Goal: Task Accomplishment & Management: Complete application form

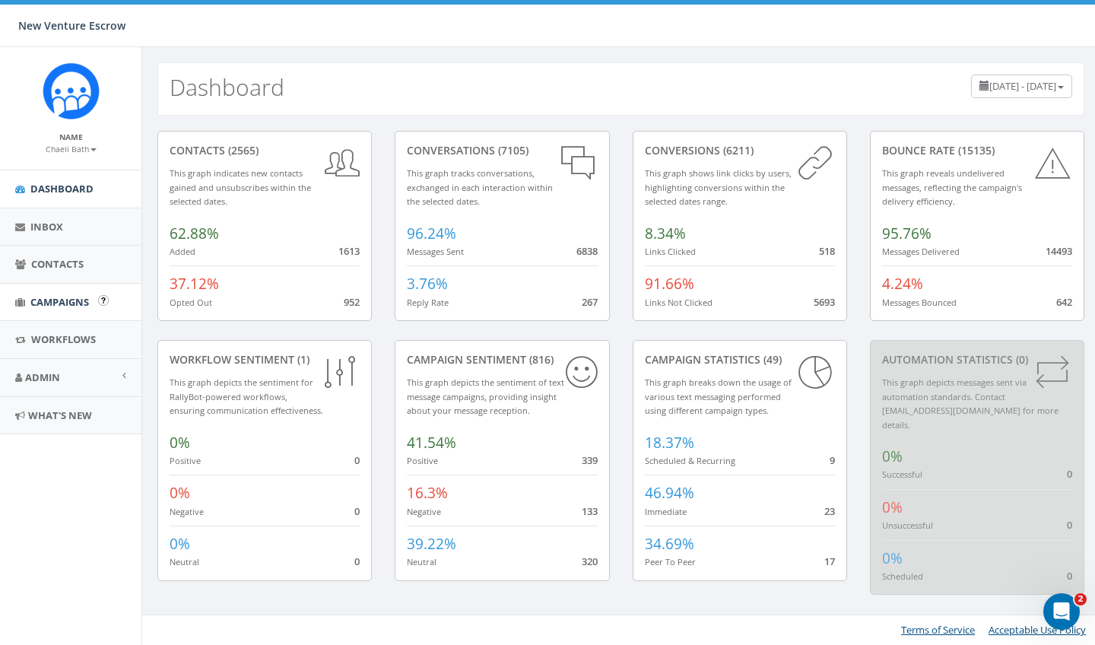
click at [75, 295] on span "Campaigns" at bounding box center [59, 302] width 59 height 14
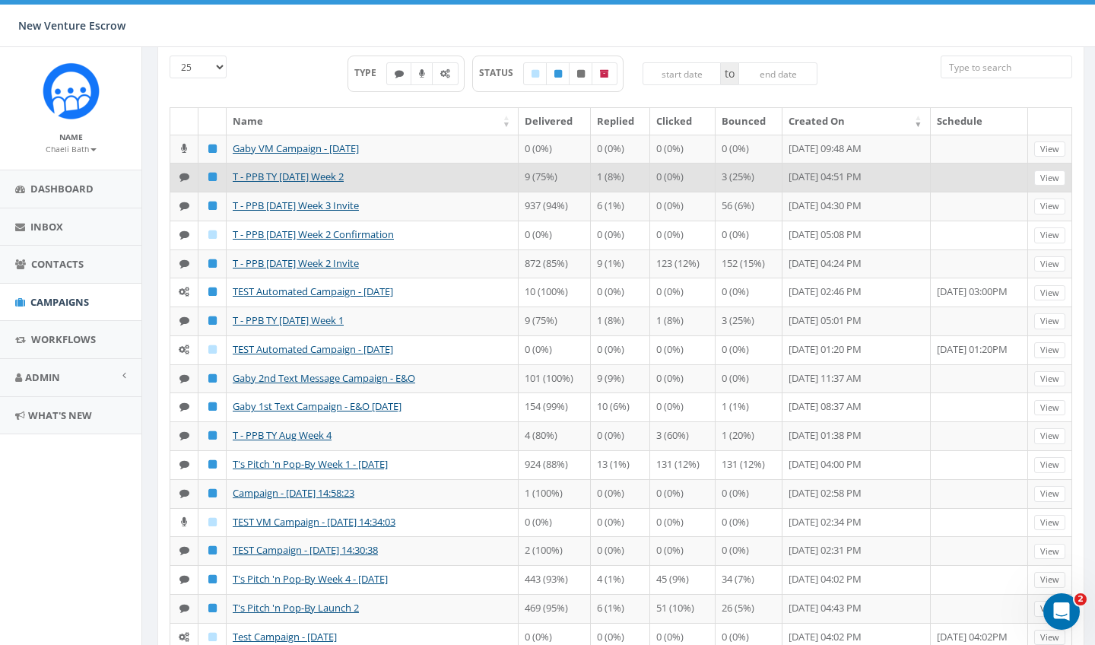
scroll to position [153, 0]
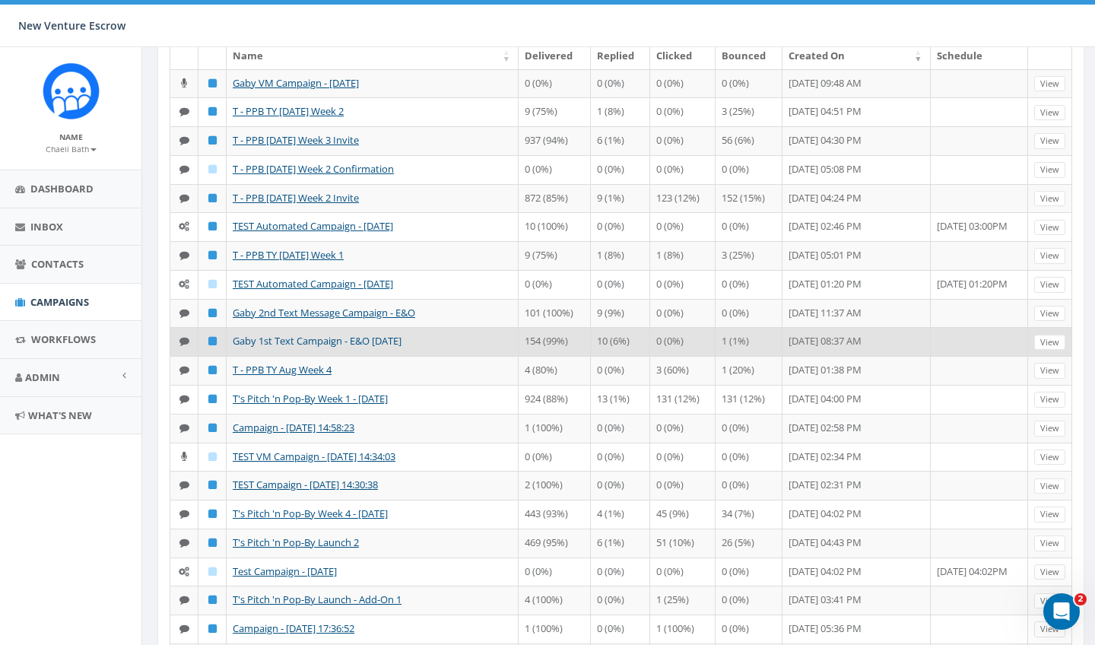
click at [321, 347] on link "Gaby 1st Text Campaign - E&O Sept 2025" at bounding box center [317, 341] width 169 height 14
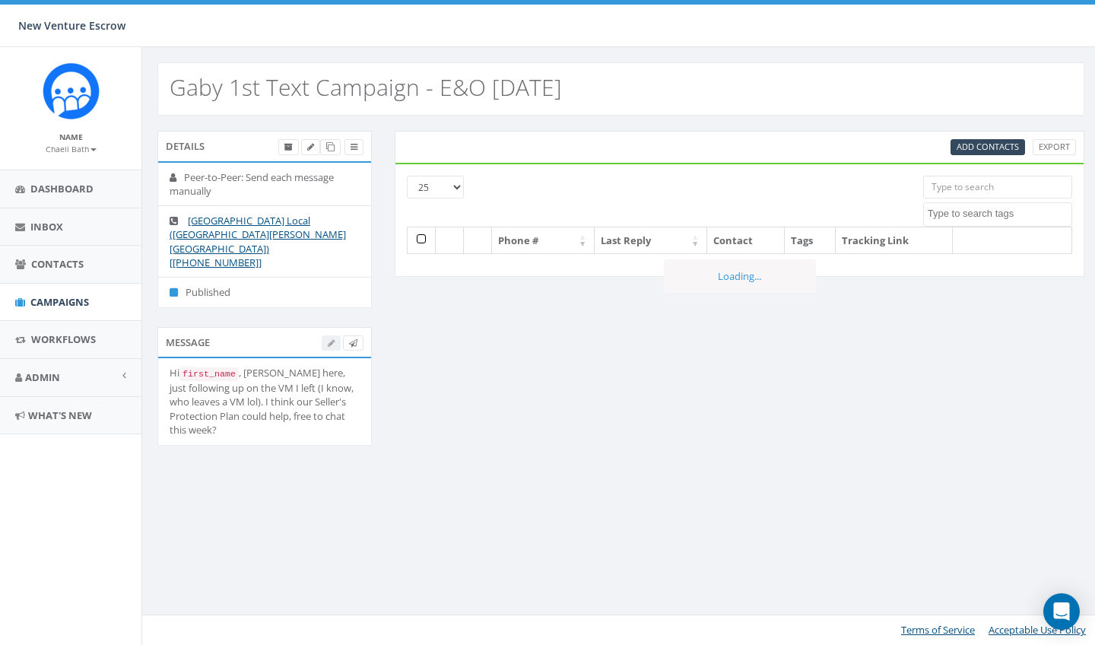
select select
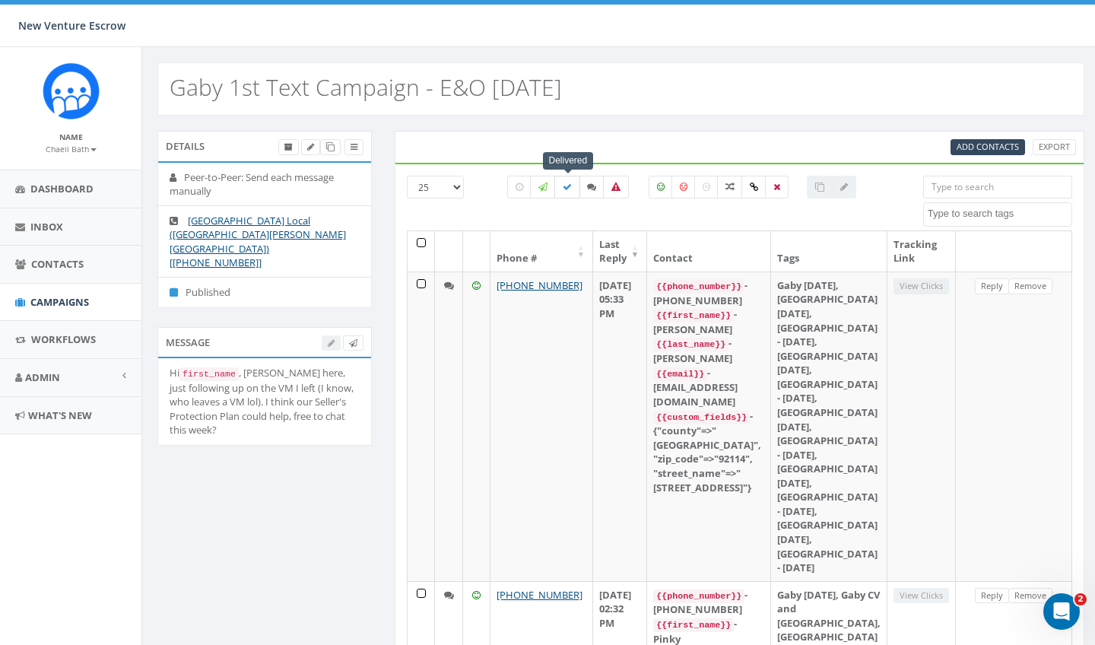
click at [566, 189] on icon at bounding box center [567, 186] width 9 height 9
checkbox input "true"
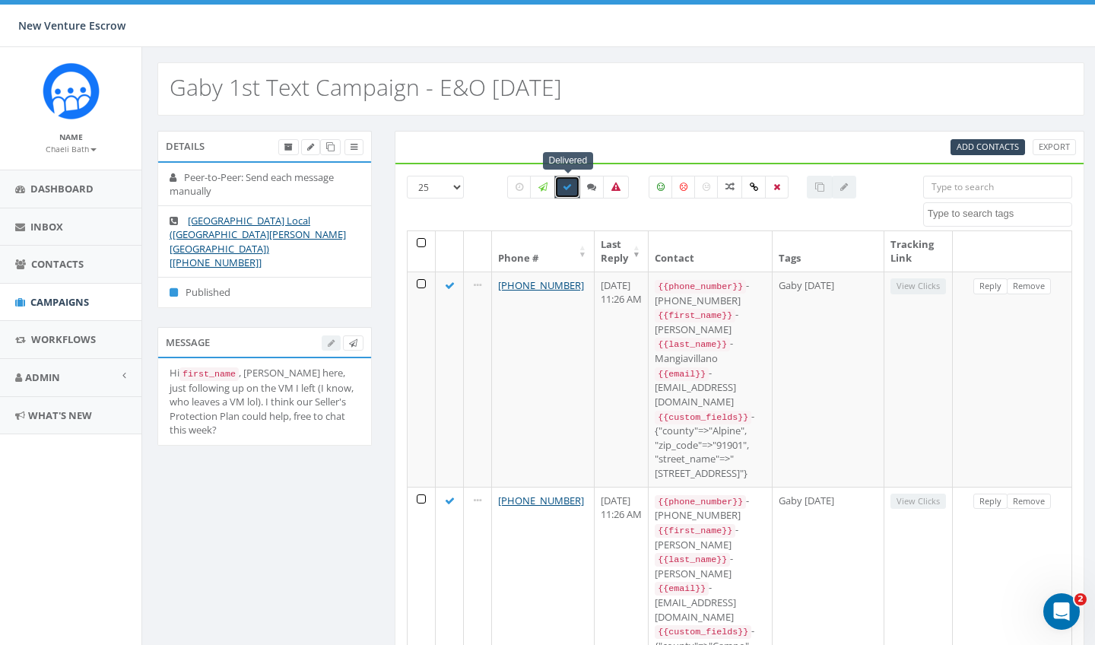
click at [420, 242] on th at bounding box center [421, 251] width 28 height 40
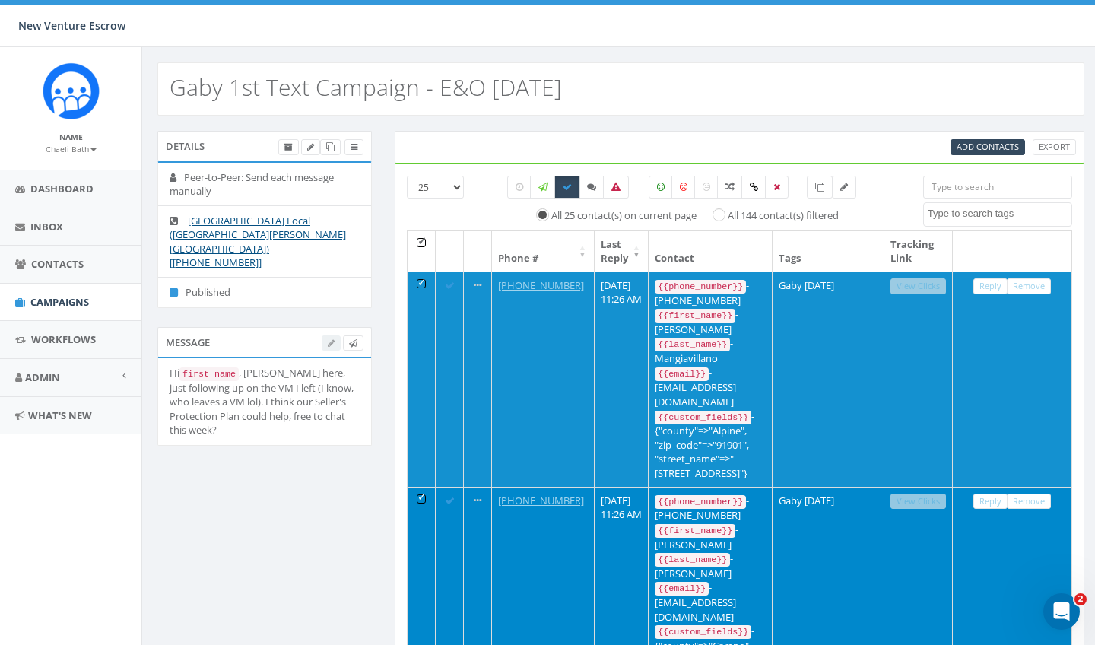
click at [727, 211] on input "All 144 contact(s) filtered" at bounding box center [723, 214] width 10 height 10
radio input "true"
click at [816, 185] on icon at bounding box center [819, 186] width 9 height 9
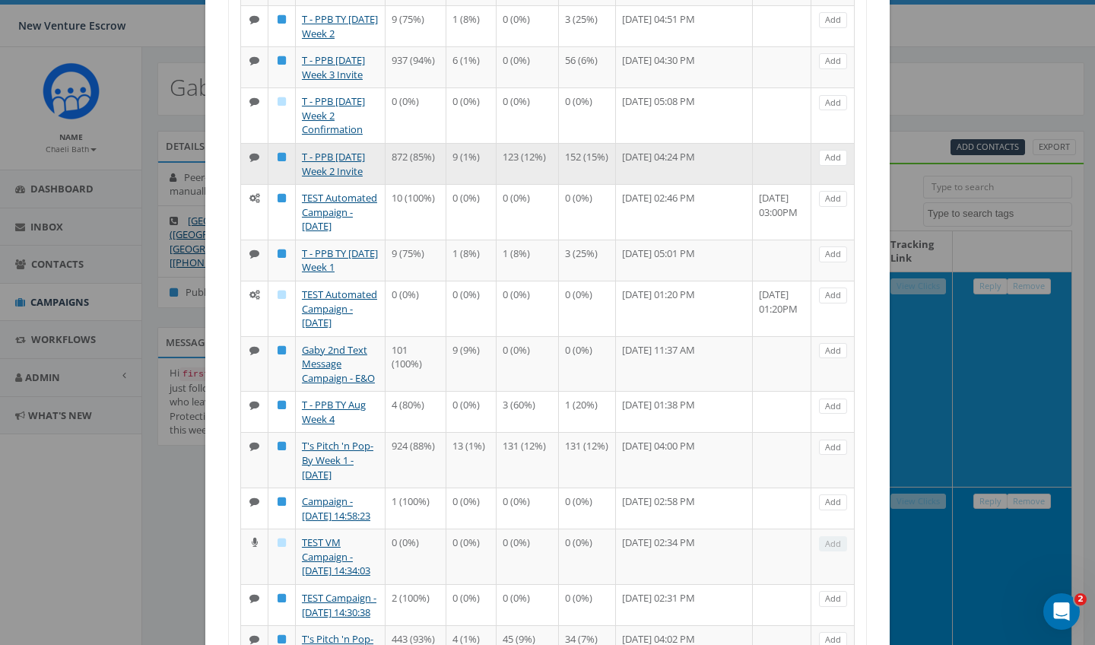
scroll to position [295, 0]
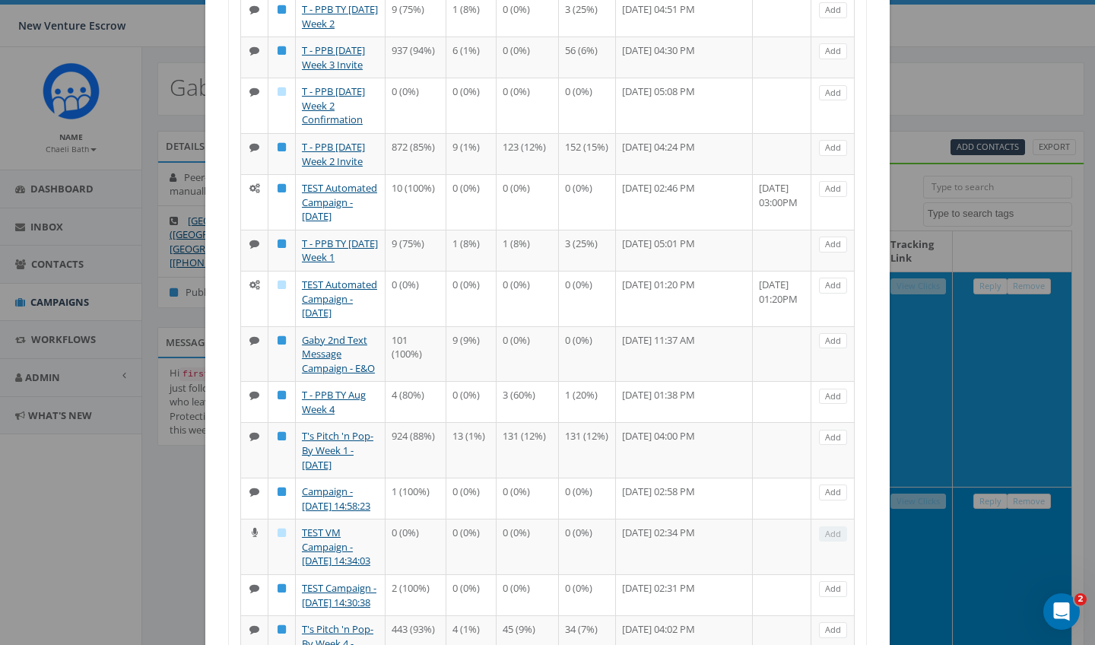
click at [327, 375] on link "Gaby 2nd Text Message Campaign - E&O" at bounding box center [338, 354] width 73 height 42
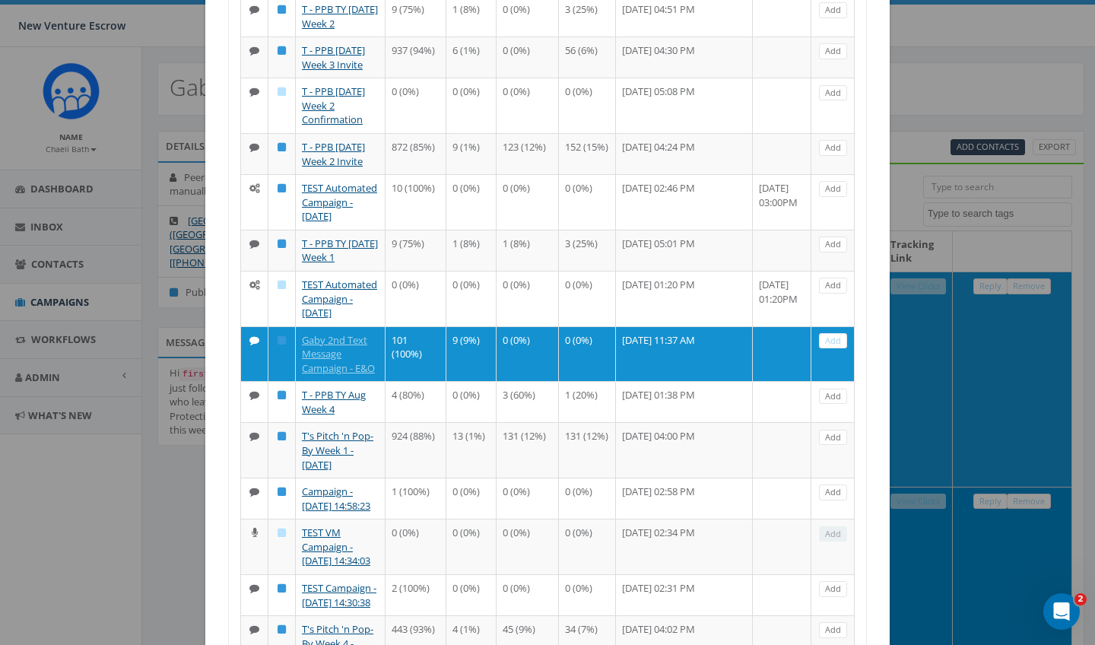
click at [837, 349] on link "Add" at bounding box center [833, 341] width 28 height 16
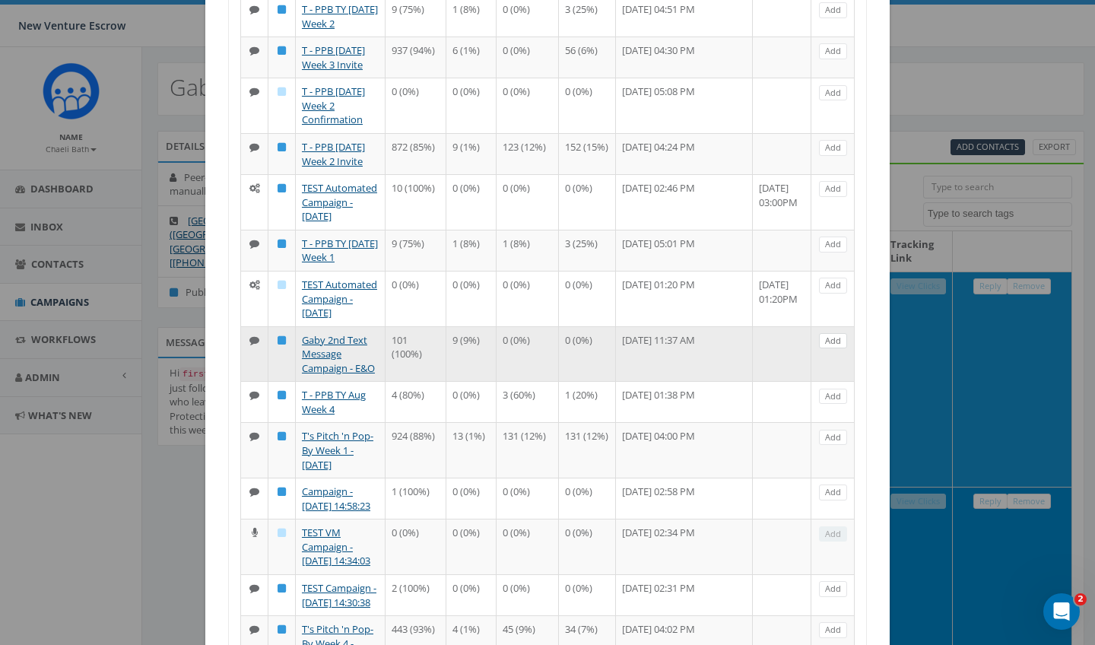
click at [836, 349] on link "Add" at bounding box center [833, 341] width 28 height 16
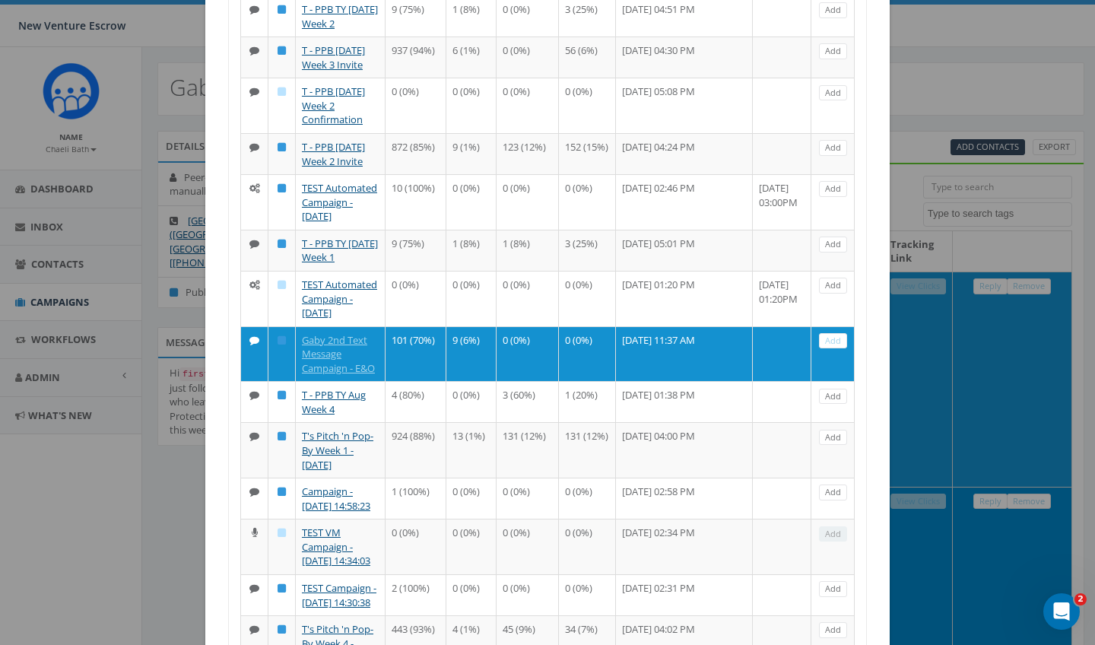
click at [836, 349] on link "Add" at bounding box center [833, 341] width 28 height 16
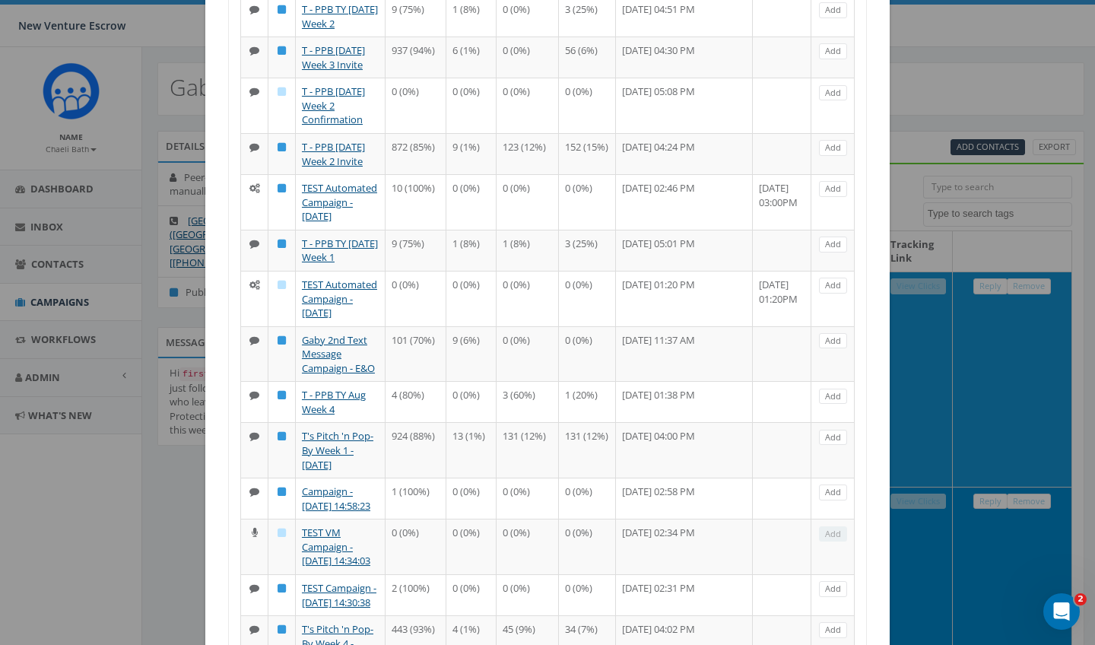
click at [836, 349] on link "Add" at bounding box center [833, 341] width 28 height 16
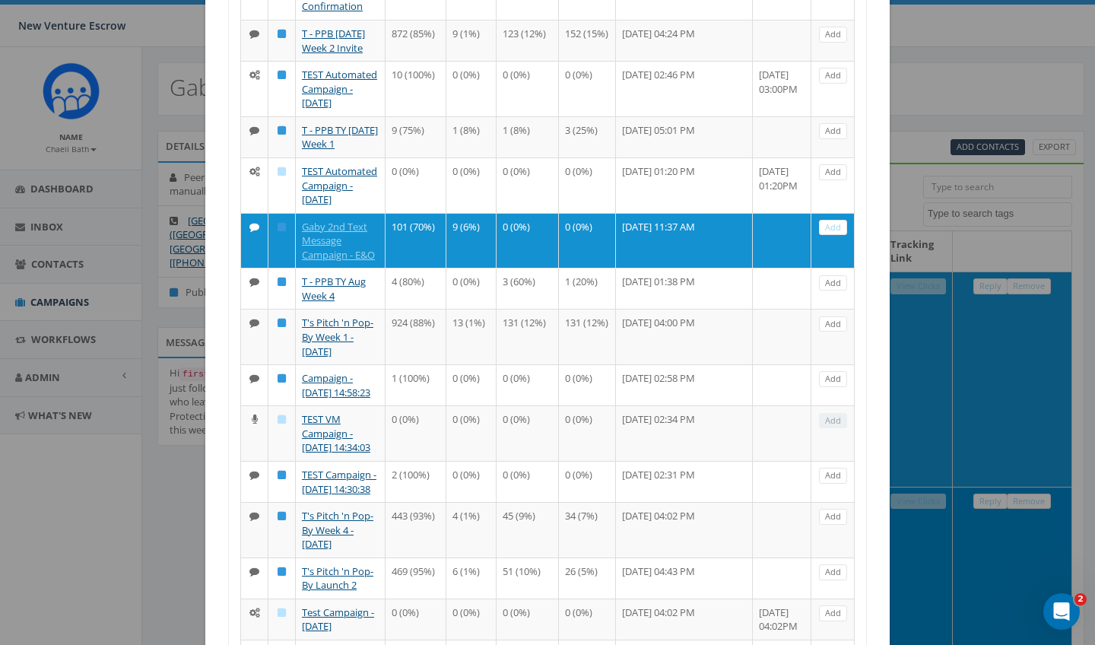
scroll to position [372, 0]
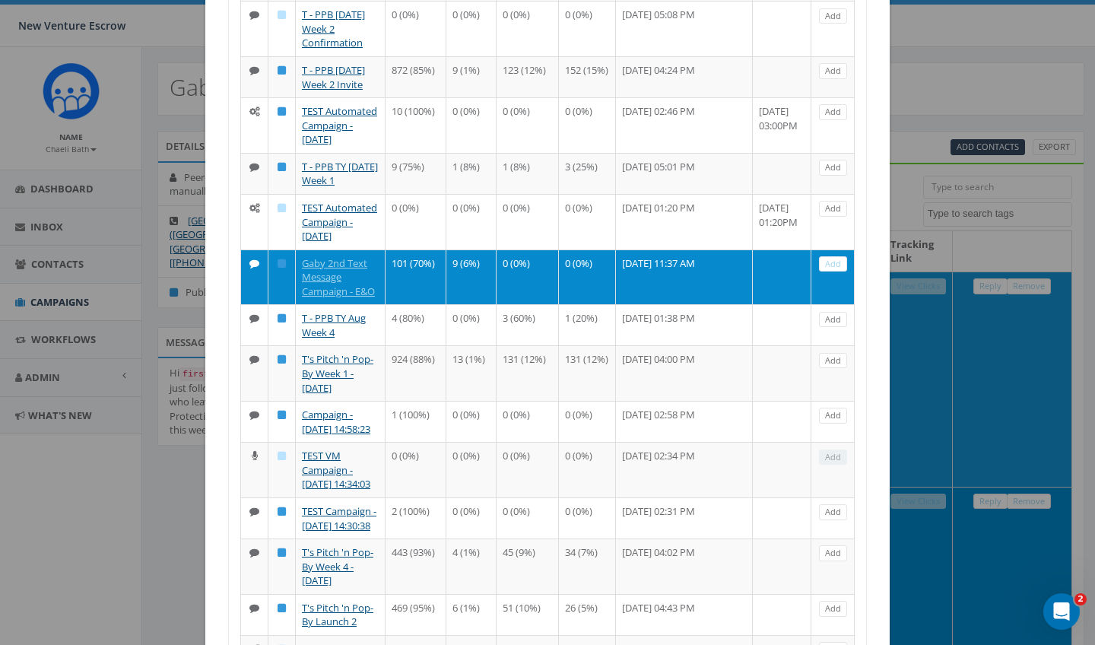
click at [831, 305] on td "Add" at bounding box center [832, 276] width 43 height 55
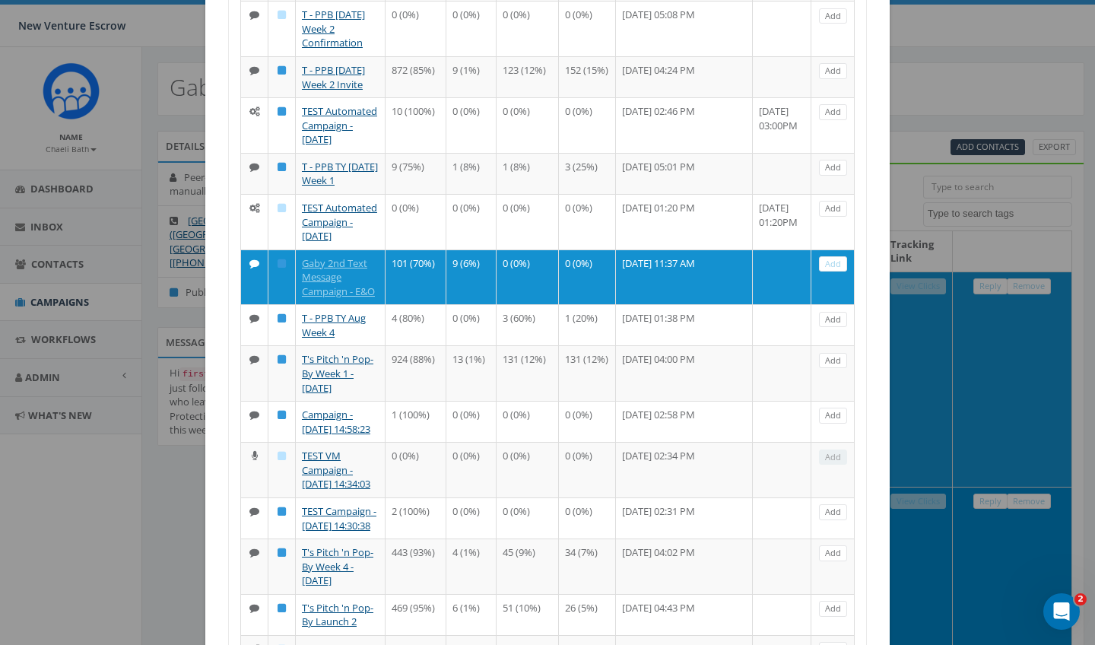
click at [831, 272] on link "Add" at bounding box center [833, 264] width 28 height 16
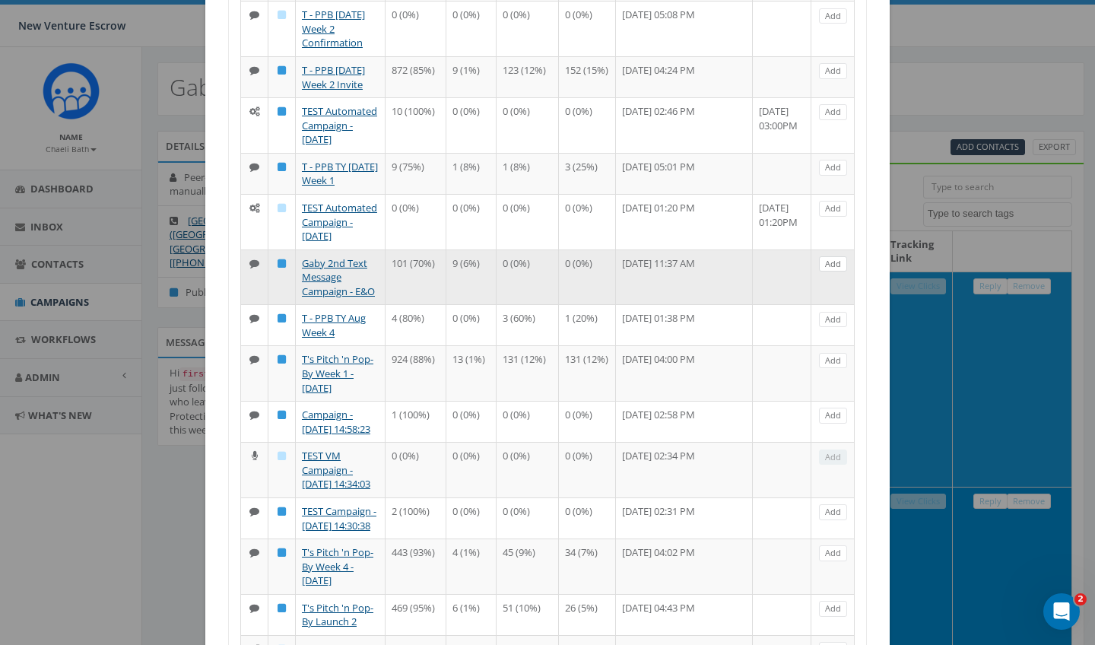
click at [831, 272] on link "Add" at bounding box center [833, 264] width 28 height 16
click at [832, 272] on link "Add" at bounding box center [833, 264] width 28 height 16
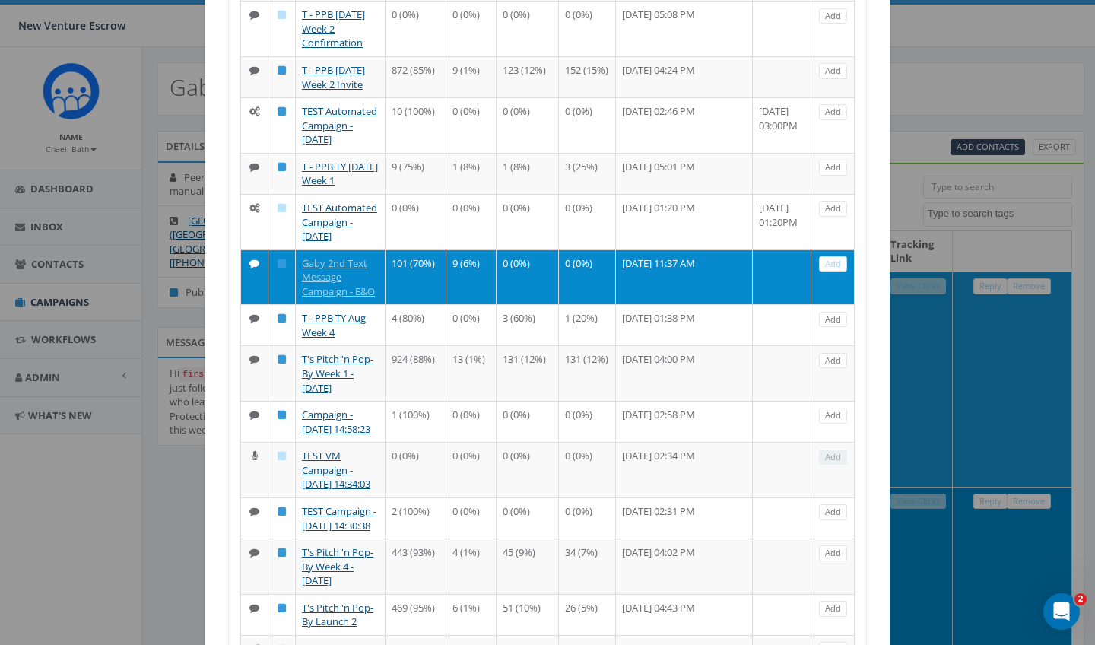
click at [832, 272] on link "Add" at bounding box center [833, 264] width 28 height 16
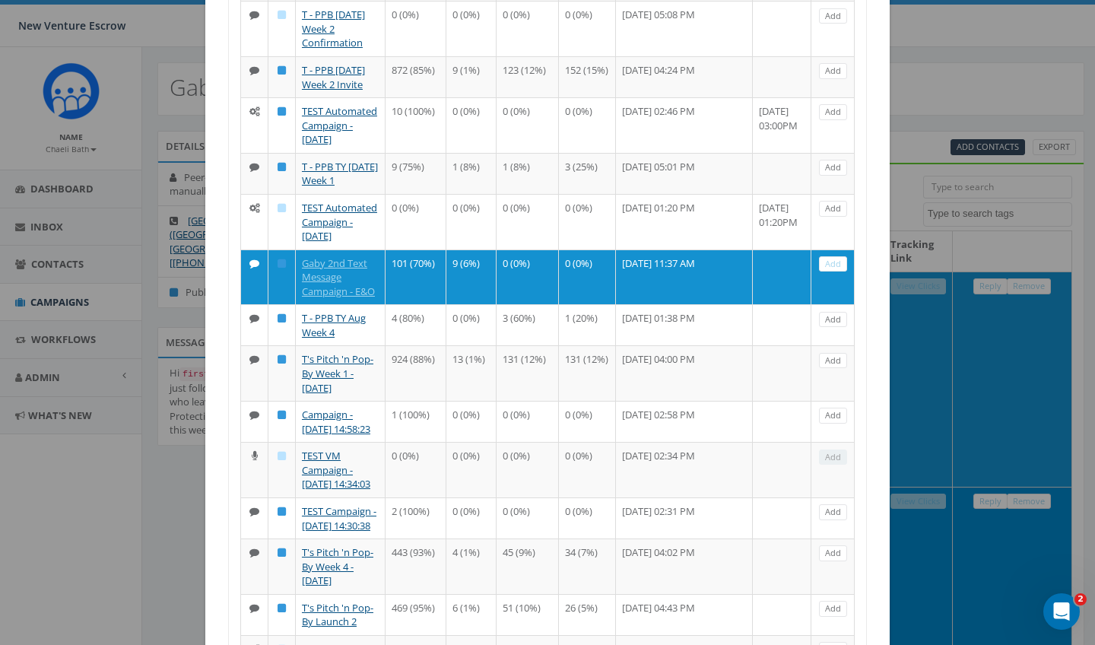
click at [832, 272] on link "Add" at bounding box center [833, 264] width 28 height 16
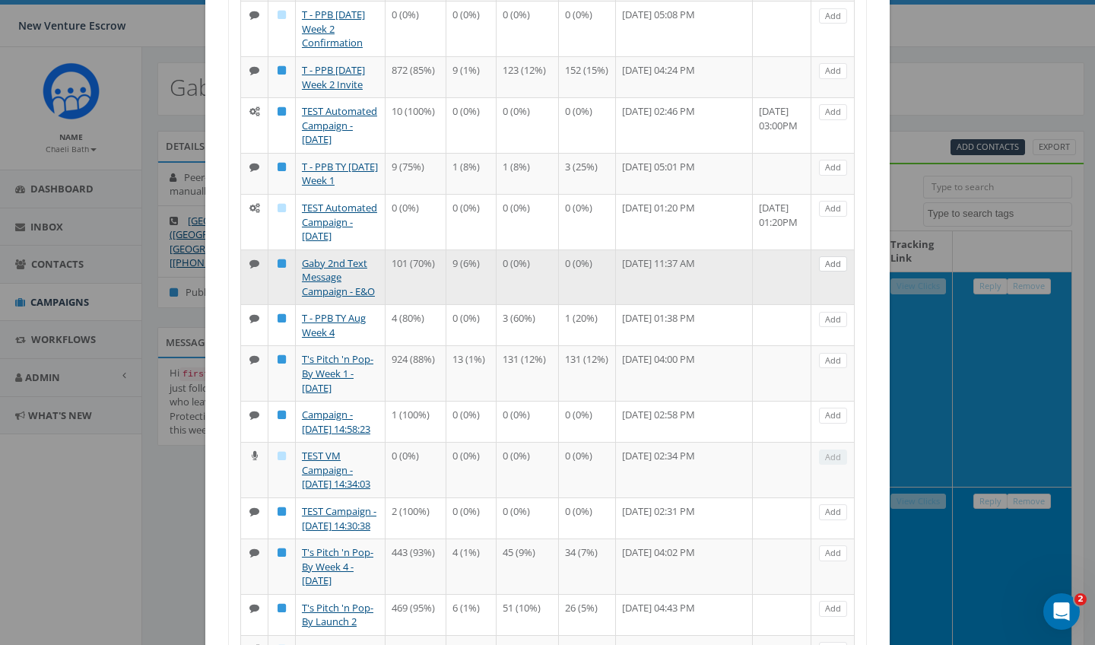
click at [835, 272] on link "Add" at bounding box center [833, 264] width 28 height 16
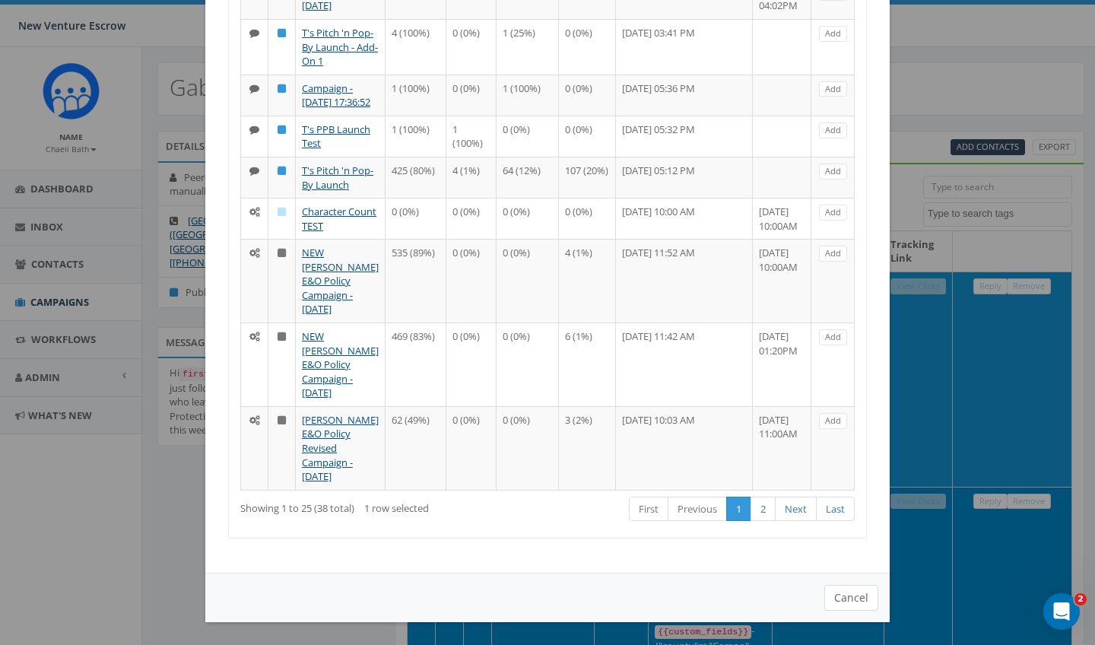
scroll to position [1257, 0]
click at [846, 601] on button "Cancel" at bounding box center [851, 598] width 54 height 26
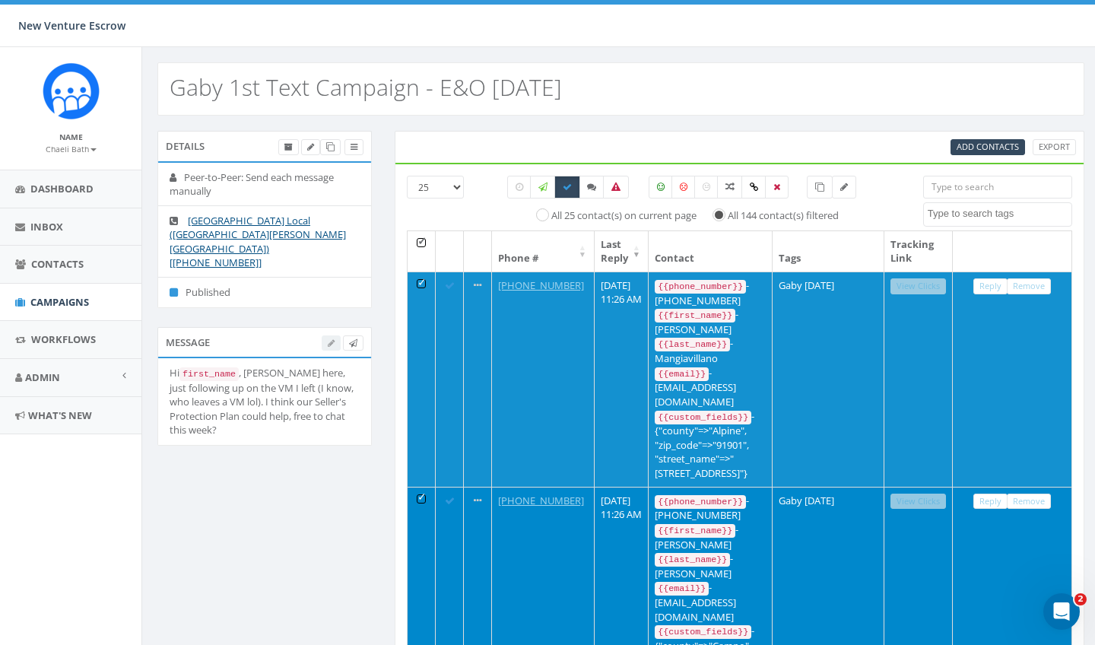
click at [723, 217] on input "All 144 contact(s) filtered" at bounding box center [723, 214] width 10 height 10
click at [720, 212] on input "All 144 contact(s) filtered" at bounding box center [723, 214] width 10 height 10
click at [542, 214] on input "All 25 contact(s) on current page" at bounding box center [547, 214] width 10 height 10
radio input "true"
click at [542, 214] on input "All 25 contact(s) on current page" at bounding box center [547, 214] width 10 height 10
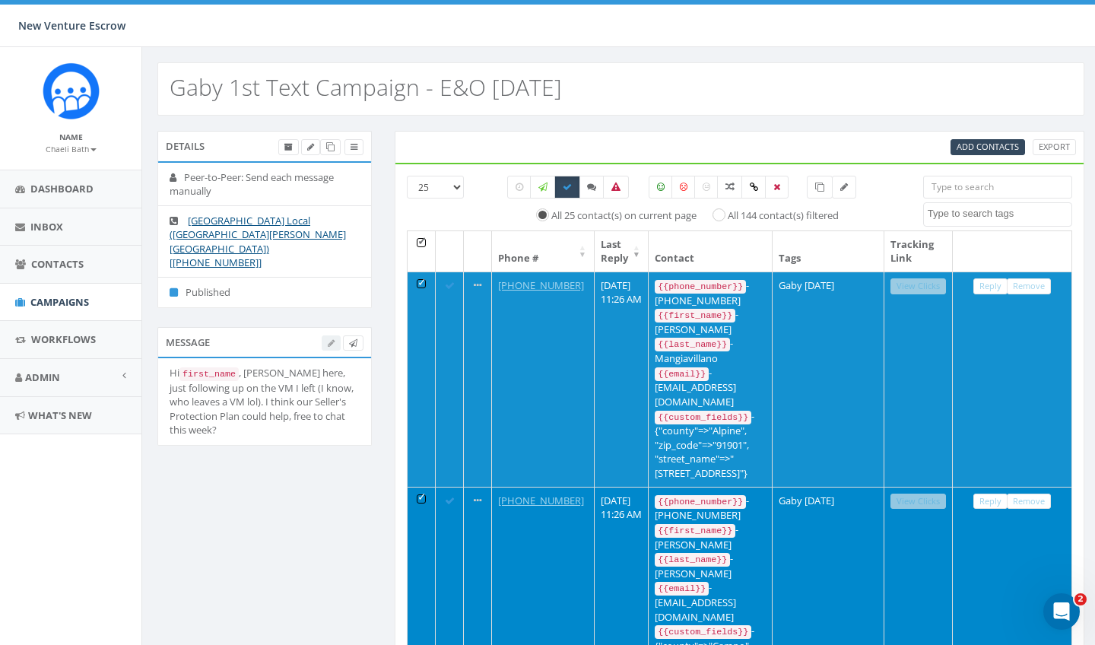
click at [530, 208] on div "All 25 contact(s) on current page" at bounding box center [611, 215] width 169 height 18
click at [90, 144] on small "Chaeli Bath" at bounding box center [71, 149] width 51 height 11
click at [64, 193] on link "Sign Out" at bounding box center [76, 191] width 120 height 19
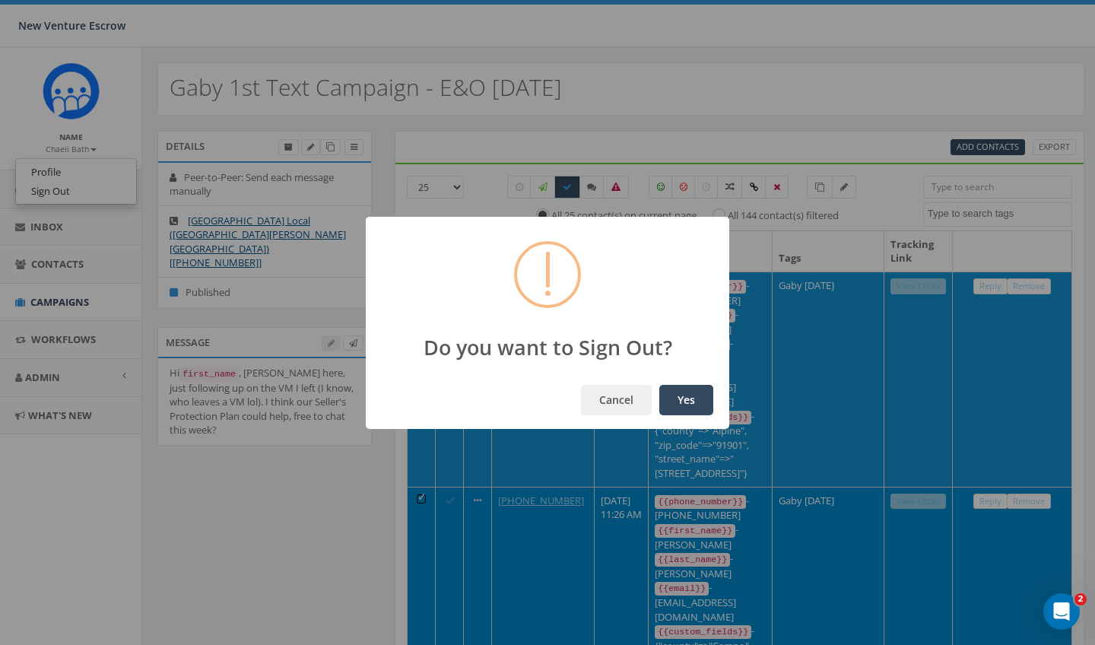
click at [667, 404] on button "Yes" at bounding box center [686, 400] width 54 height 30
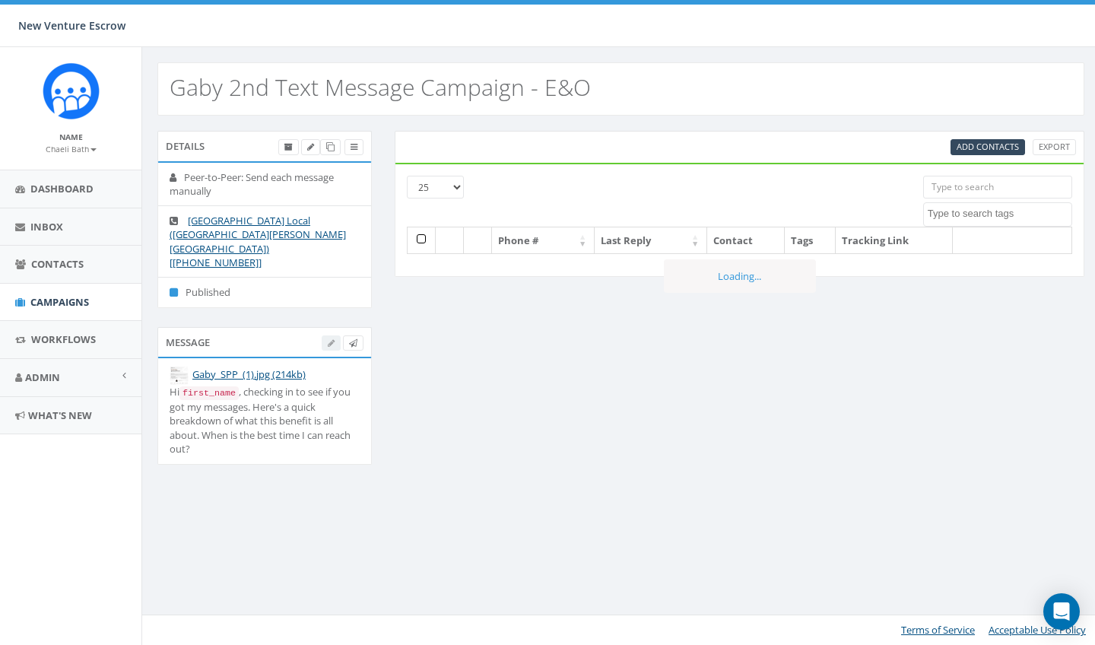
select select
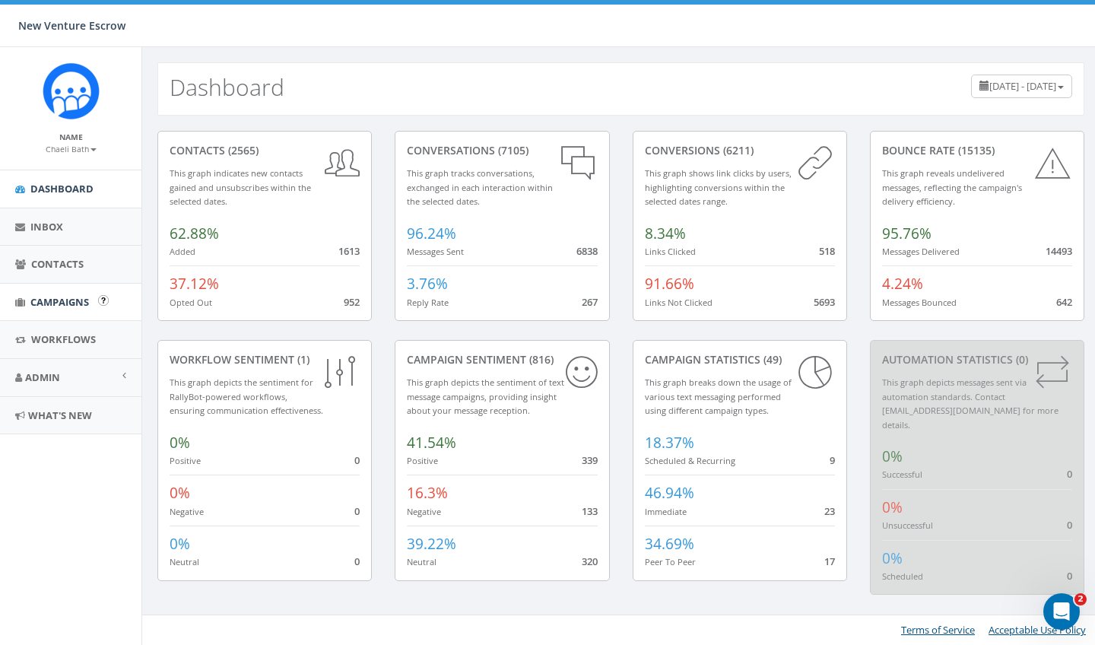
click at [62, 303] on span "Campaigns" at bounding box center [59, 302] width 59 height 14
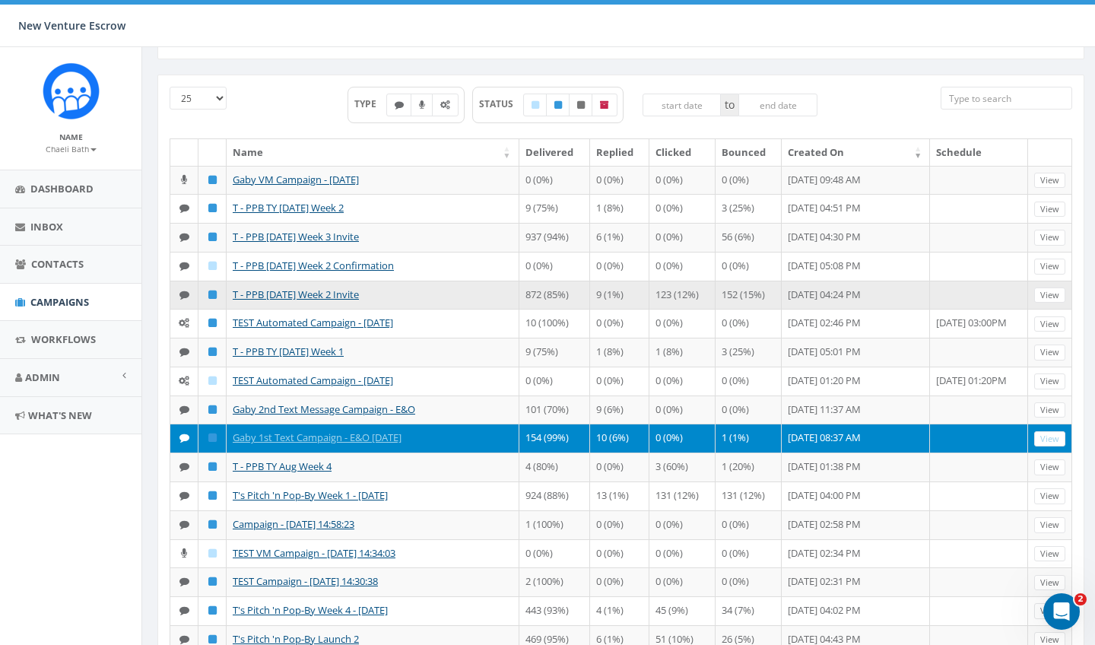
scroll to position [80, 0]
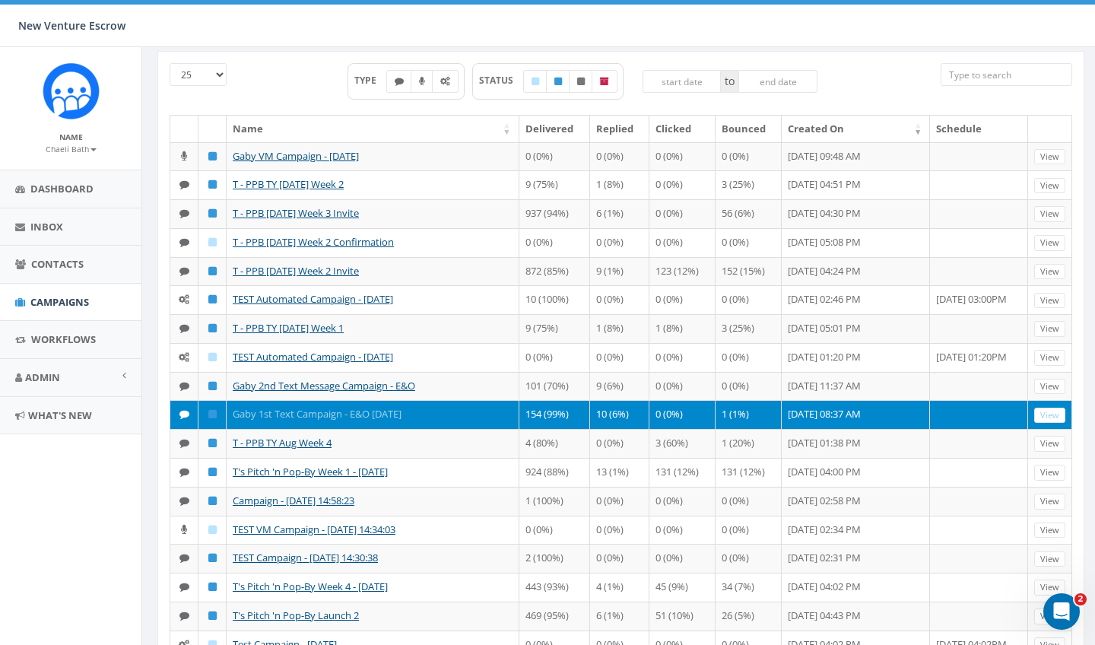
click at [310, 420] on link "Gaby 1st Text Campaign - E&O Sept 2025" at bounding box center [317, 414] width 169 height 14
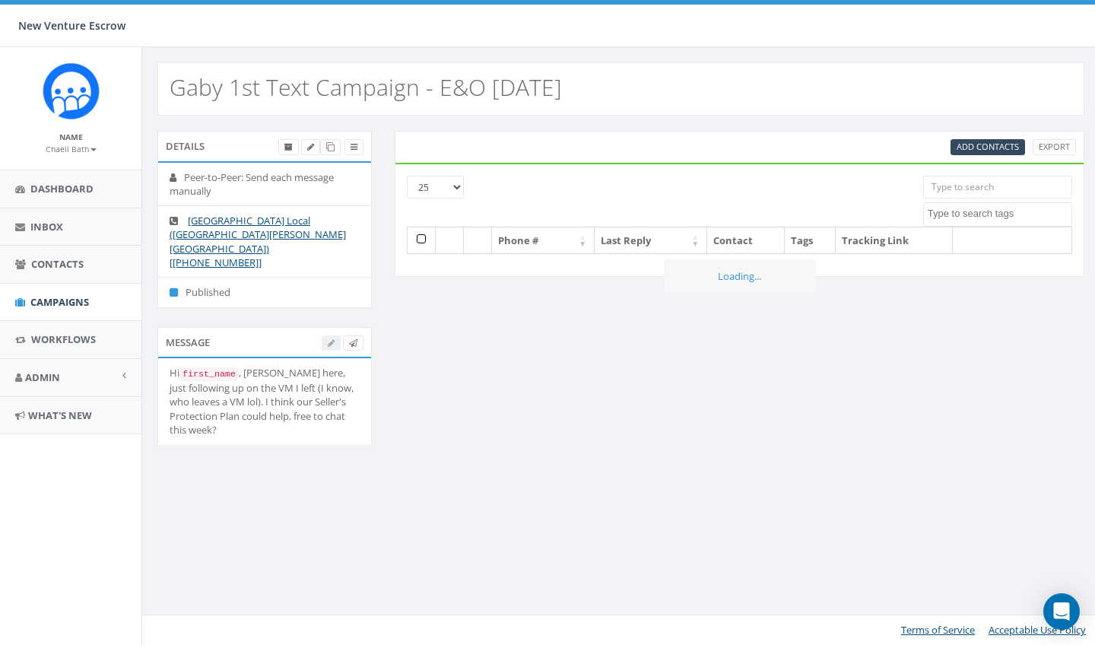
select select
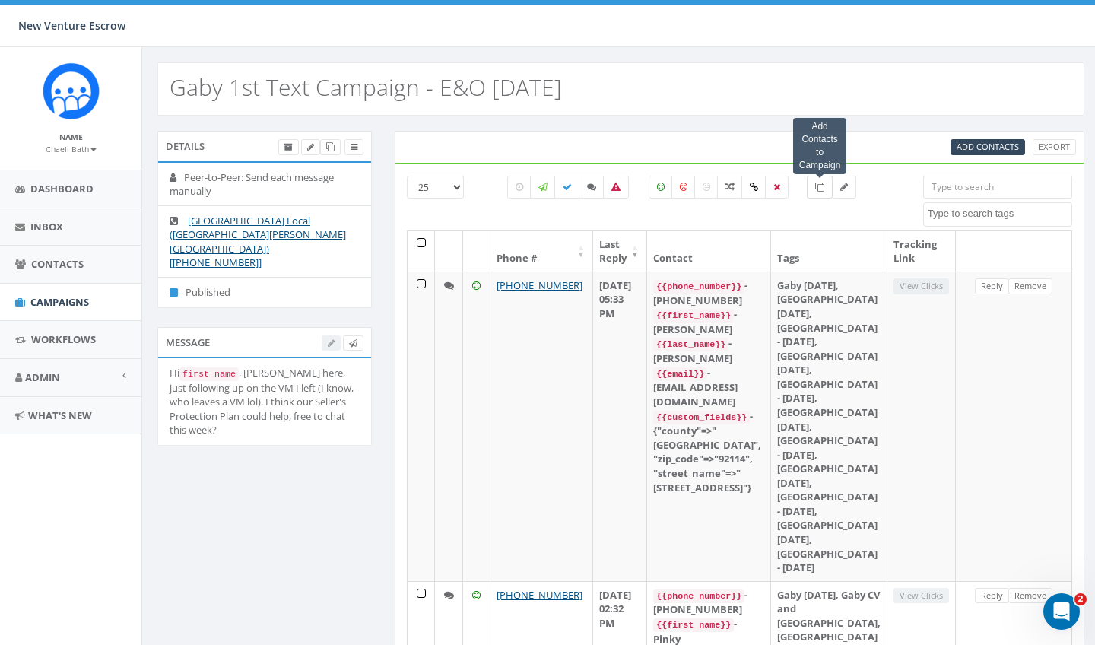
click at [821, 192] on span at bounding box center [819, 186] width 9 height 13
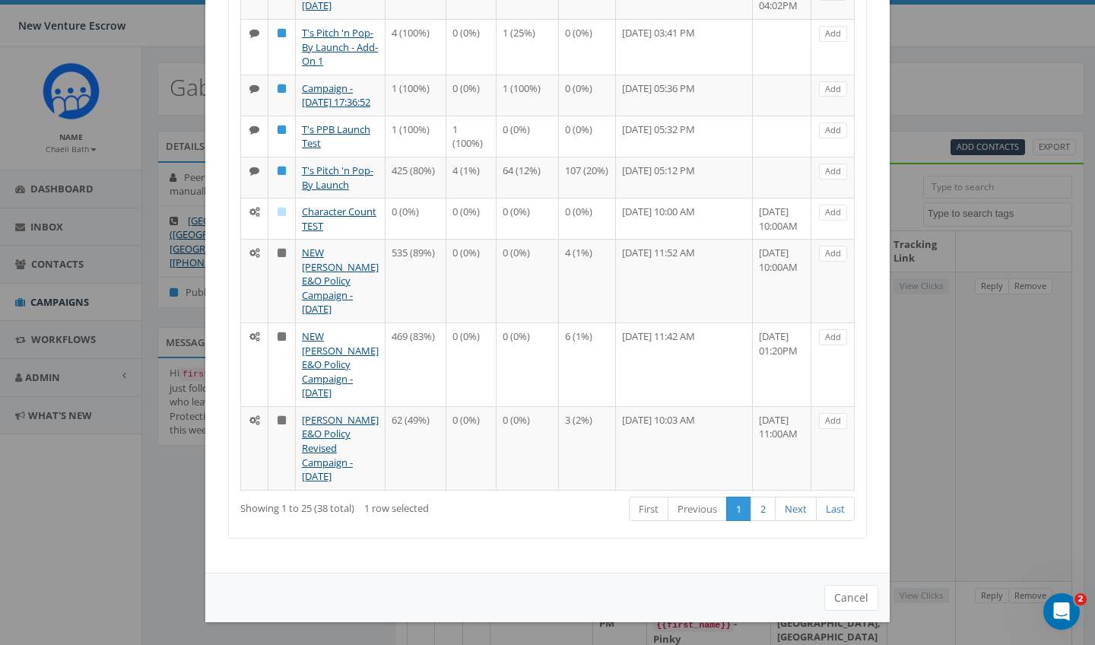
scroll to position [1257, 0]
click at [847, 604] on button "Cancel" at bounding box center [851, 598] width 54 height 26
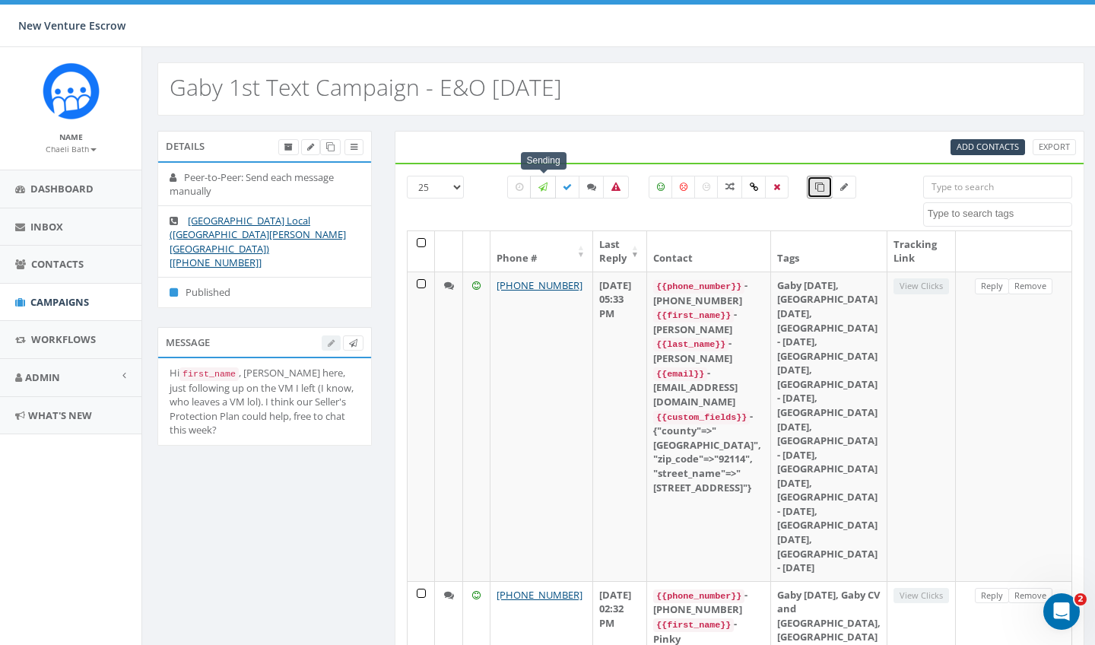
click at [544, 193] on label at bounding box center [543, 187] width 26 height 23
checkbox input "true"
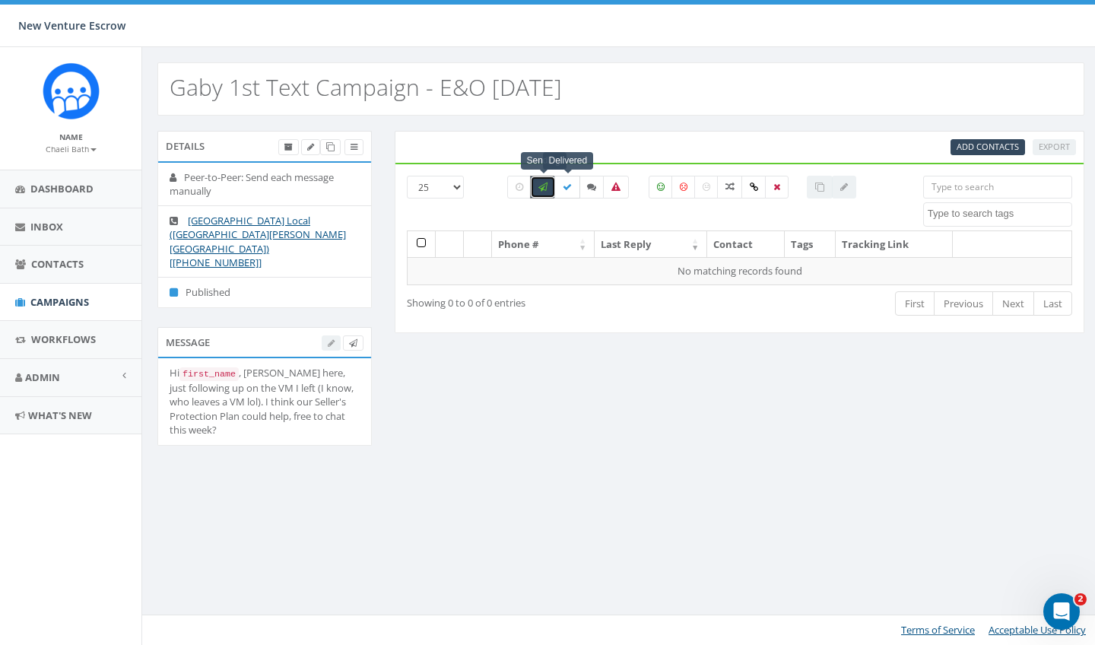
click at [569, 188] on icon at bounding box center [567, 186] width 9 height 9
checkbox input "true"
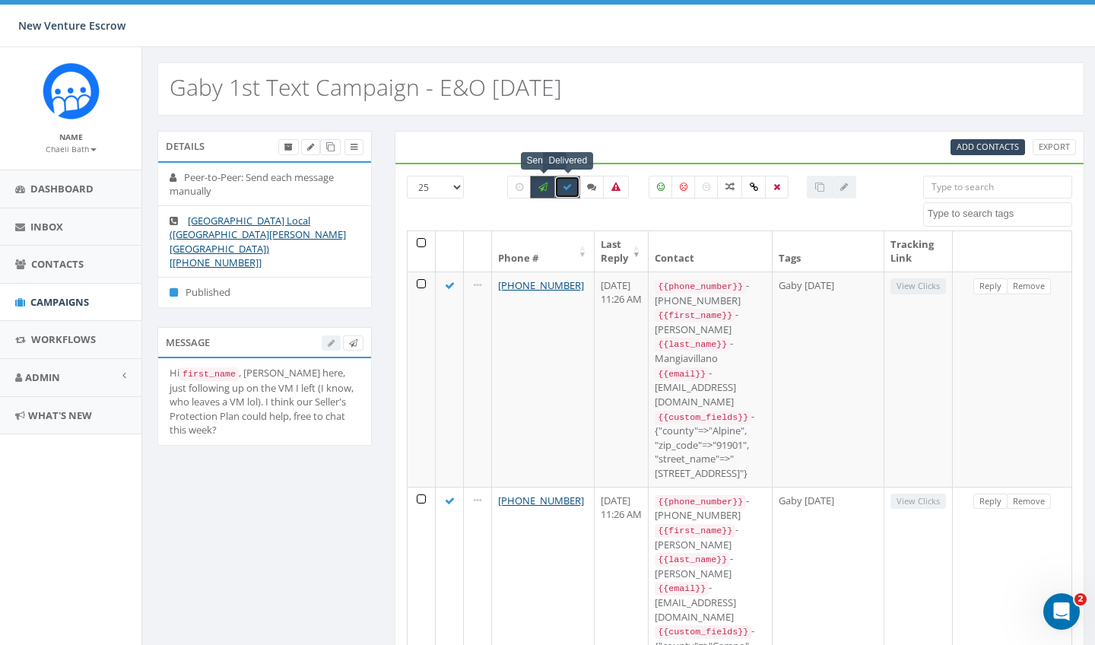
click at [541, 188] on icon at bounding box center [542, 186] width 9 height 9
checkbox input "false"
click at [422, 247] on th at bounding box center [421, 251] width 28 height 40
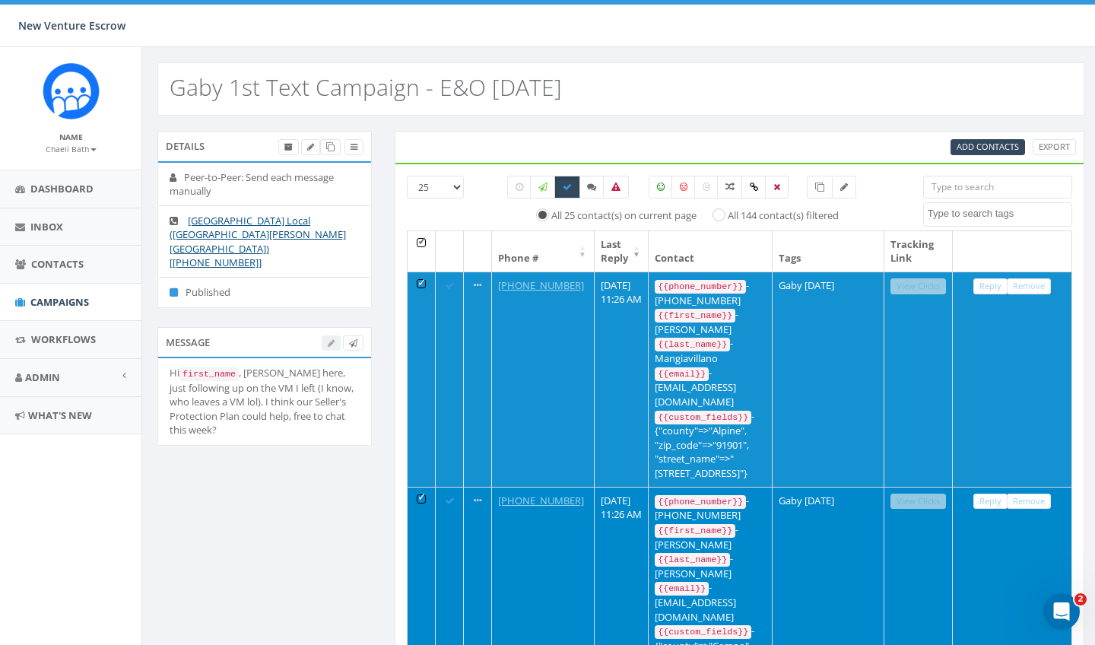
click at [720, 216] on input "All 144 contact(s) filtered" at bounding box center [723, 214] width 10 height 10
radio input "true"
click at [823, 189] on icon at bounding box center [819, 186] width 9 height 9
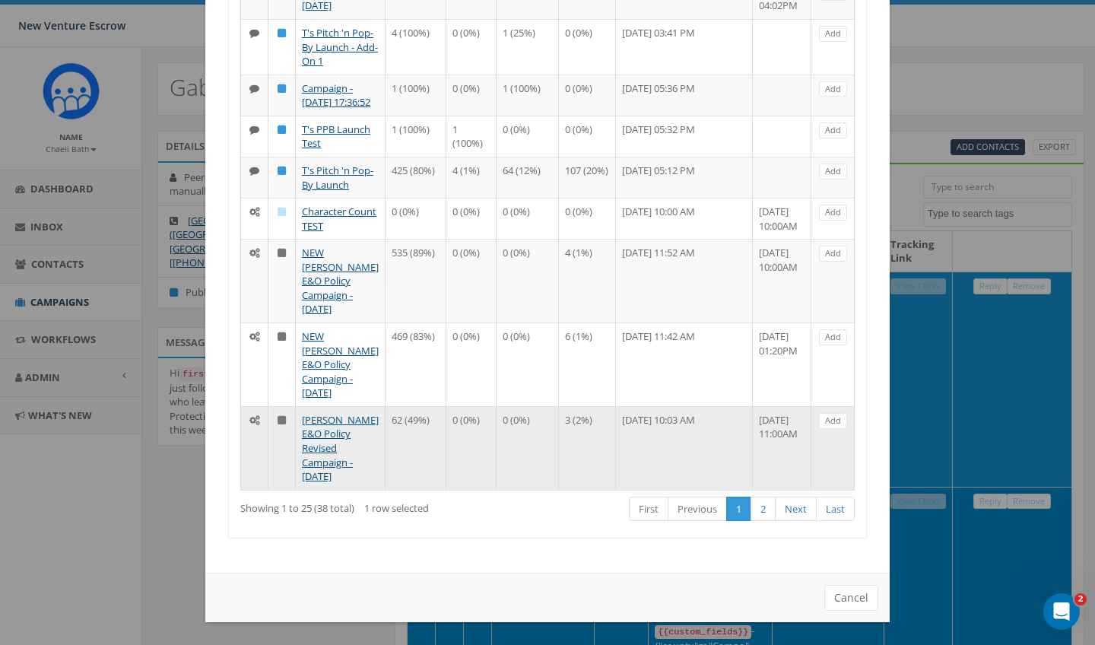
scroll to position [1224, 0]
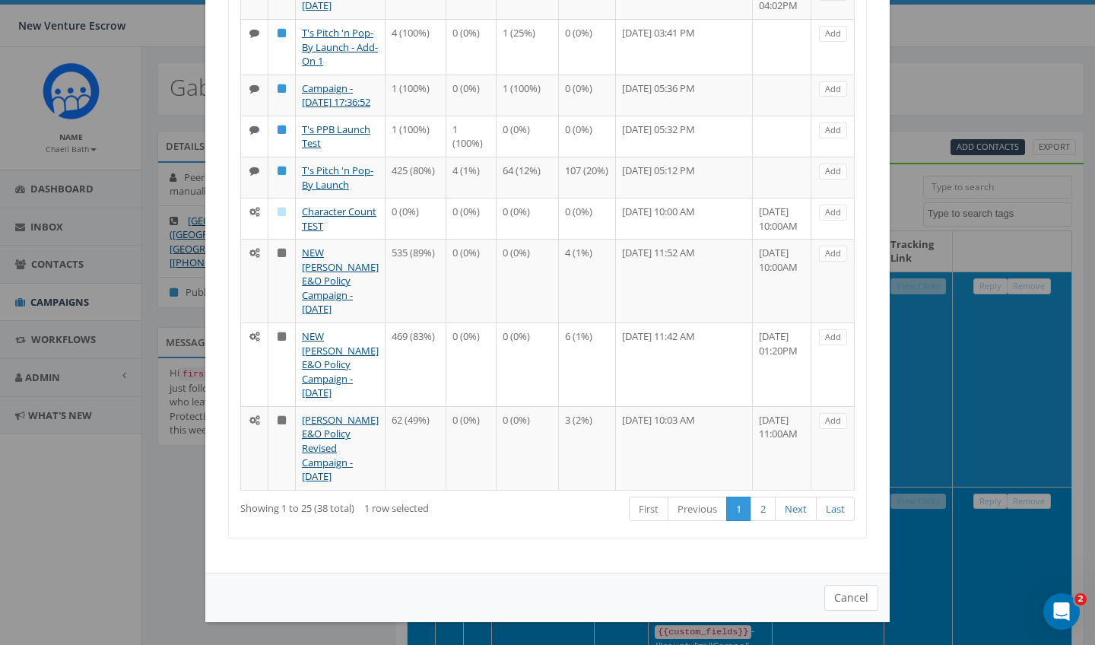
click at [848, 610] on button "Cancel" at bounding box center [851, 598] width 54 height 26
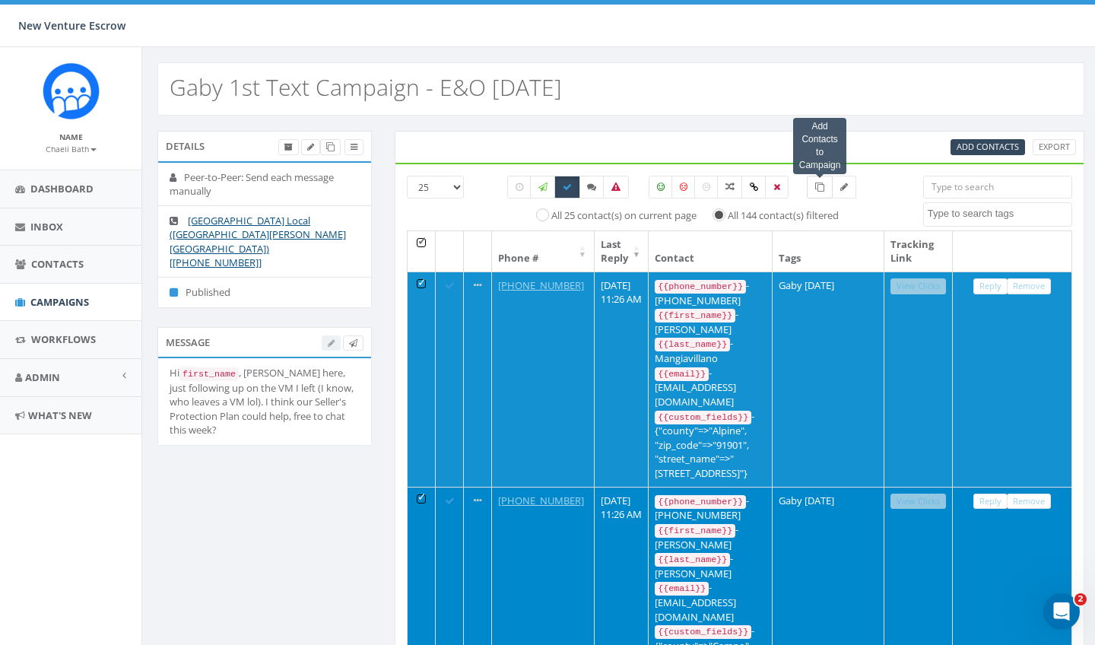
click at [819, 184] on icon at bounding box center [819, 186] width 9 height 9
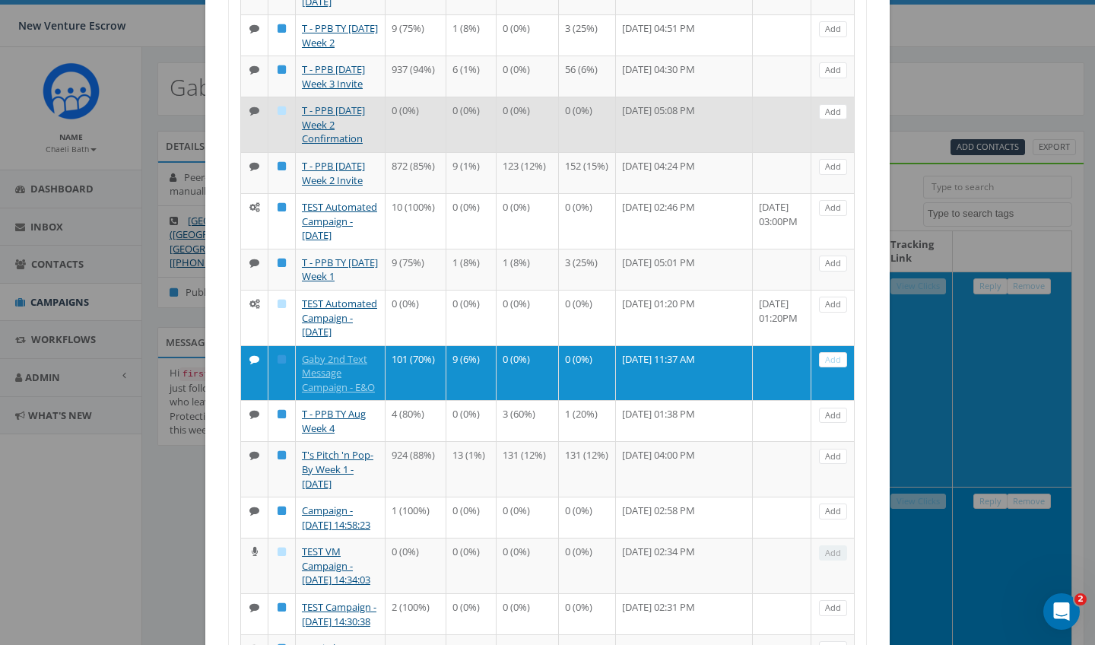
scroll to position [303, 0]
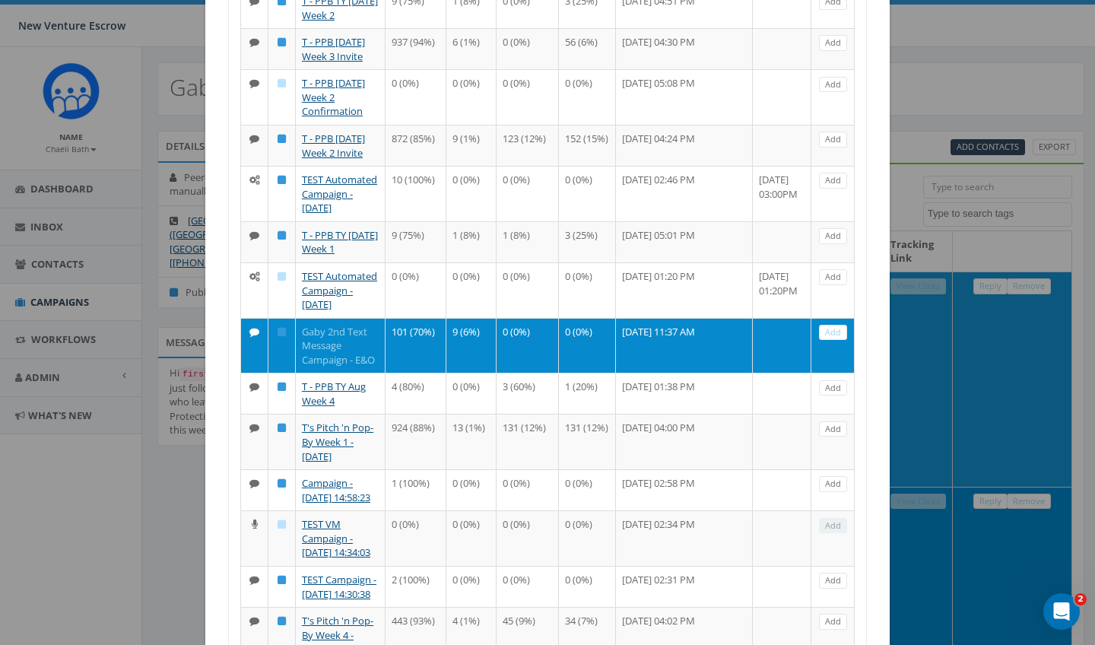
click at [334, 366] on link "Gaby 2nd Text Message Campaign - E&O" at bounding box center [338, 346] width 73 height 42
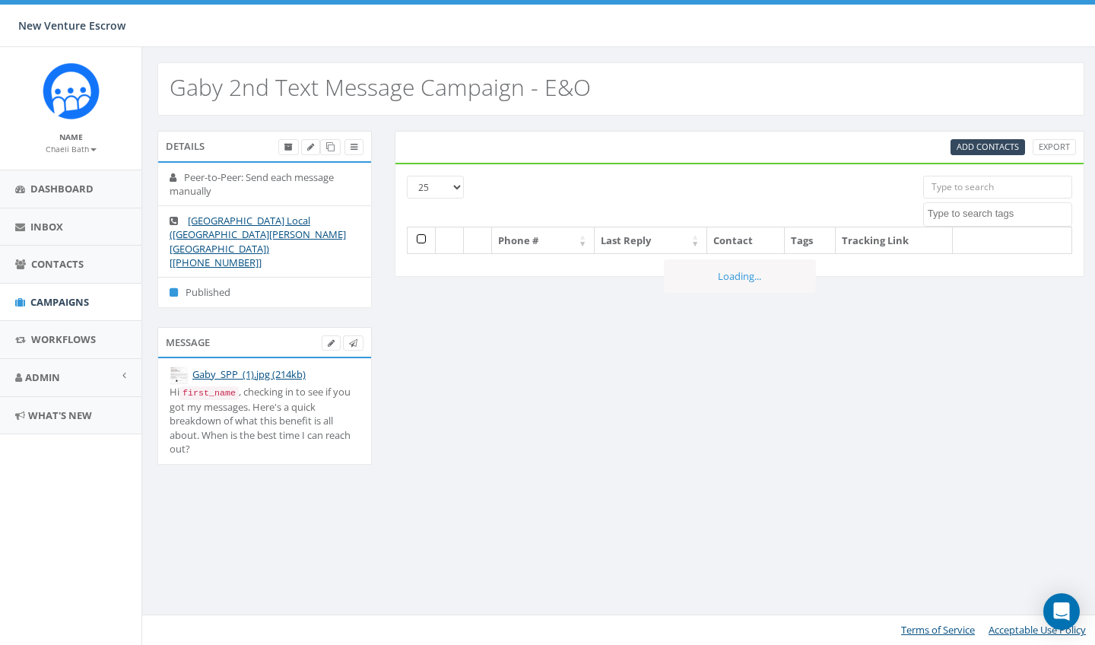
select select
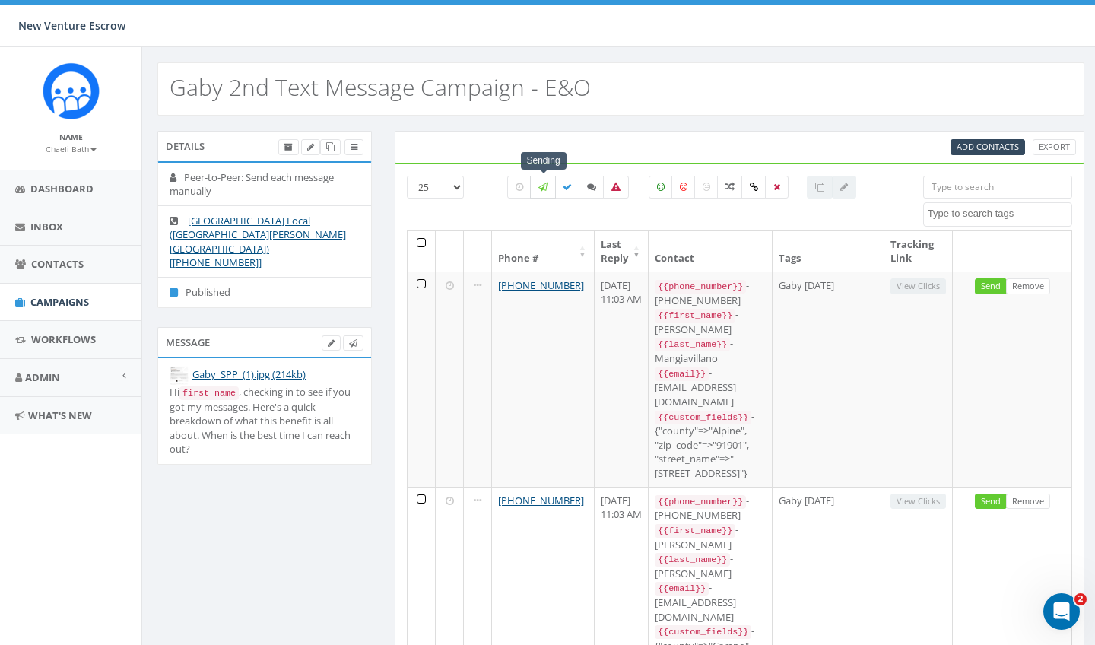
click at [541, 189] on icon at bounding box center [542, 186] width 9 height 9
checkbox input "true"
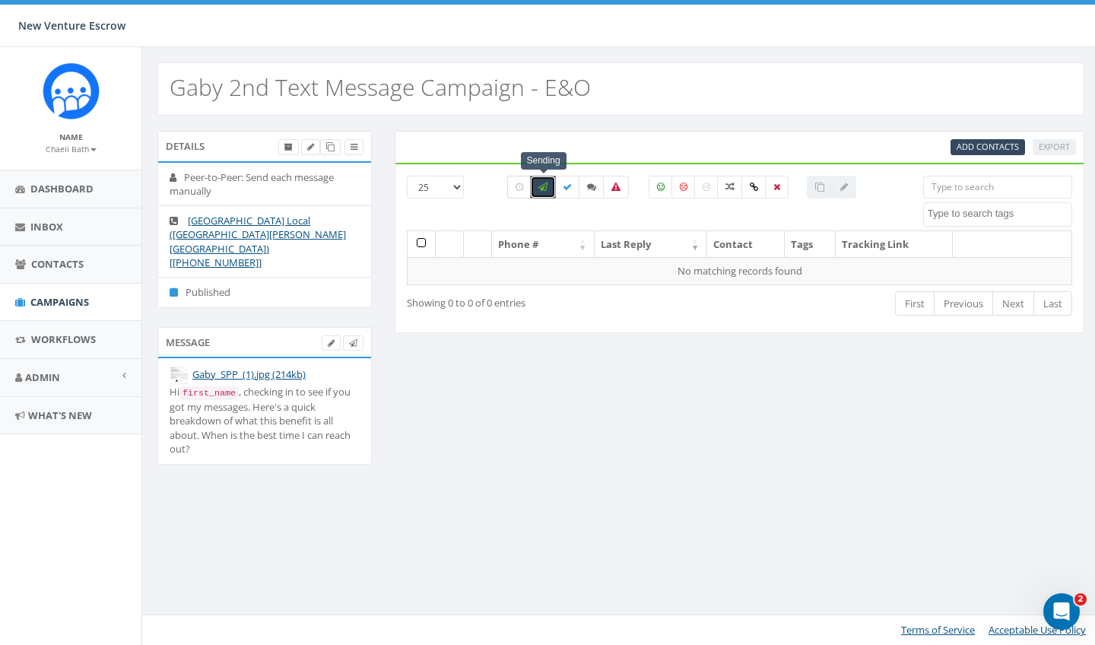
click at [527, 189] on label at bounding box center [519, 187] width 24 height 23
checkbox input "true"
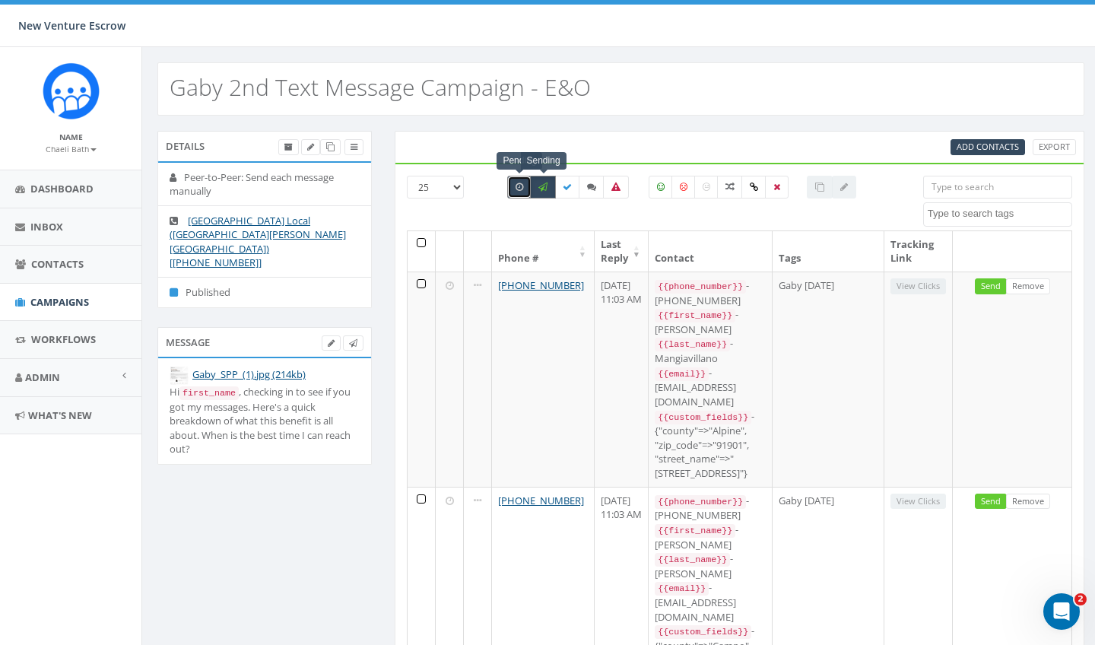
click at [542, 189] on icon at bounding box center [542, 186] width 9 height 9
checkbox input "false"
click at [420, 238] on th at bounding box center [421, 251] width 28 height 40
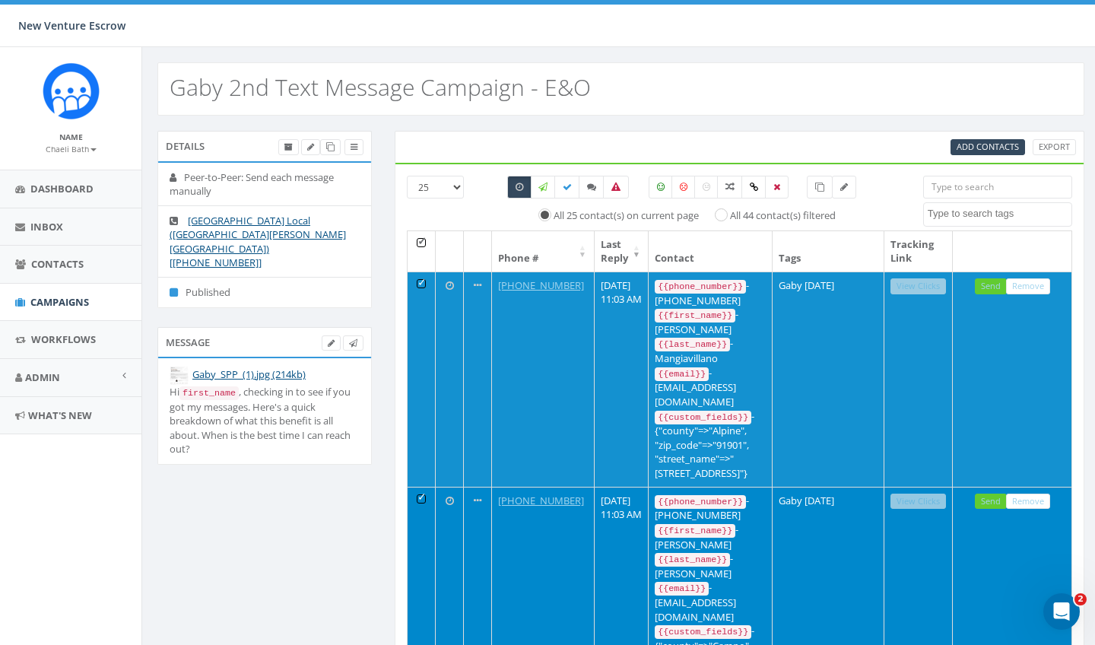
click at [725, 216] on input "All 44 contact(s) filtered" at bounding box center [726, 214] width 10 height 10
radio input "true"
click at [880, 227] on div "All 25 contact(s) on current page All 44 contact(s) filtered" at bounding box center [682, 203] width 458 height 55
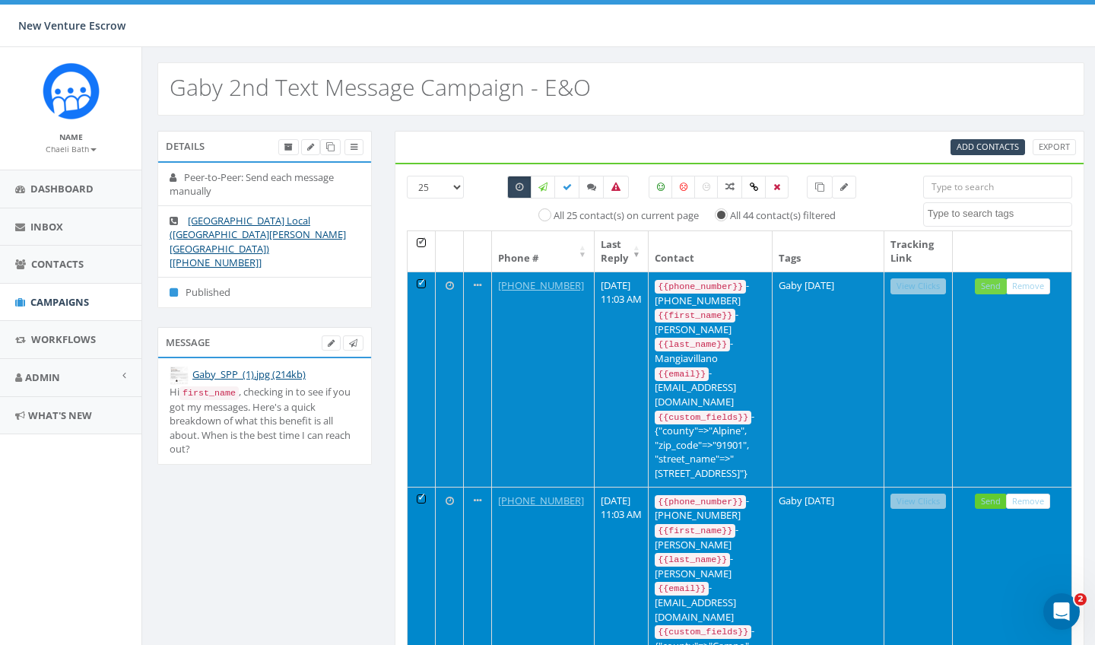
click at [982, 281] on link "Send" at bounding box center [991, 286] width 32 height 16
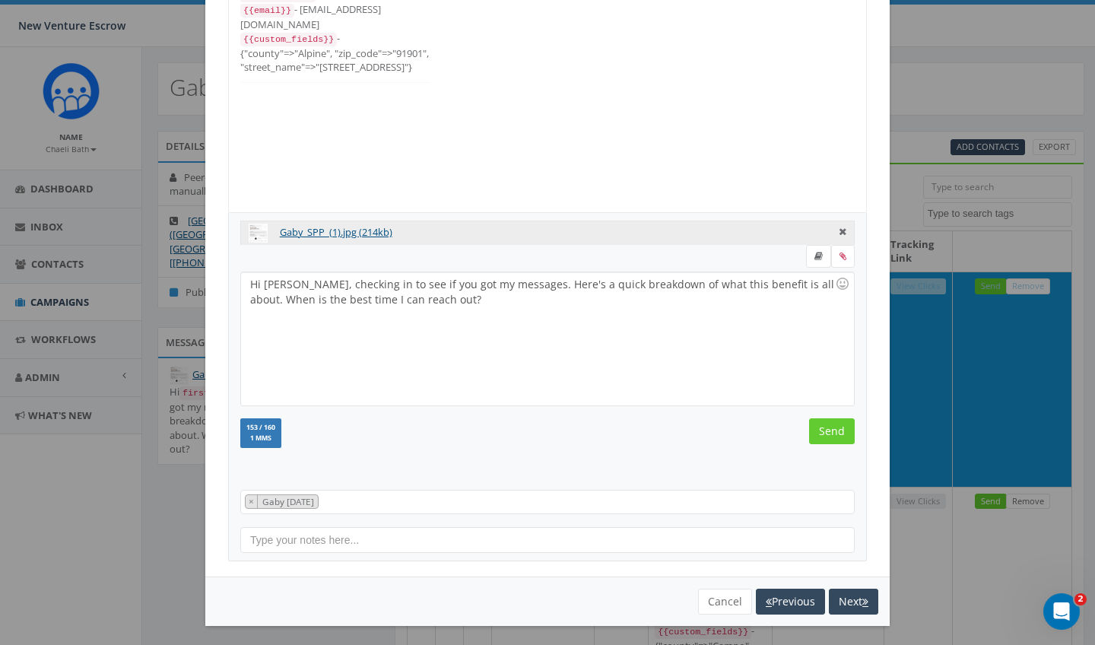
scroll to position [137, 0]
click at [833, 435] on input "Send" at bounding box center [832, 432] width 46 height 26
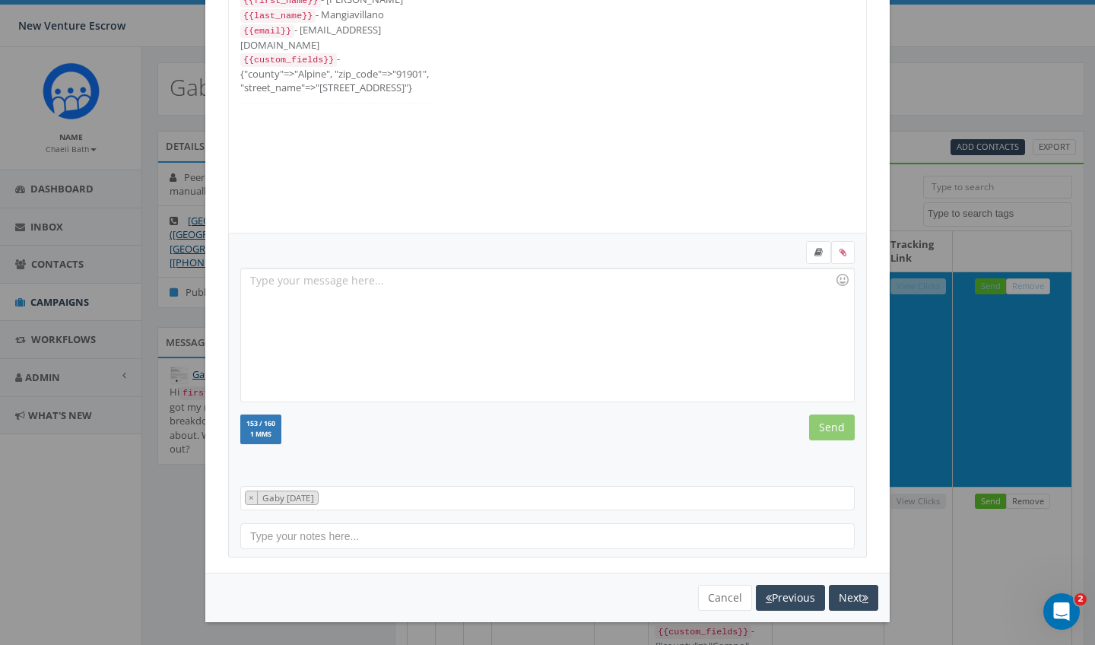
scroll to position [113, 0]
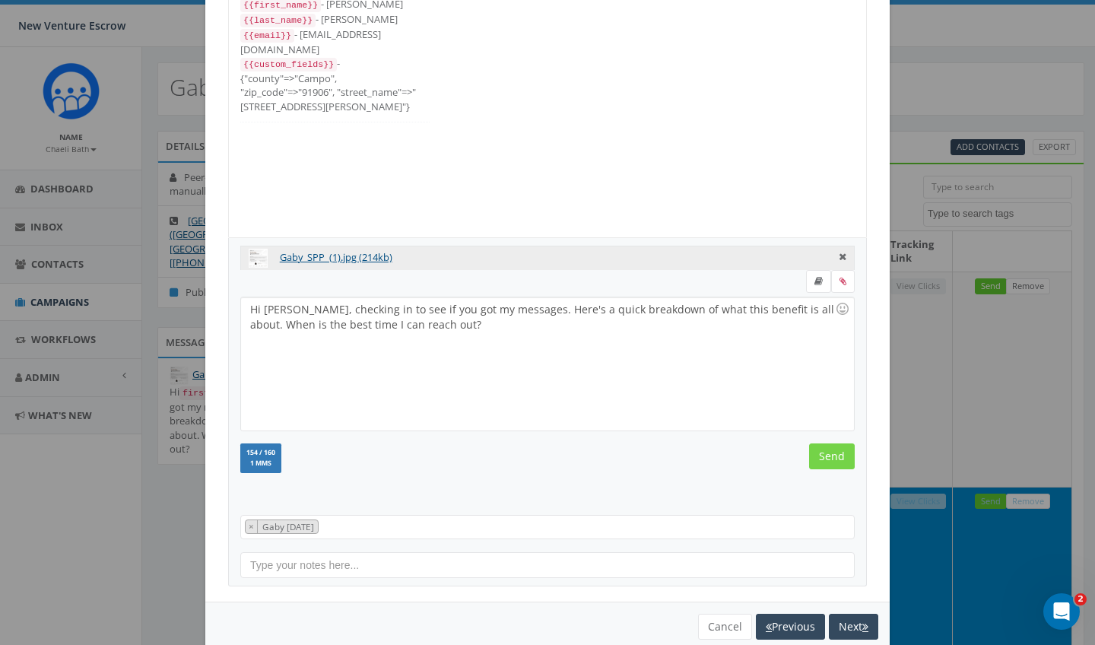
click at [832, 448] on input "Send" at bounding box center [832, 456] width 46 height 26
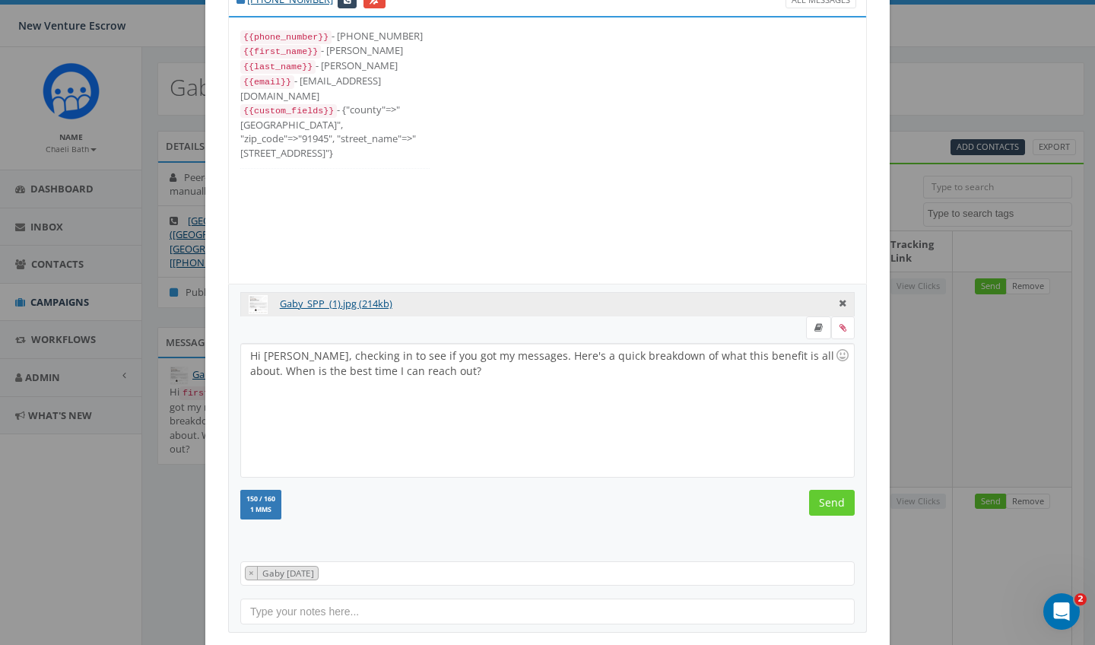
scroll to position [65, 0]
click at [831, 504] on input "Send" at bounding box center [832, 504] width 46 height 26
click at [826, 493] on input "Send" at bounding box center [832, 504] width 46 height 26
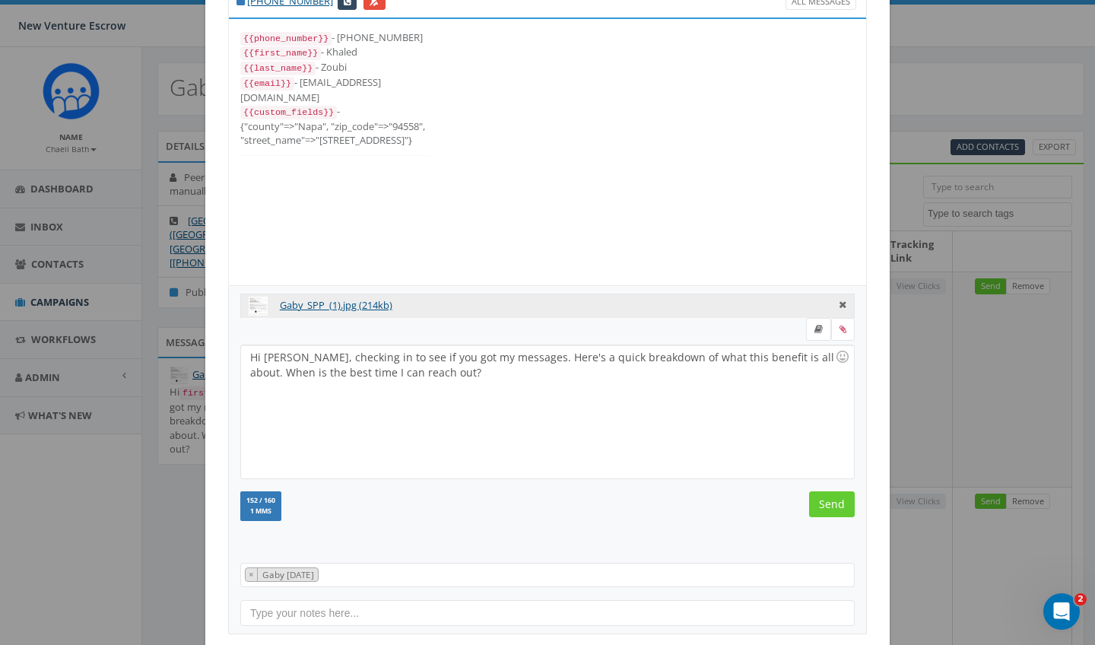
click at [826, 493] on input "Send" at bounding box center [832, 504] width 46 height 26
click at [826, 499] on input "Send" at bounding box center [832, 504] width 46 height 26
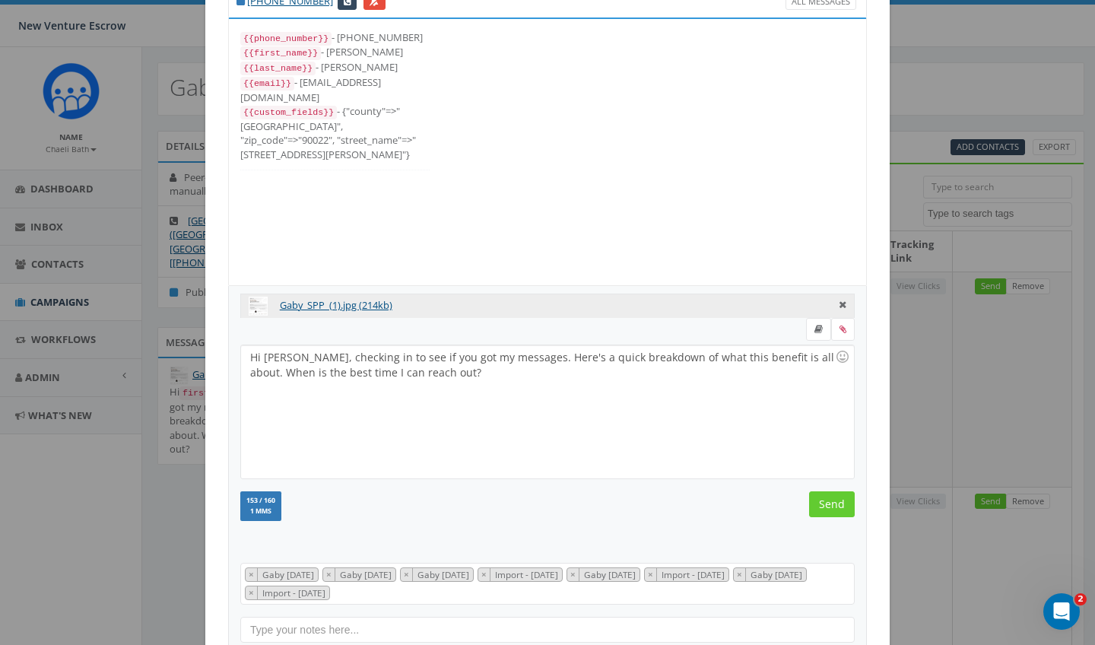
scroll to position [61, 0]
click at [826, 499] on input "Send" at bounding box center [832, 504] width 46 height 26
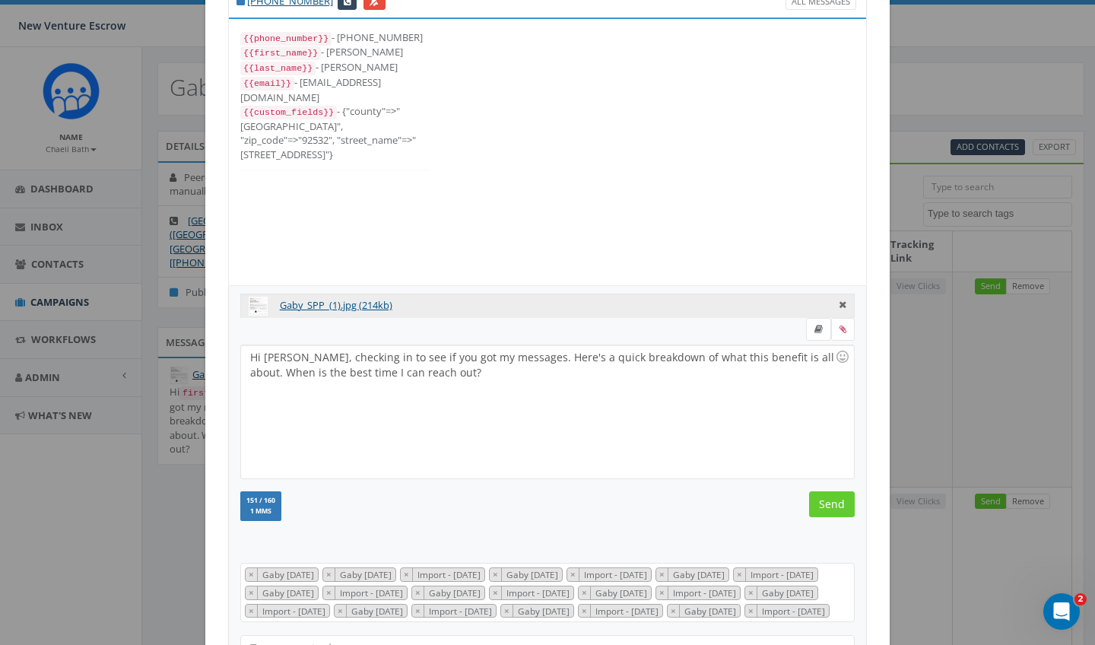
scroll to position [258, 0]
click at [826, 499] on input "Send" at bounding box center [832, 504] width 46 height 26
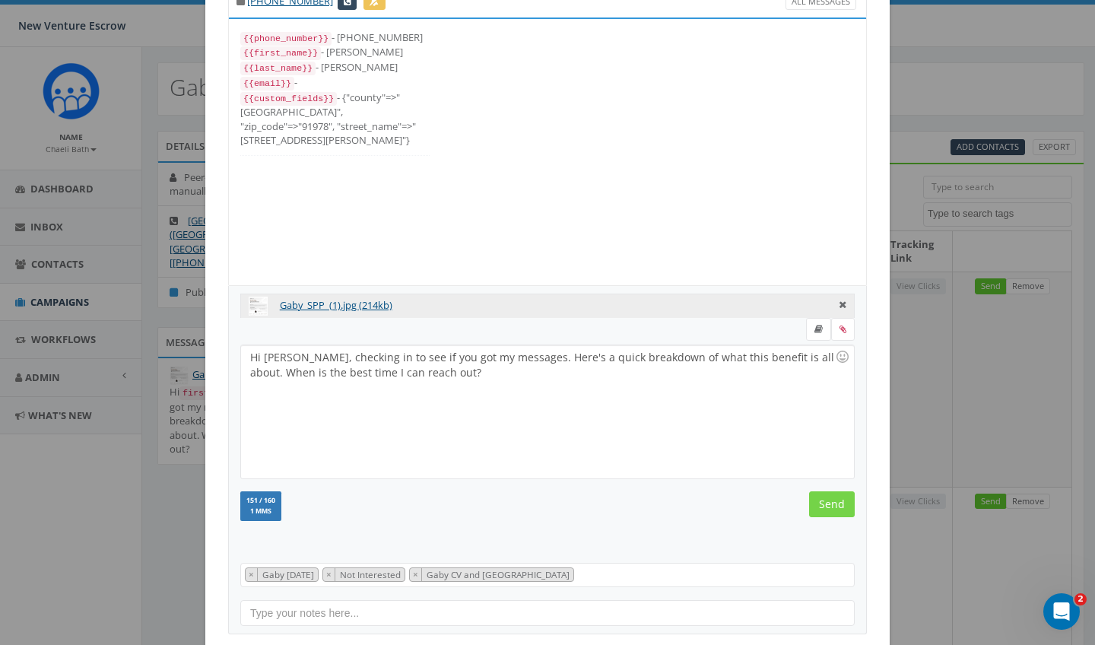
click at [826, 503] on input "Send" at bounding box center [832, 504] width 46 height 26
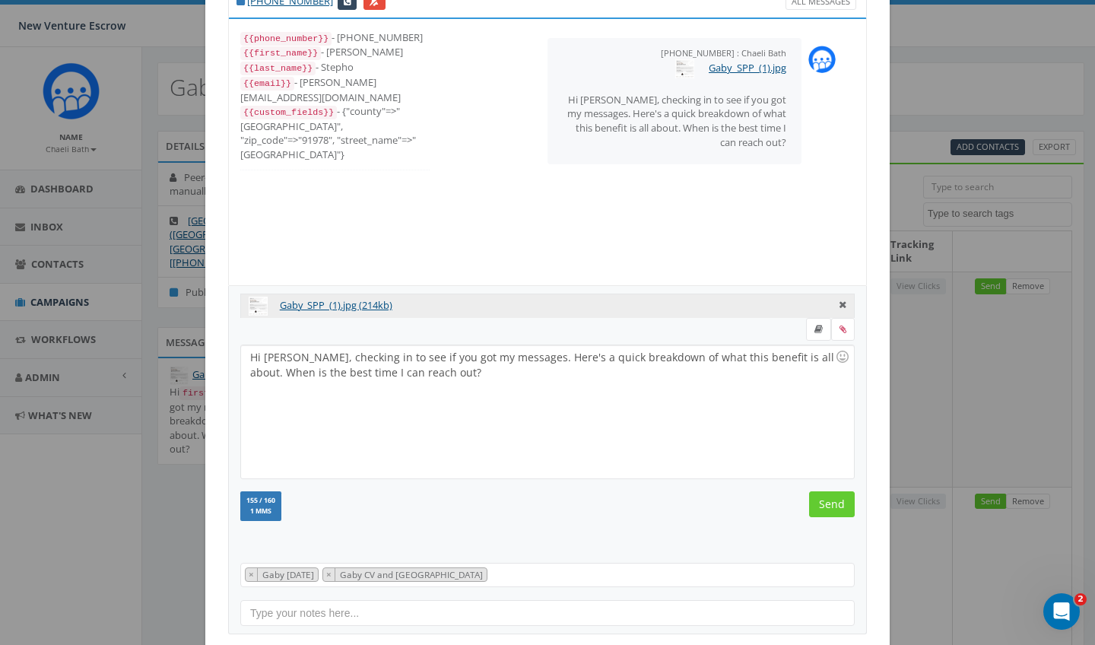
click at [826, 503] on input "Send" at bounding box center [832, 504] width 46 height 26
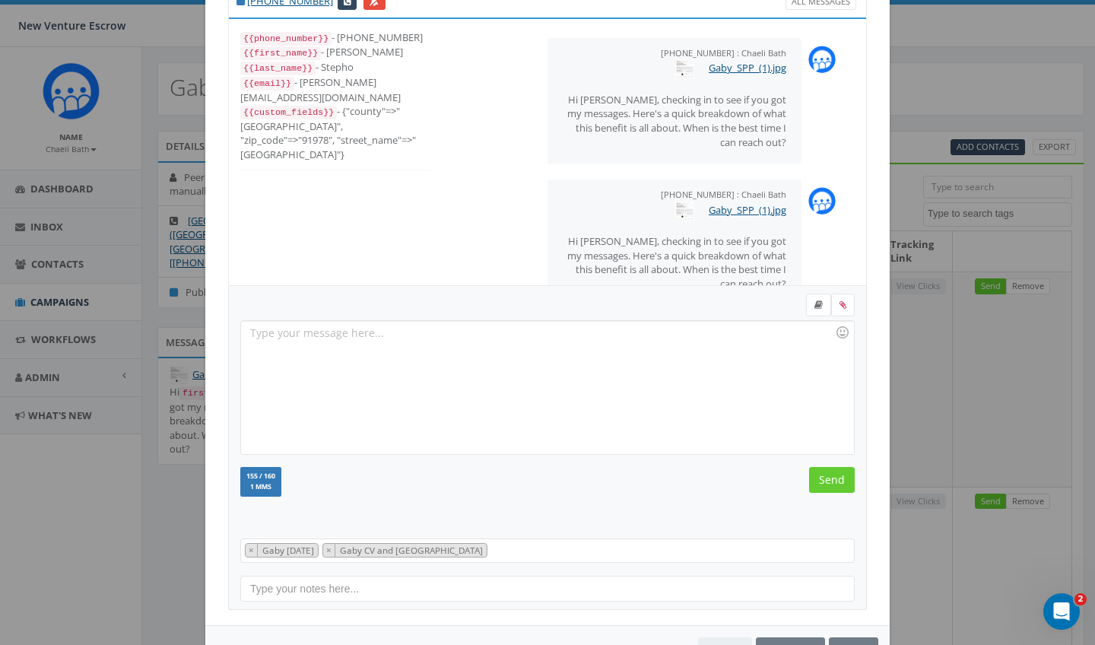
scroll to position [35, 0]
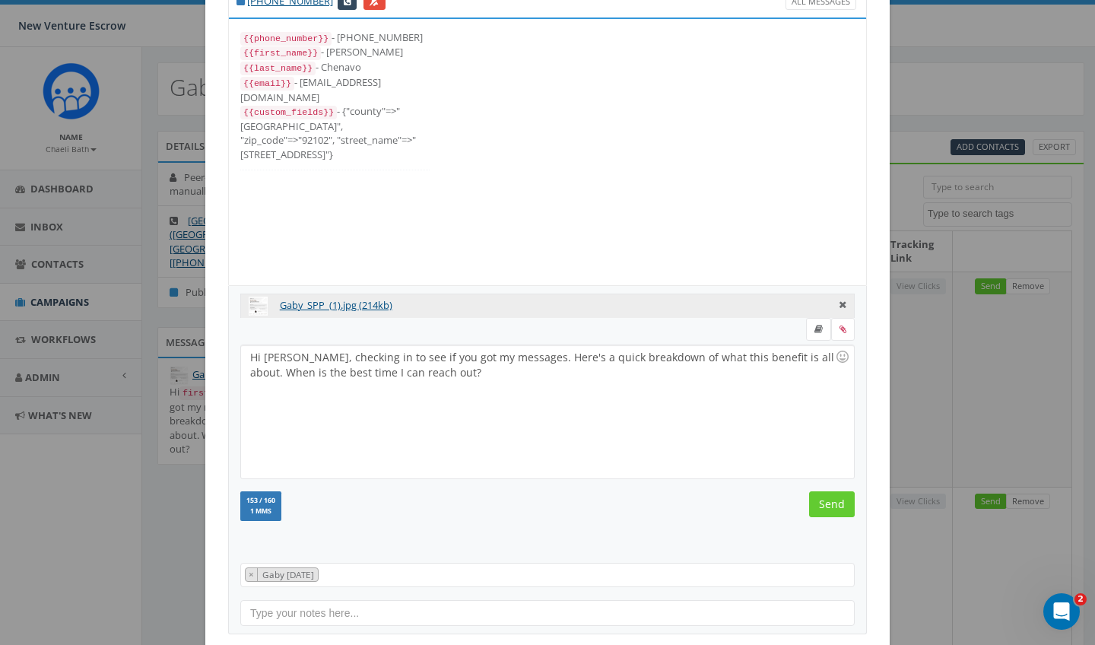
click at [826, 503] on input "Send" at bounding box center [832, 504] width 46 height 26
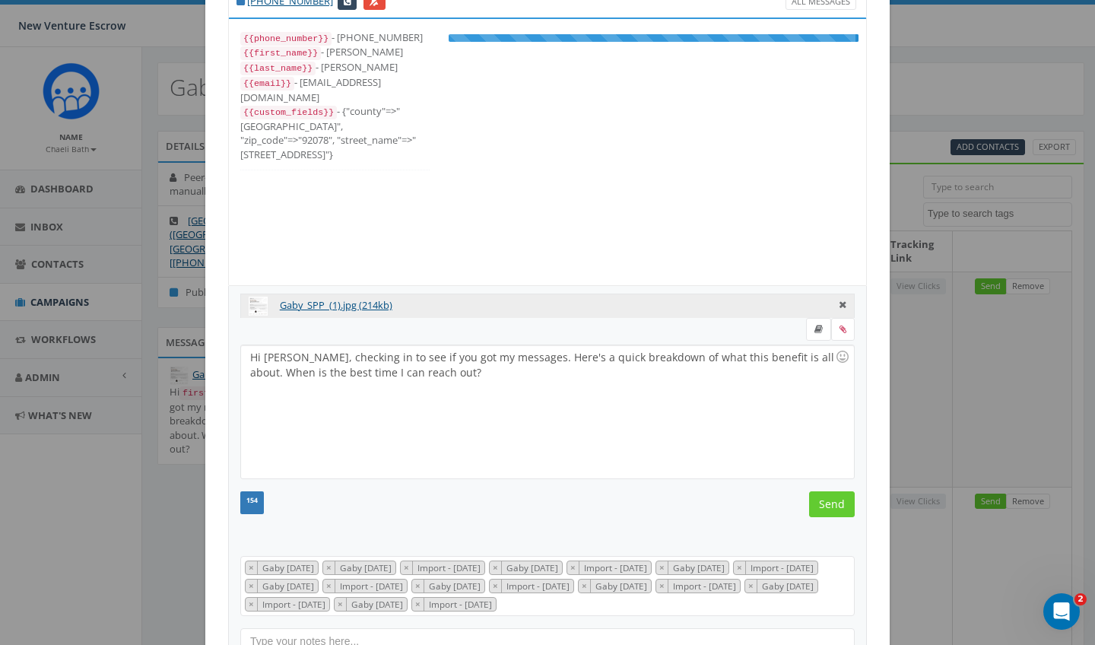
scroll to position [198, 0]
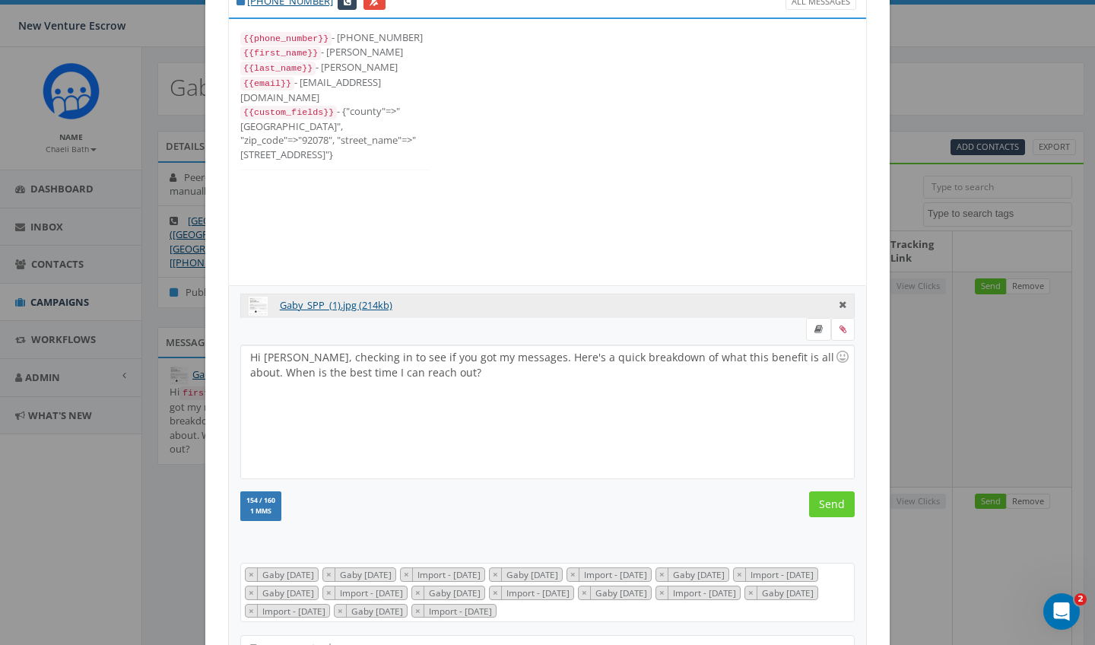
click at [826, 503] on input "Send" at bounding box center [832, 504] width 46 height 26
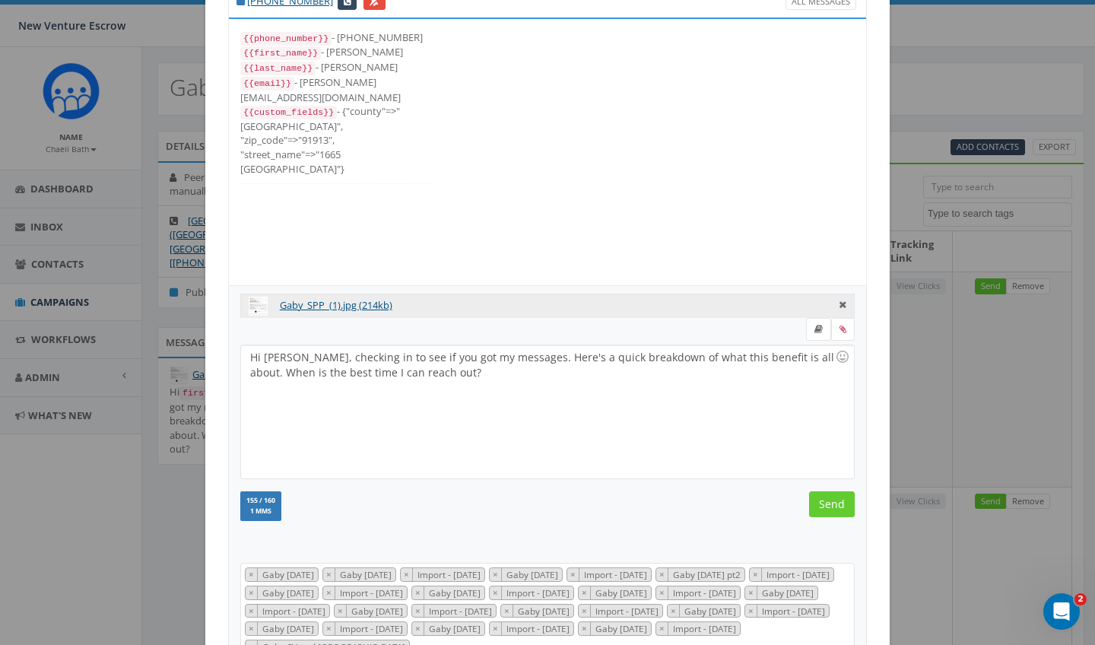
scroll to position [365, 0]
click at [826, 503] on input "Send" at bounding box center [832, 504] width 46 height 26
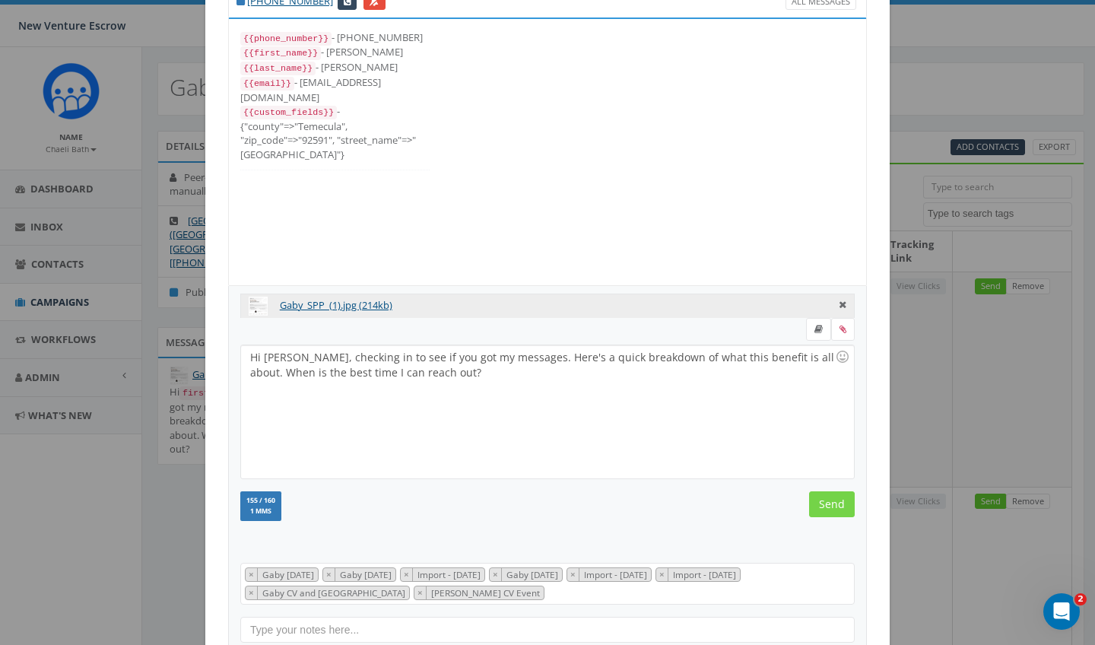
scroll to position [61, 0]
click at [826, 500] on input "Send" at bounding box center [832, 504] width 46 height 26
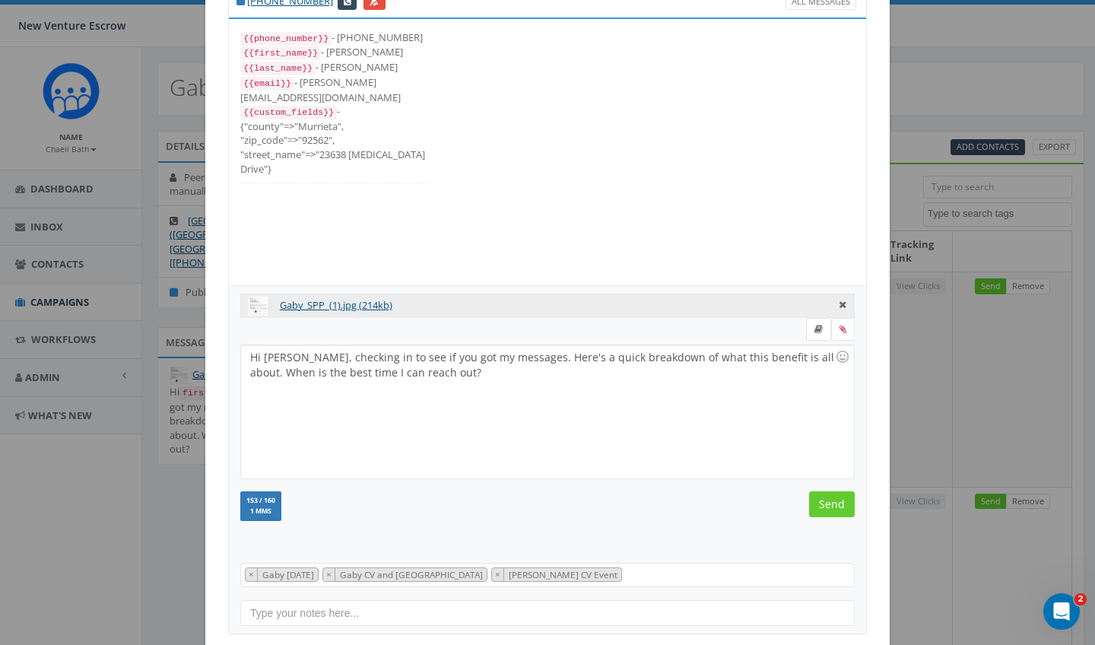
click at [826, 500] on input "Send" at bounding box center [832, 504] width 46 height 26
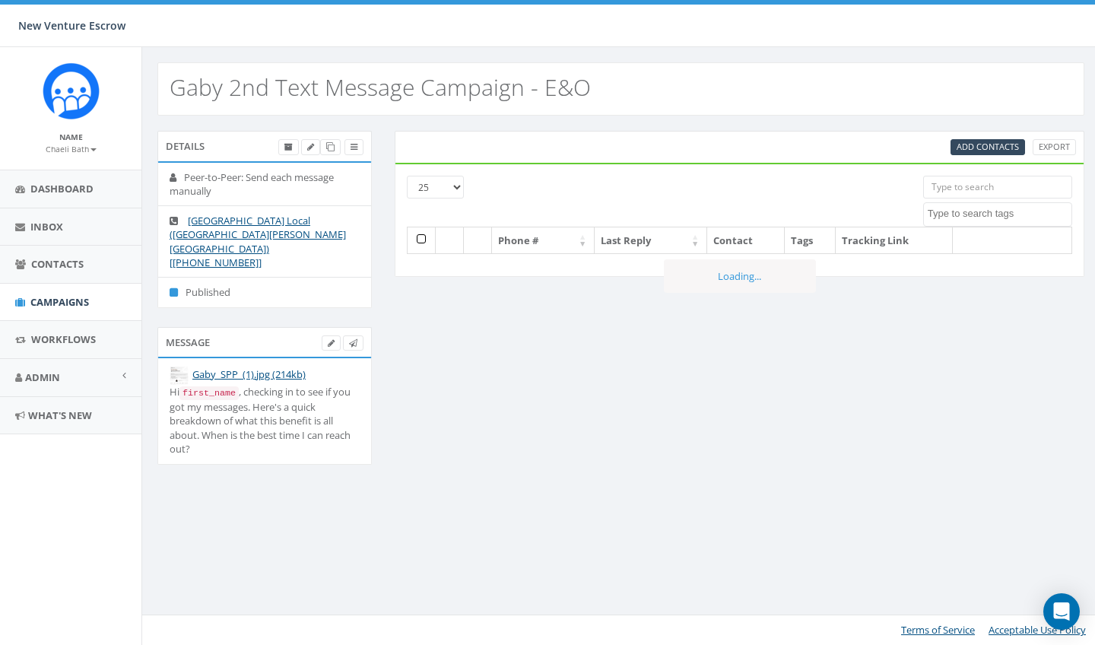
select select
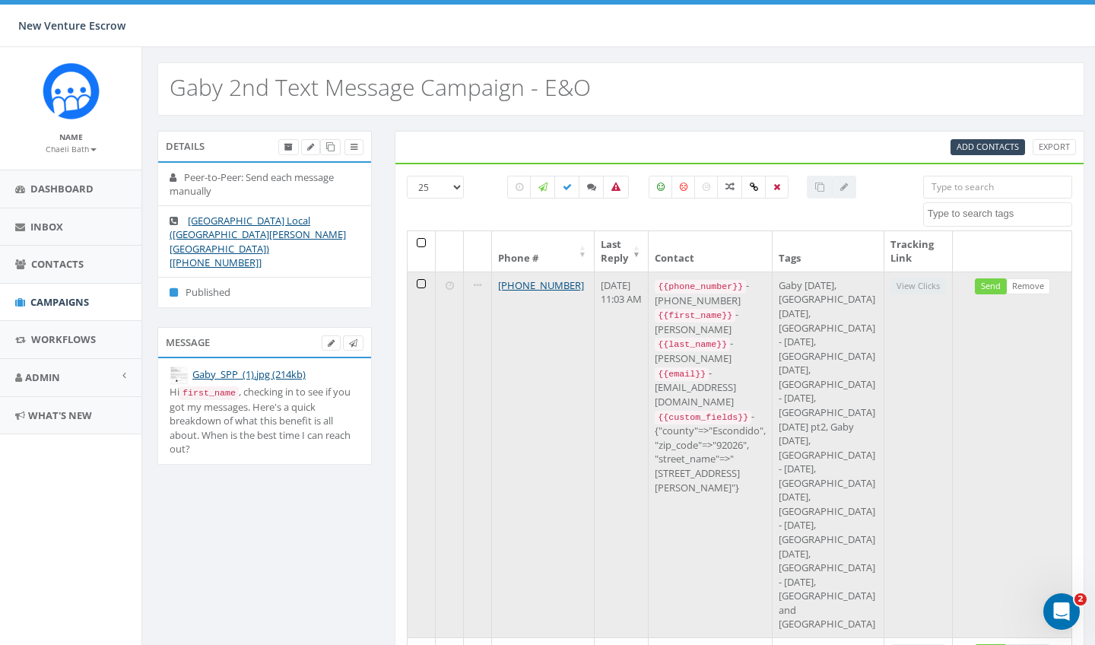
click at [994, 281] on link "Send" at bounding box center [991, 286] width 32 height 16
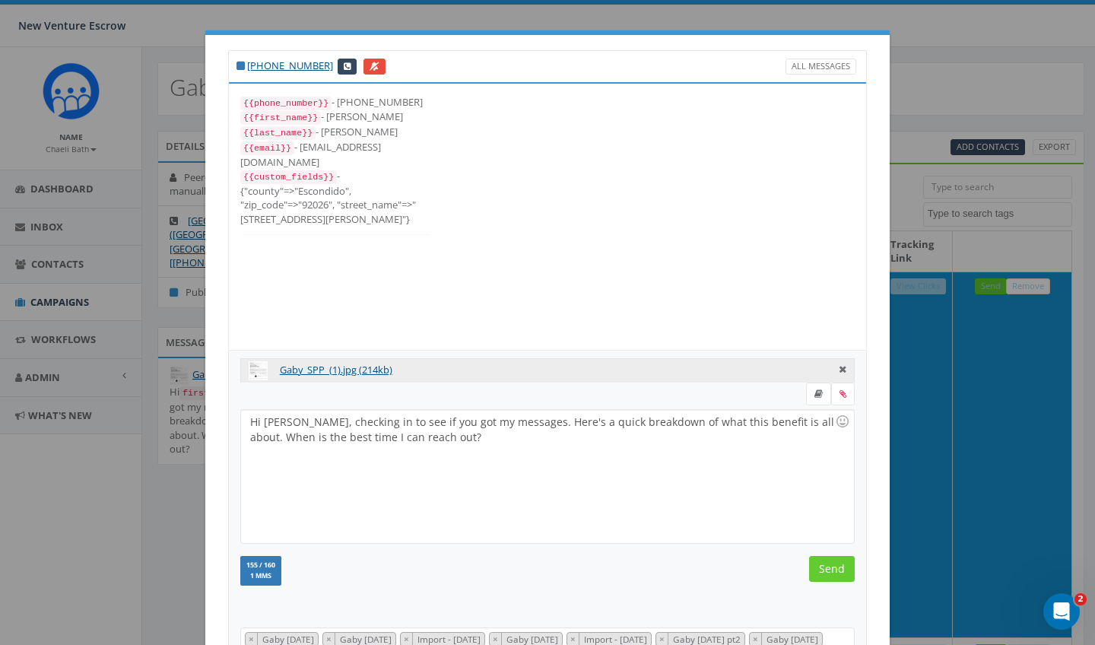
scroll to position [59, 0]
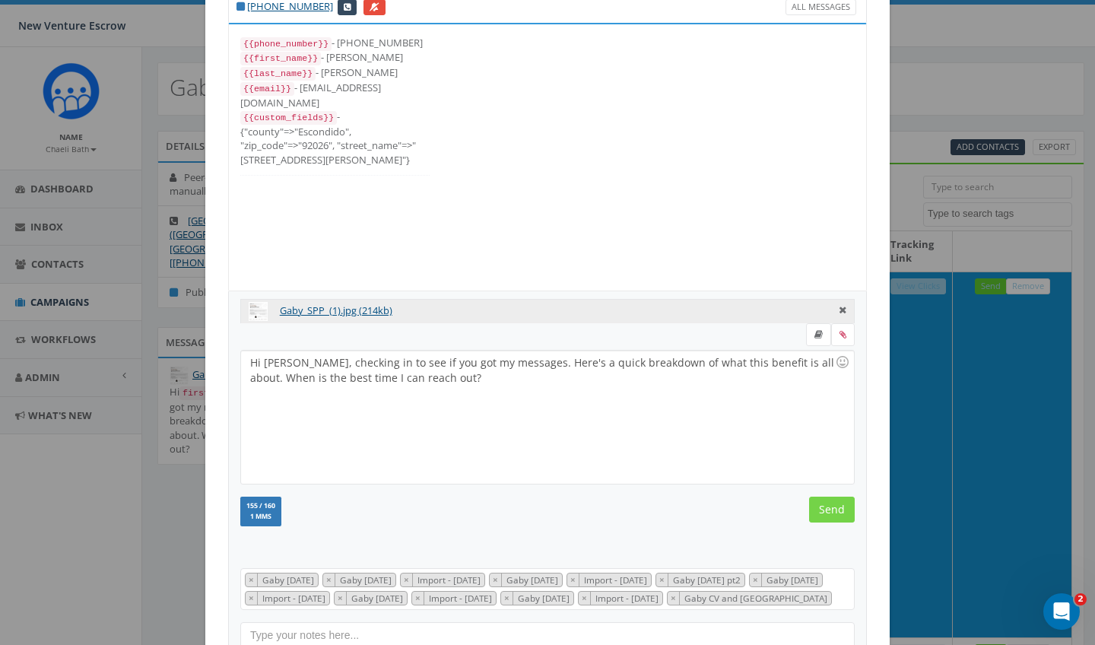
click at [838, 512] on input "Send" at bounding box center [832, 509] width 46 height 26
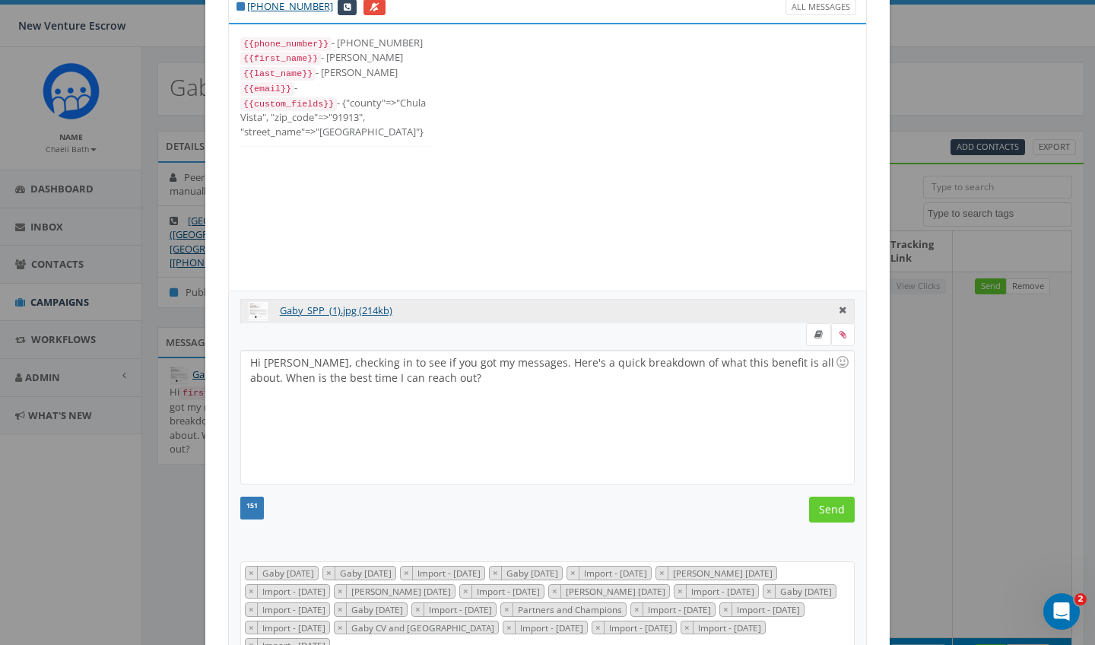
click at [826, 493] on form "Hi Hazel, checking in to see if you got my messages. Here's a quick breakdown o…" at bounding box center [547, 436] width 614 height 226
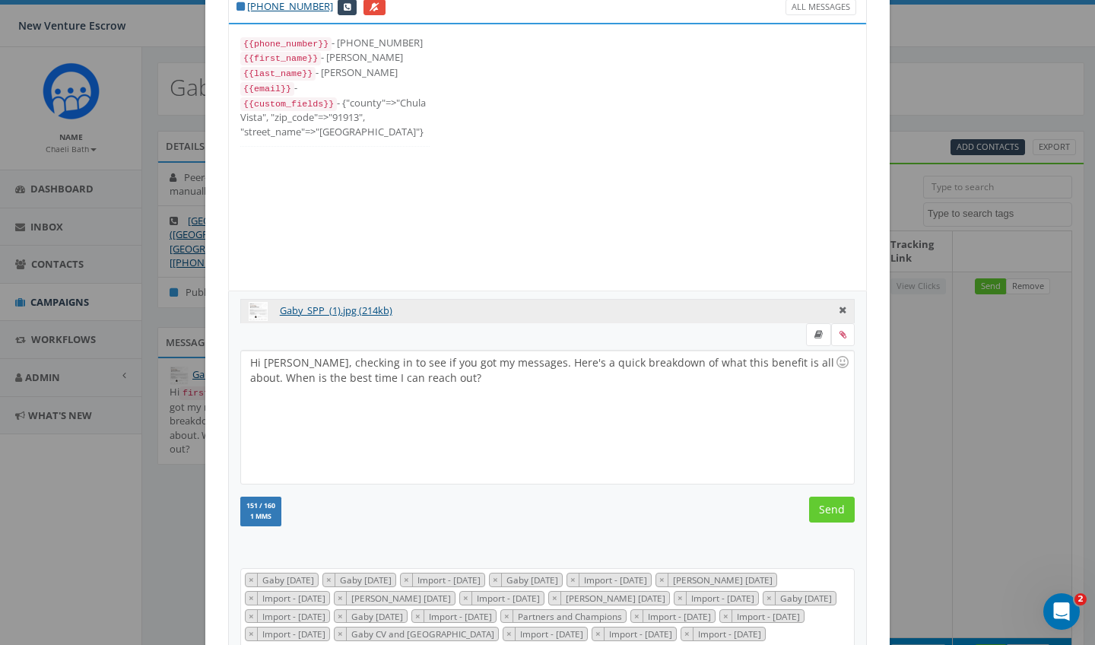
scroll to position [304, 0]
click at [827, 513] on input "Send" at bounding box center [832, 509] width 46 height 26
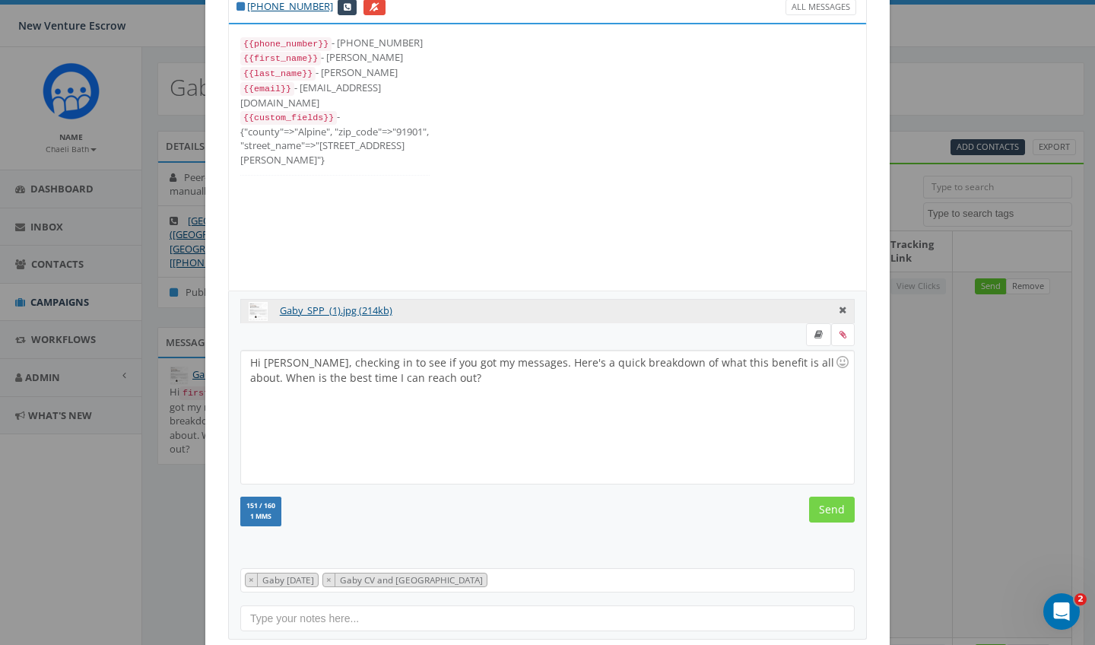
click at [828, 511] on input "Send" at bounding box center [832, 509] width 46 height 26
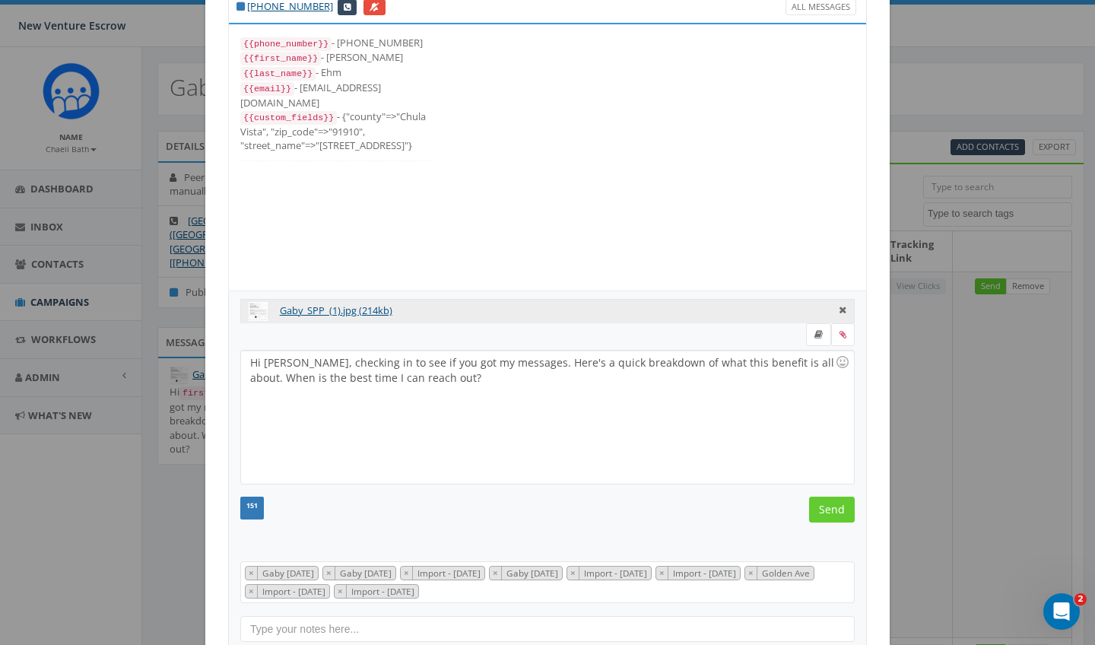
scroll to position [76, 0]
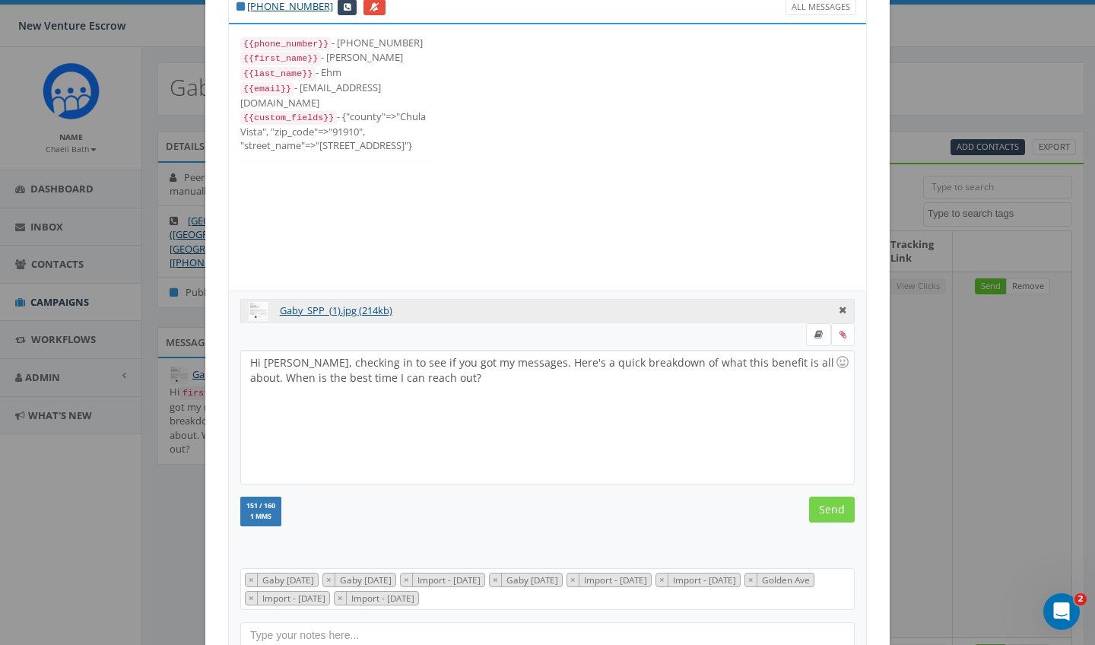
click at [825, 511] on input "Send" at bounding box center [832, 509] width 46 height 26
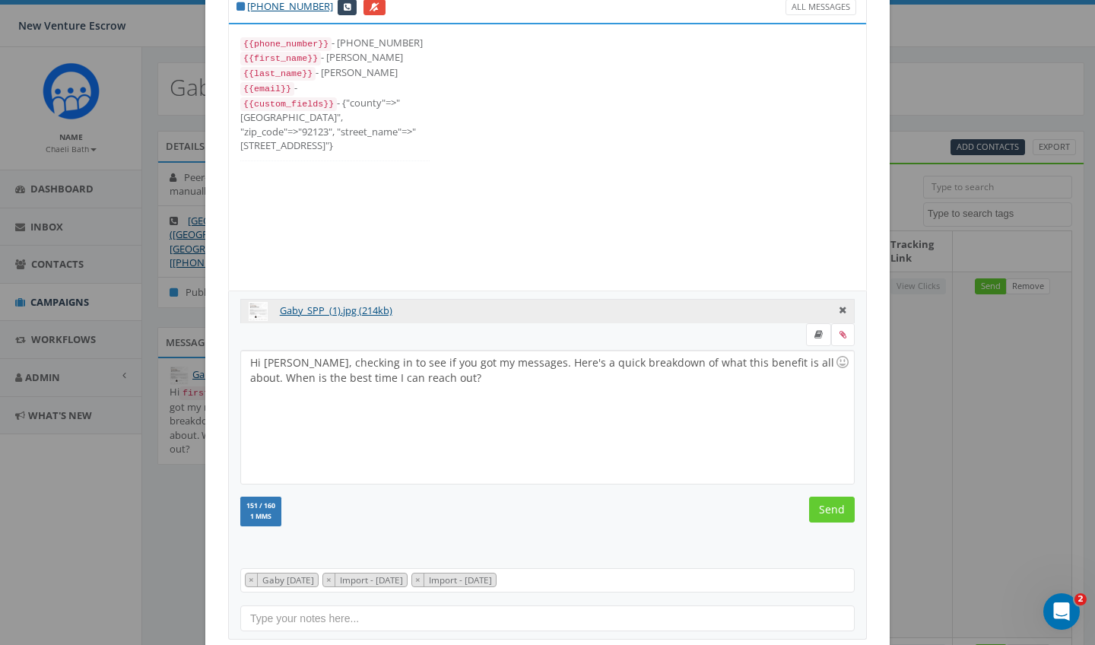
click at [825, 511] on input "Send" at bounding box center [832, 509] width 46 height 26
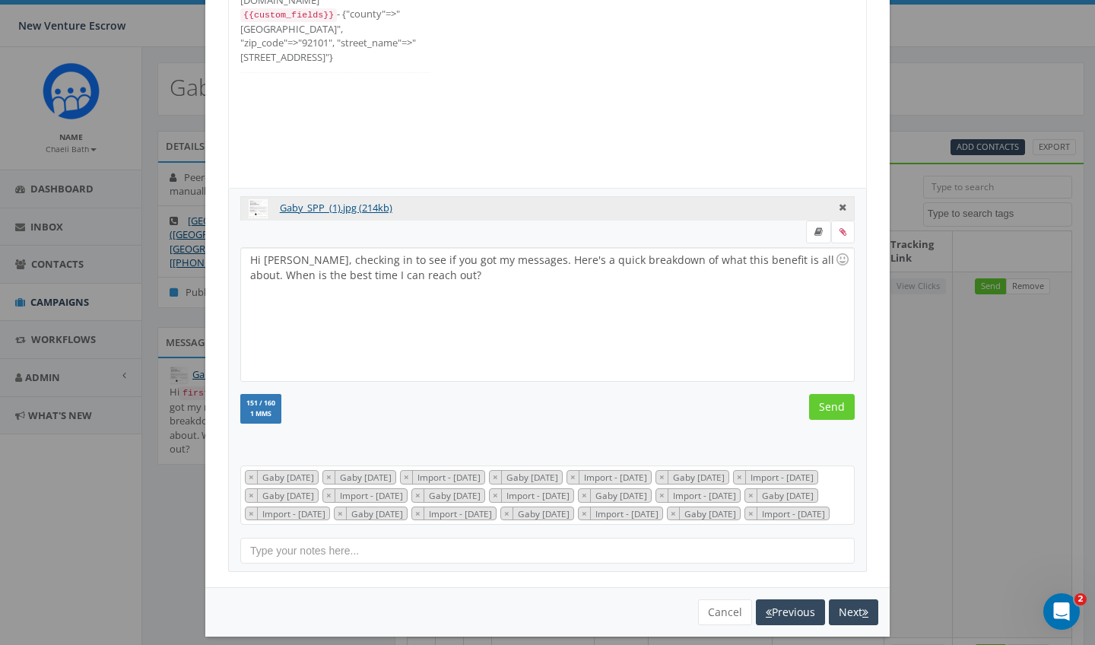
scroll to position [167, 0]
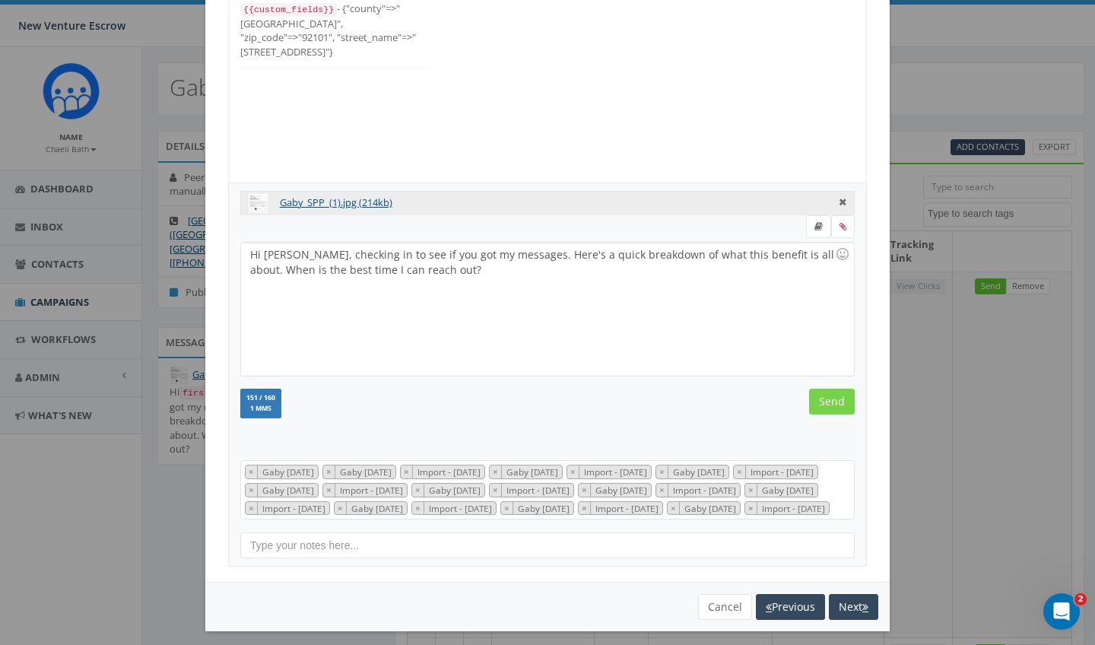
click at [838, 404] on input "Send" at bounding box center [832, 401] width 46 height 26
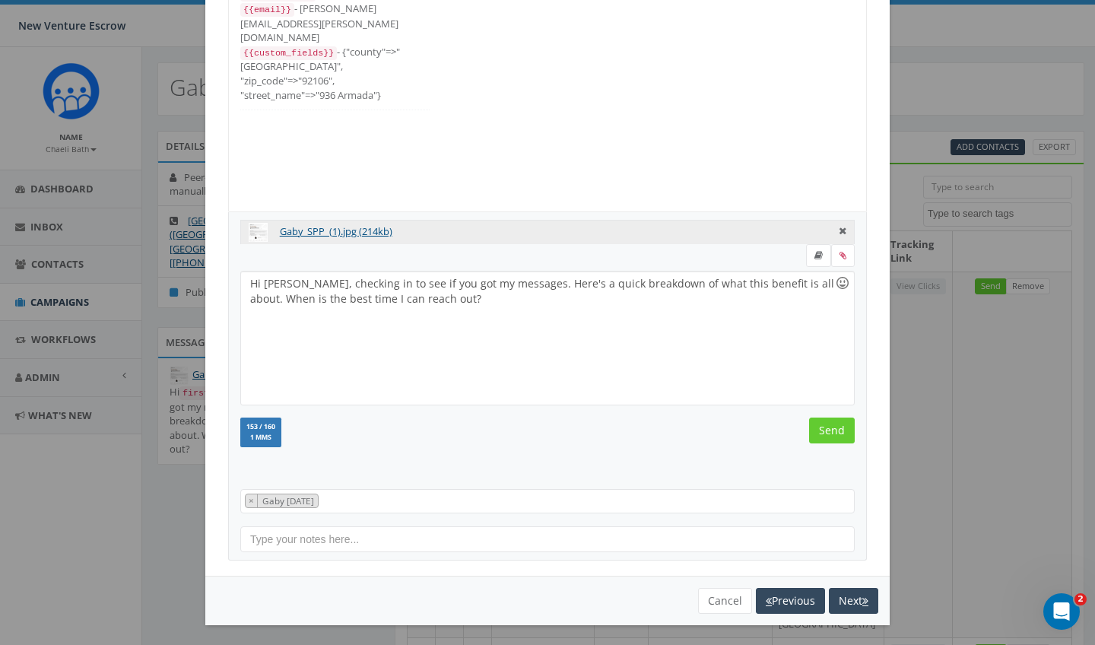
scroll to position [137, 0]
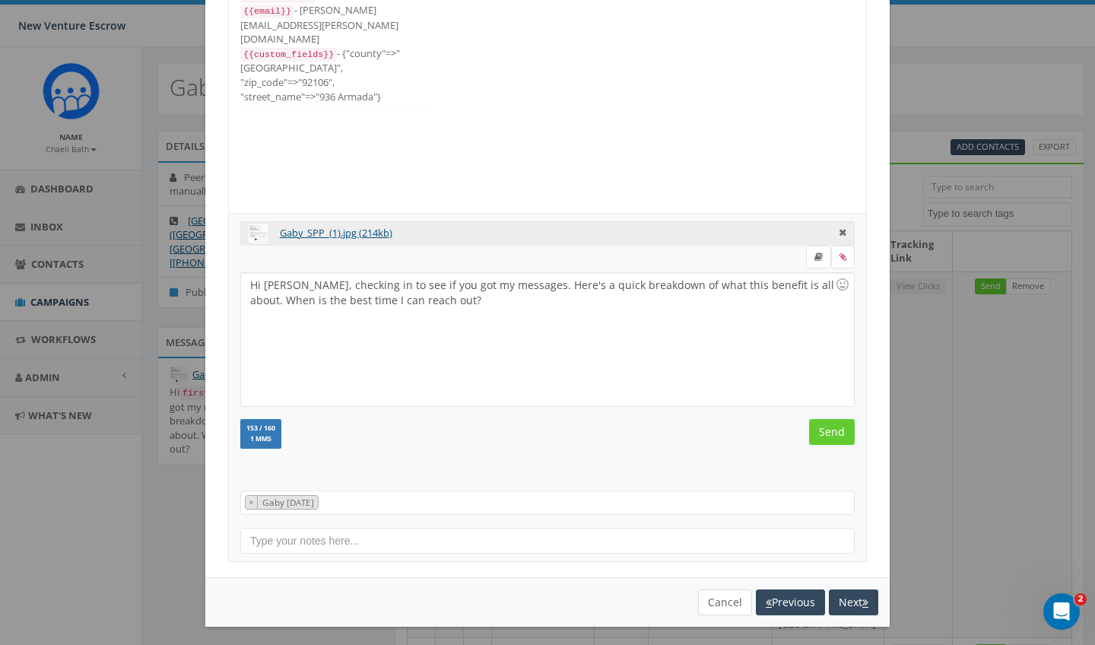
click at [728, 603] on button "Cancel" at bounding box center [725, 602] width 54 height 26
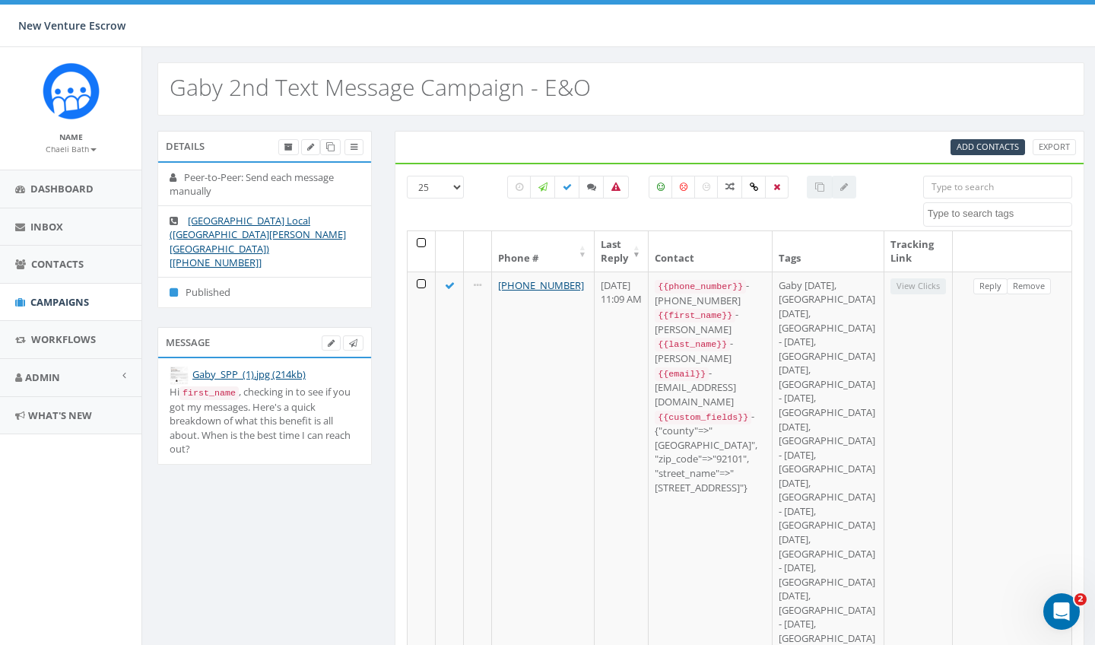
scroll to position [0, 0]
click at [38, 309] on link "Campaigns" at bounding box center [70, 302] width 141 height 37
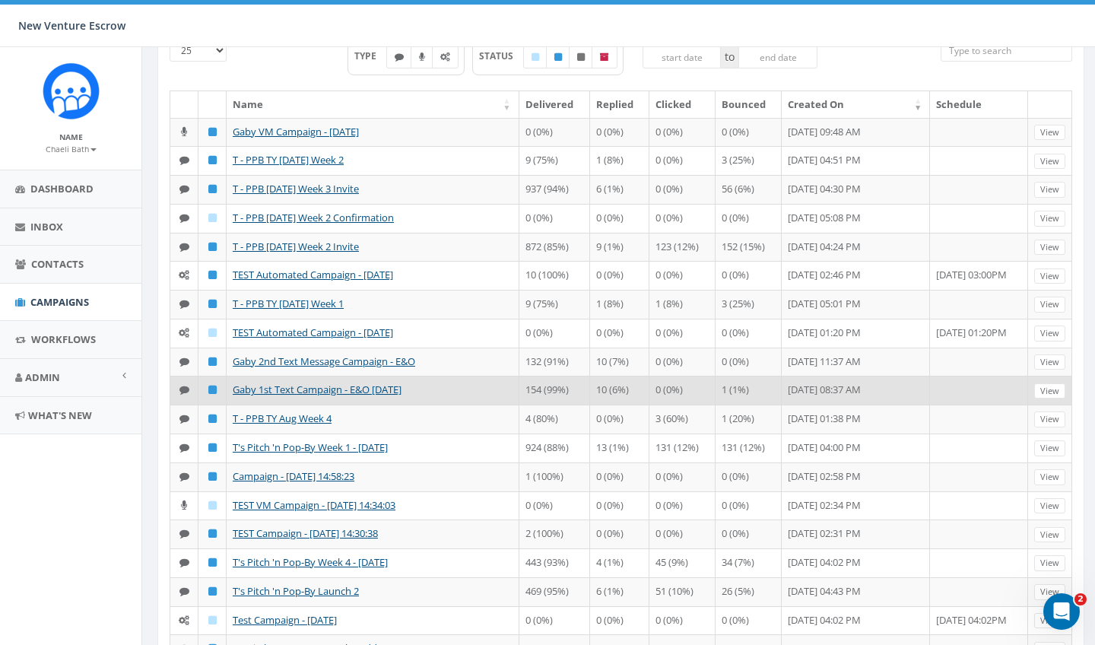
scroll to position [106, 0]
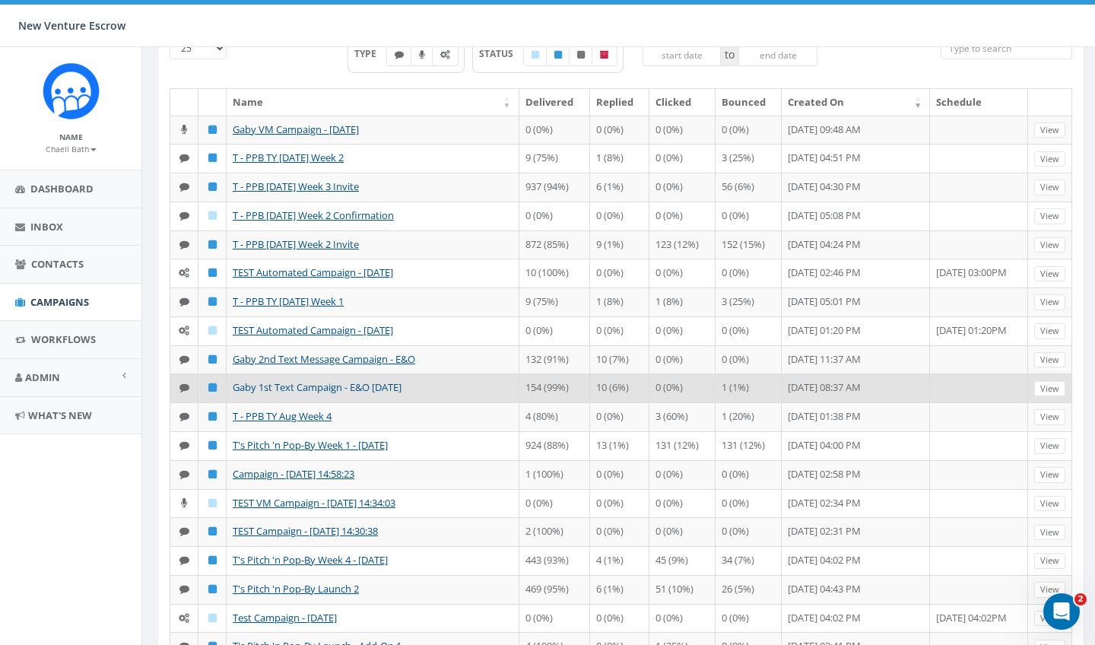
click at [302, 394] on link "Gaby 1st Text Campaign - E&O [DATE]" at bounding box center [317, 387] width 169 height 14
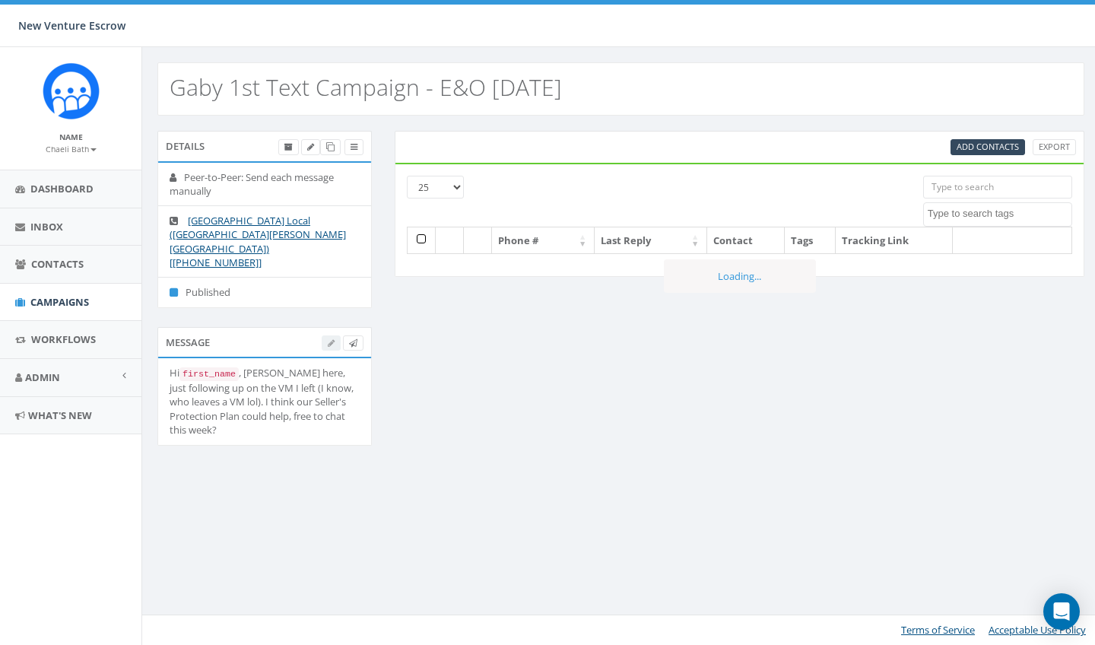
select select
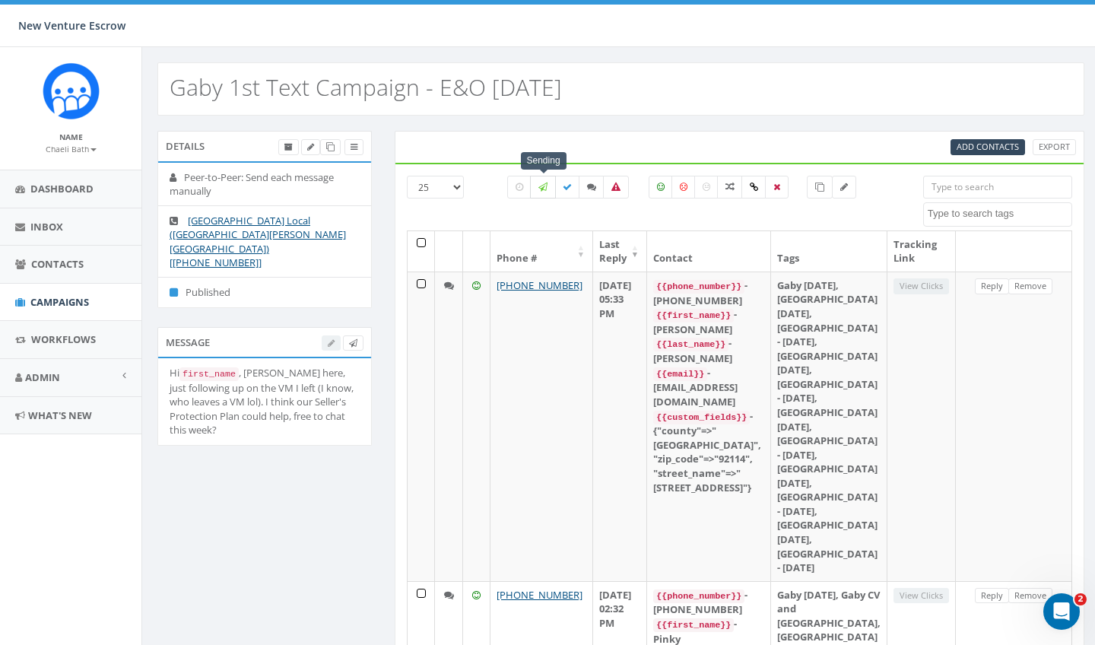
click at [550, 189] on label at bounding box center [543, 187] width 26 height 23
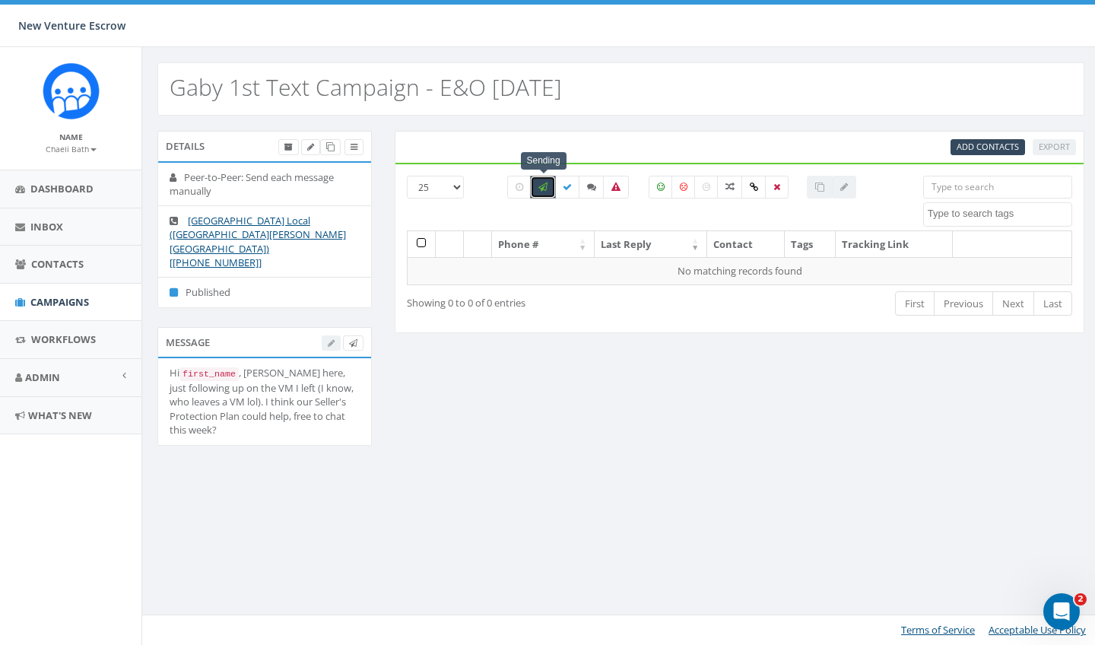
click at [546, 188] on icon at bounding box center [542, 186] width 9 height 9
checkbox input "false"
click at [566, 189] on icon at bounding box center [567, 186] width 9 height 9
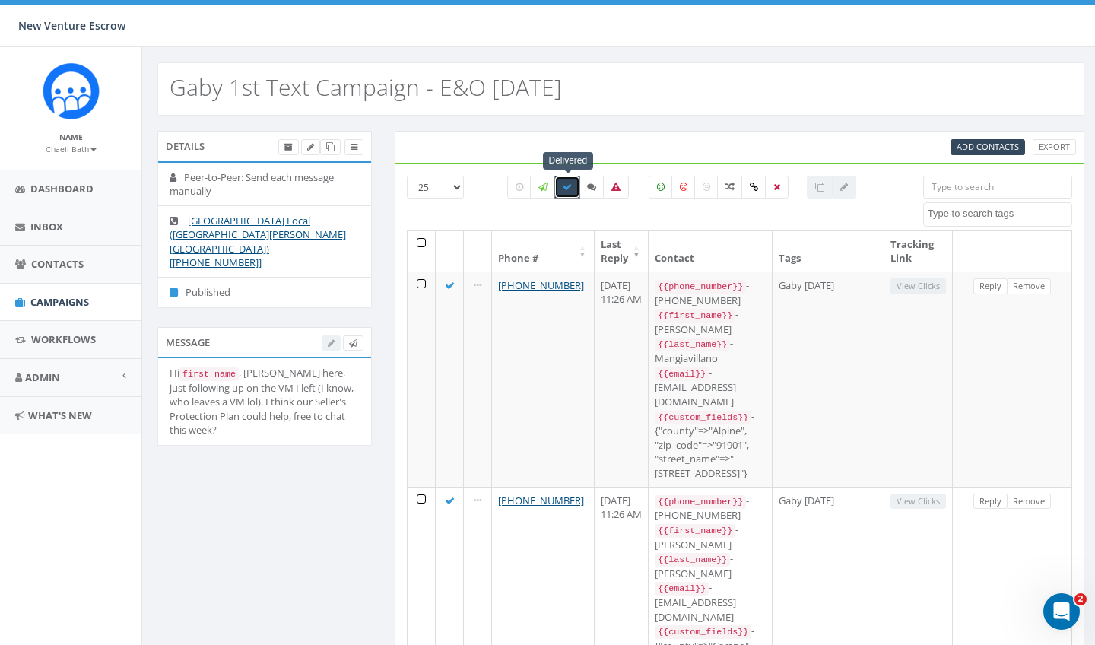
click at [565, 187] on icon at bounding box center [567, 186] width 9 height 9
checkbox input "false"
click at [513, 185] on label at bounding box center [519, 187] width 24 height 23
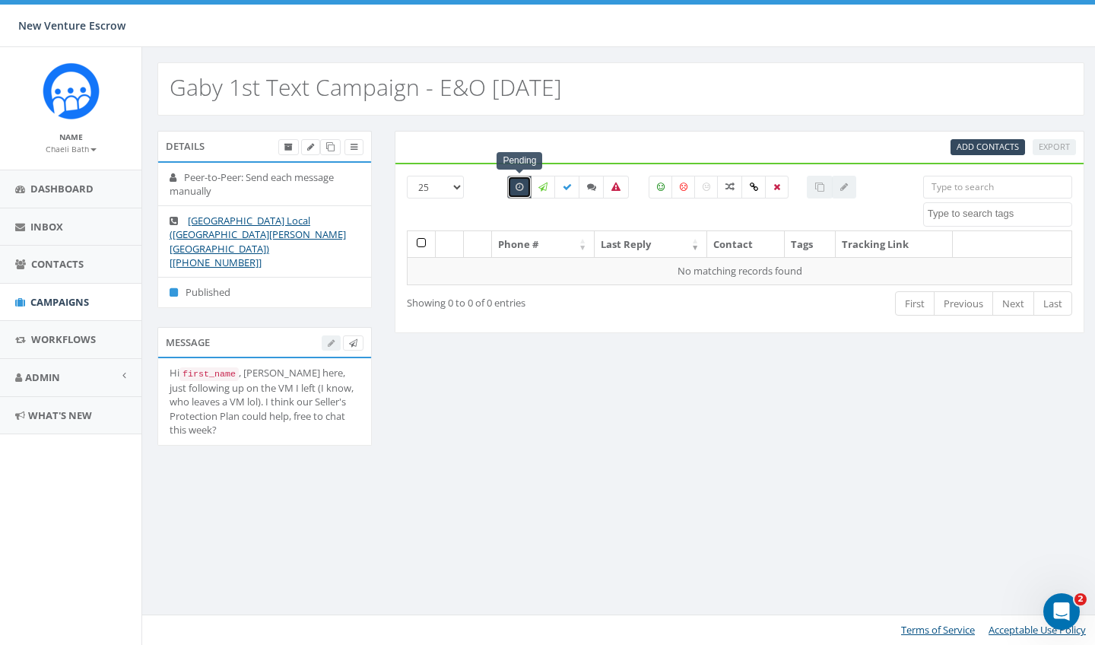
click at [513, 185] on label at bounding box center [519, 187] width 24 height 23
checkbox input "false"
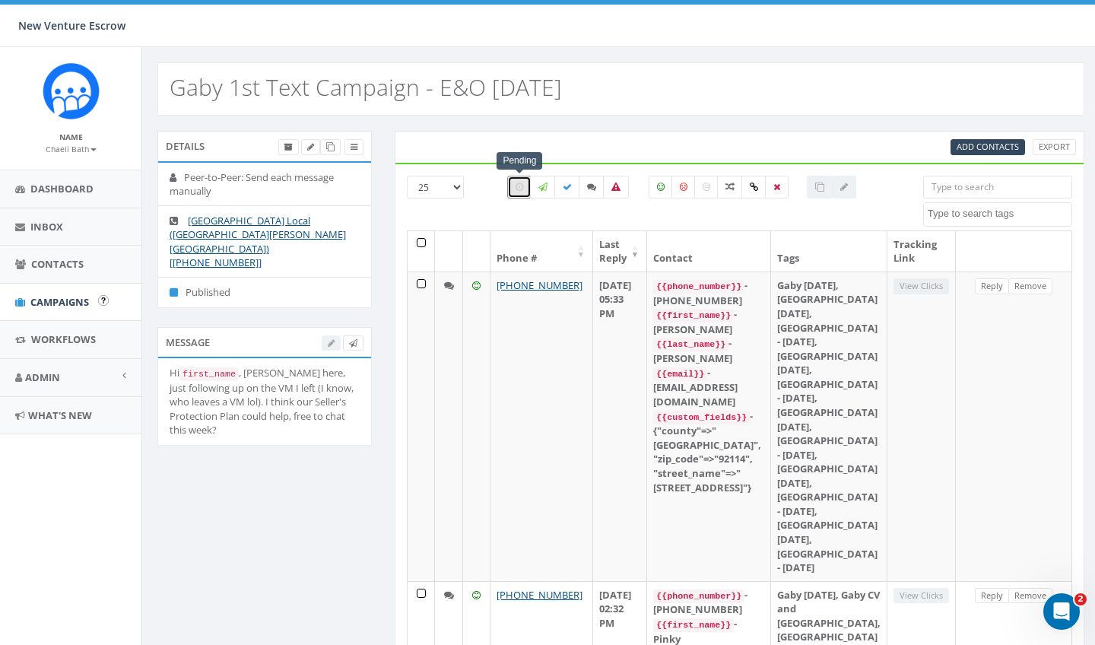
click at [52, 306] on span "Campaigns" at bounding box center [59, 302] width 59 height 14
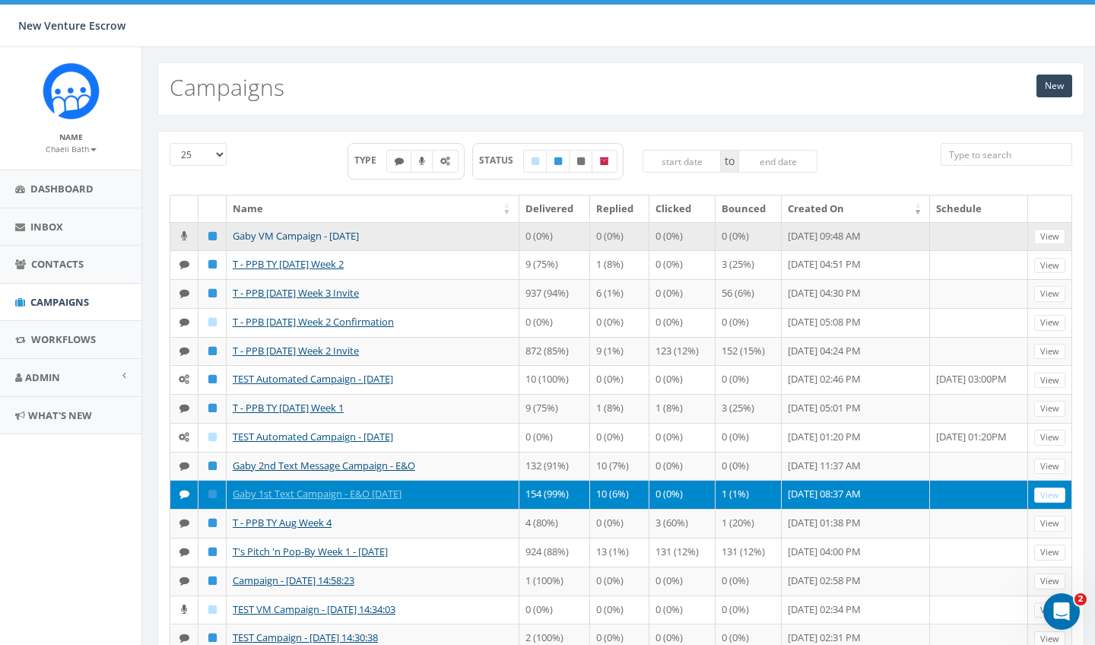
click at [346, 239] on link "Gaby VM Campaign - [DATE]" at bounding box center [296, 236] width 126 height 14
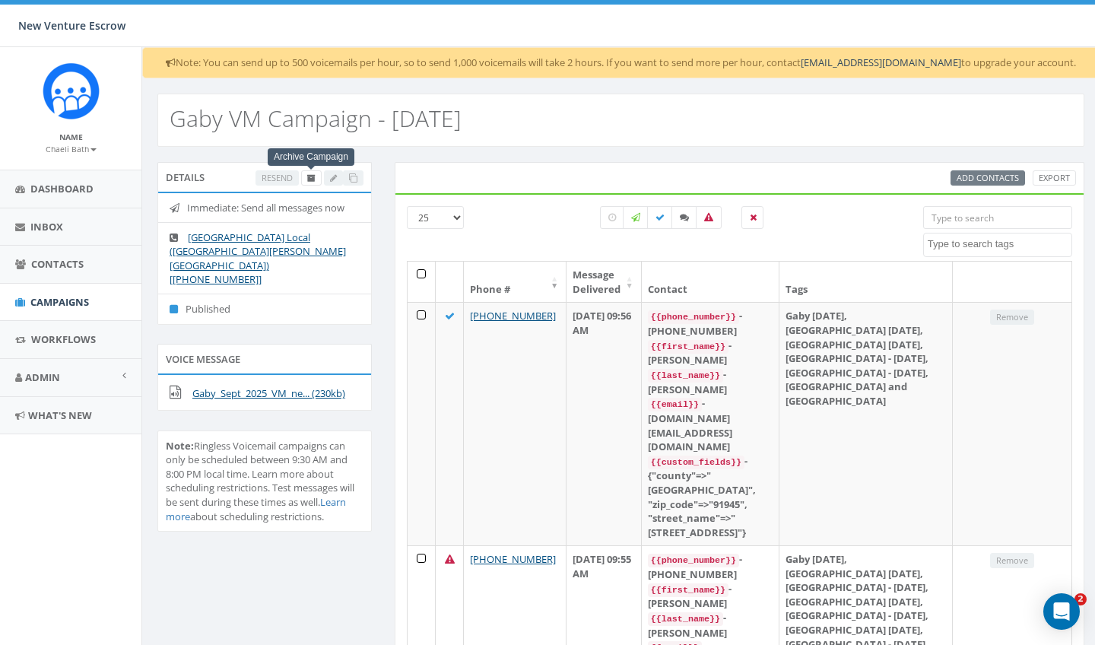
click at [310, 178] on icon at bounding box center [311, 178] width 8 height 8
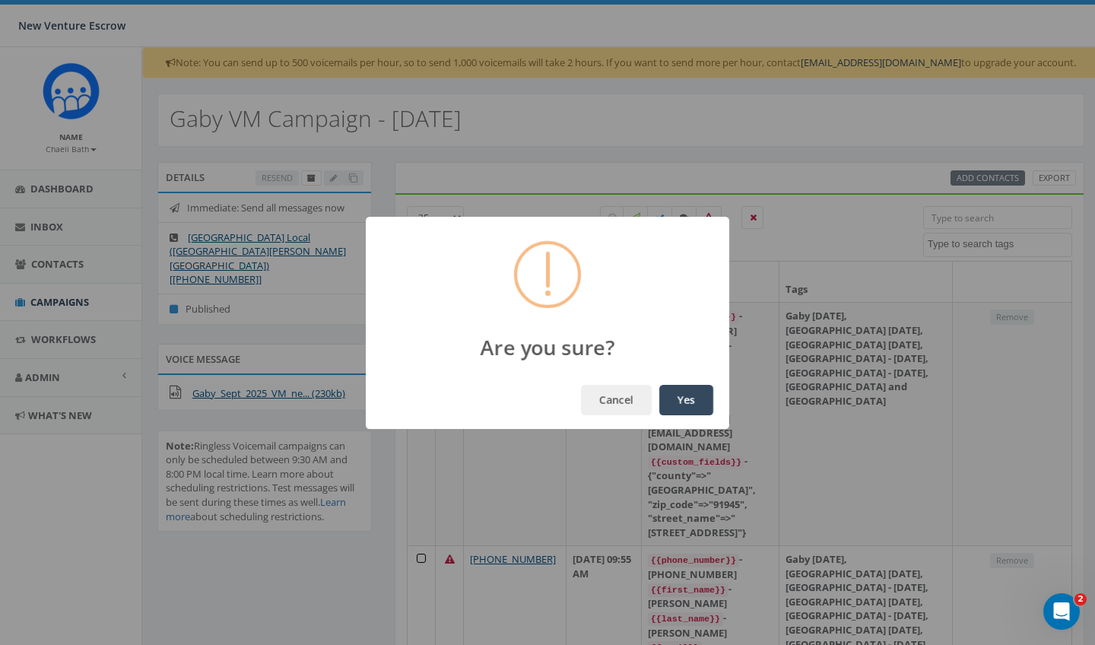
click at [699, 404] on button "Yes" at bounding box center [686, 400] width 54 height 30
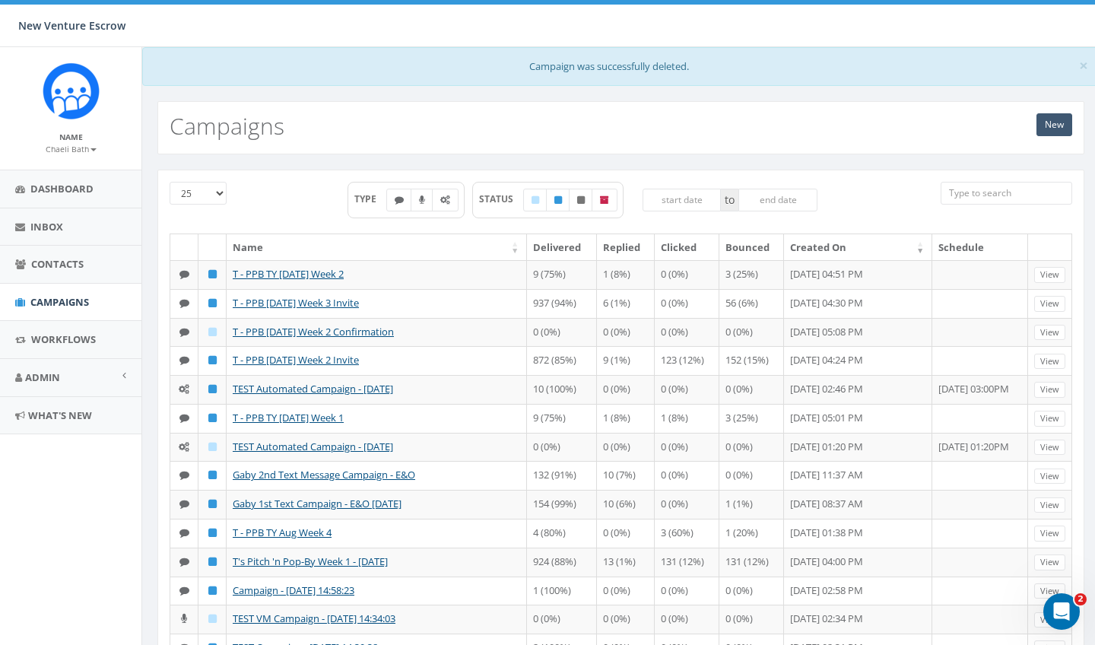
click at [1054, 116] on link "New" at bounding box center [1054, 124] width 36 height 23
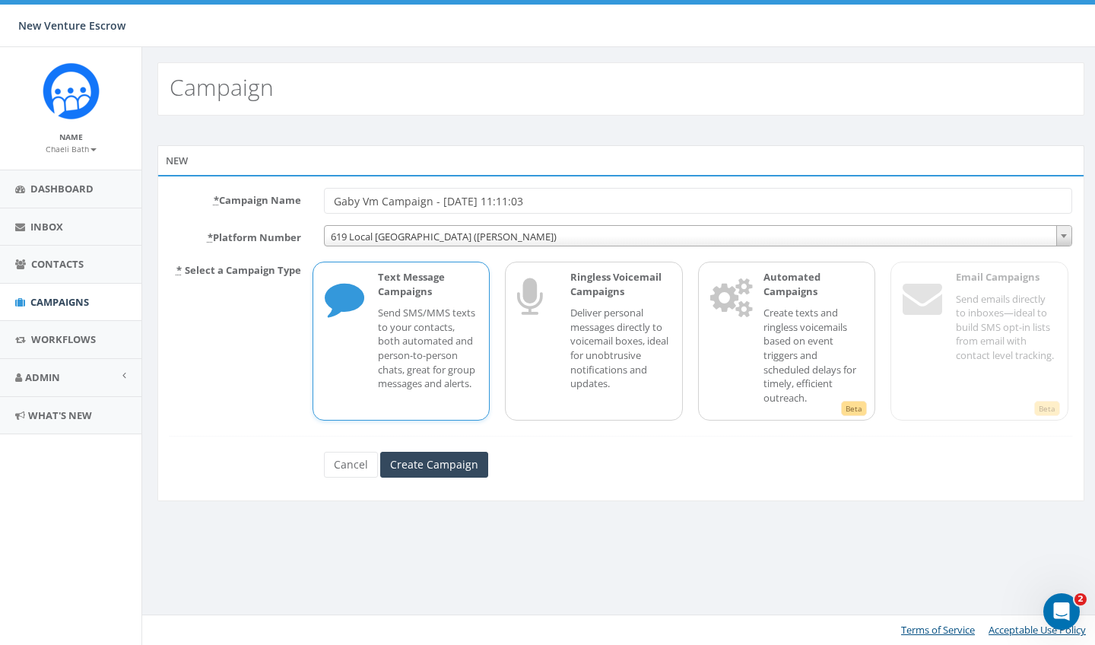
type input "Gaby Vm Campaign - [DATE] 11:11:03"
click at [540, 236] on span "619 Local [GEOGRAPHIC_DATA] ([PERSON_NAME])" at bounding box center [698, 236] width 747 height 21
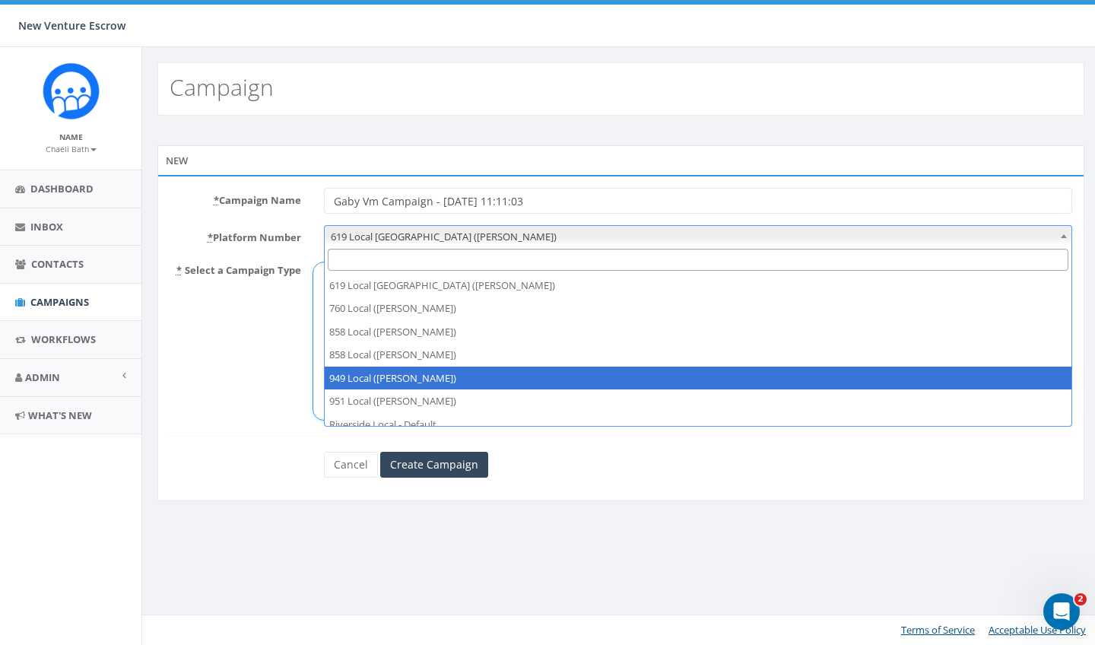
scroll to position [30, 0]
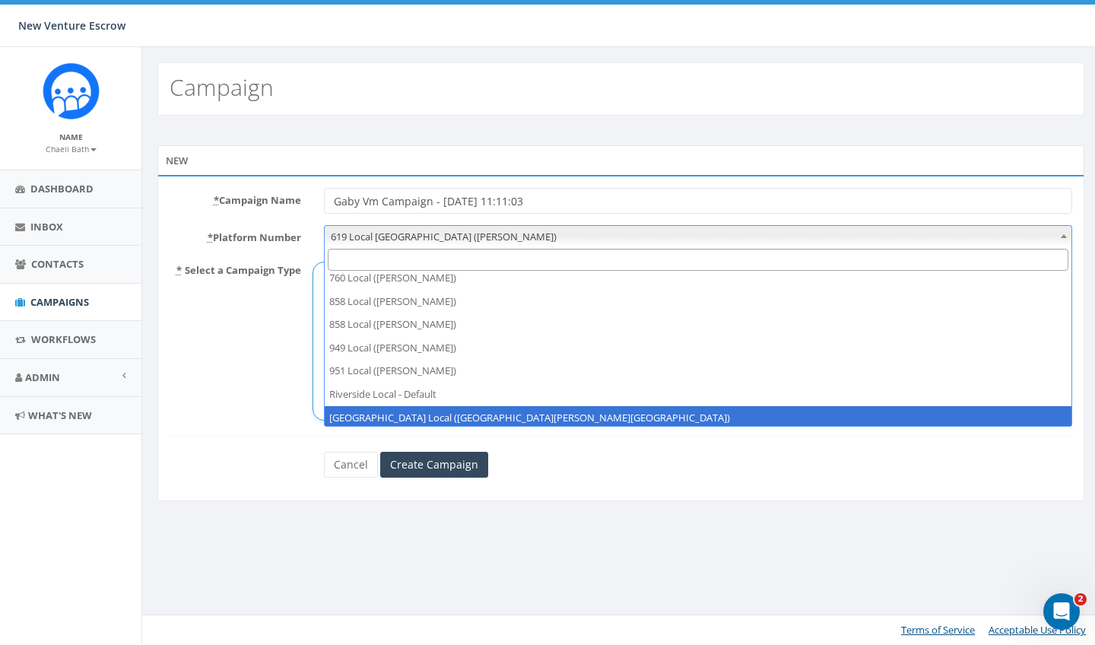
select select "6964756"
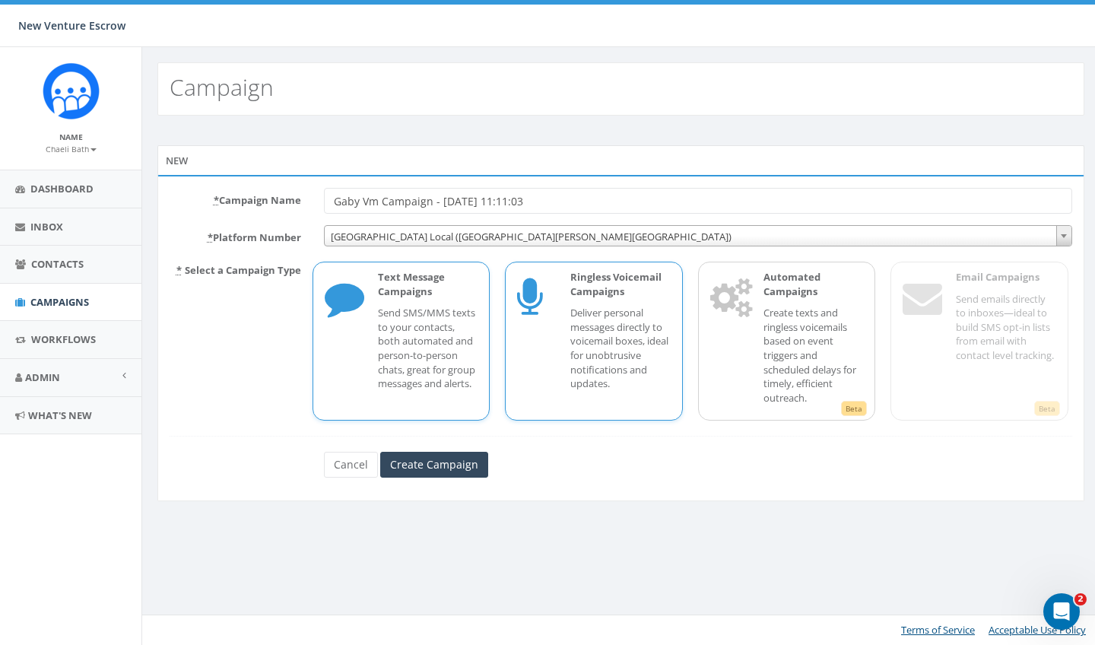
click at [612, 358] on p "Deliver personal messages directly to voicemail boxes, ideal for unobtrusive no…" at bounding box center [620, 348] width 100 height 84
drag, startPoint x: 566, startPoint y: 205, endPoint x: 506, endPoint y: 205, distance: 59.3
click at [506, 205] on input "Gaby Vm Campaign - [DATE] 11:11:03" at bounding box center [698, 201] width 748 height 26
click at [377, 198] on input "Gaby Vm Campaign - [DATE]" at bounding box center [698, 201] width 748 height 26
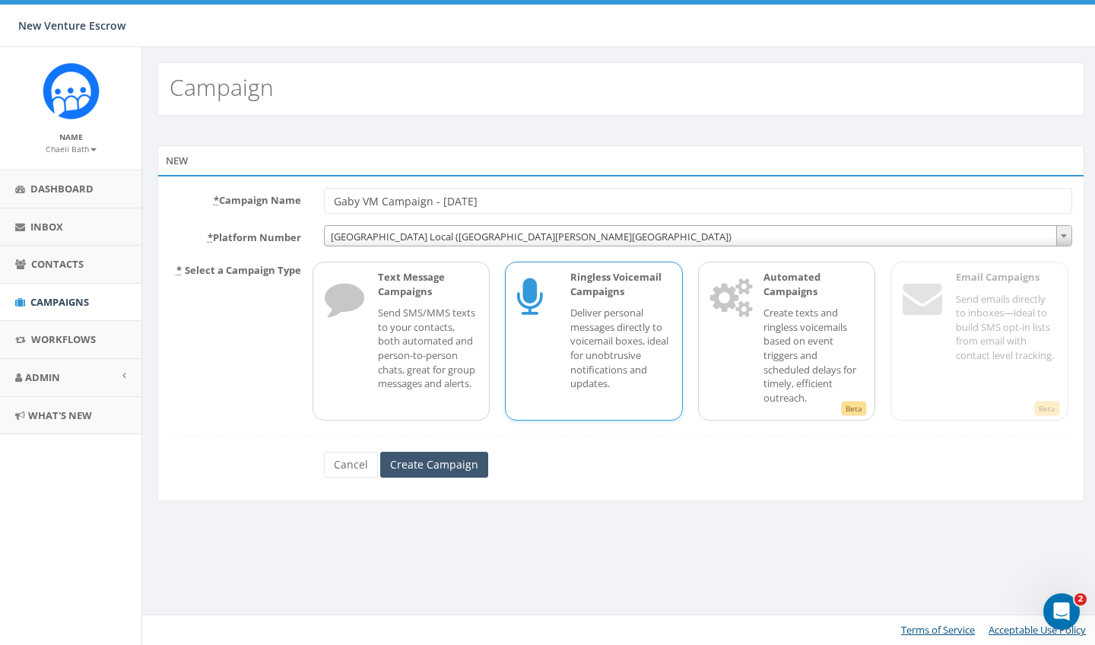
type input "Gaby VM Campaign - [DATE]"
click at [440, 459] on input "Create Campaign" at bounding box center [434, 465] width 108 height 26
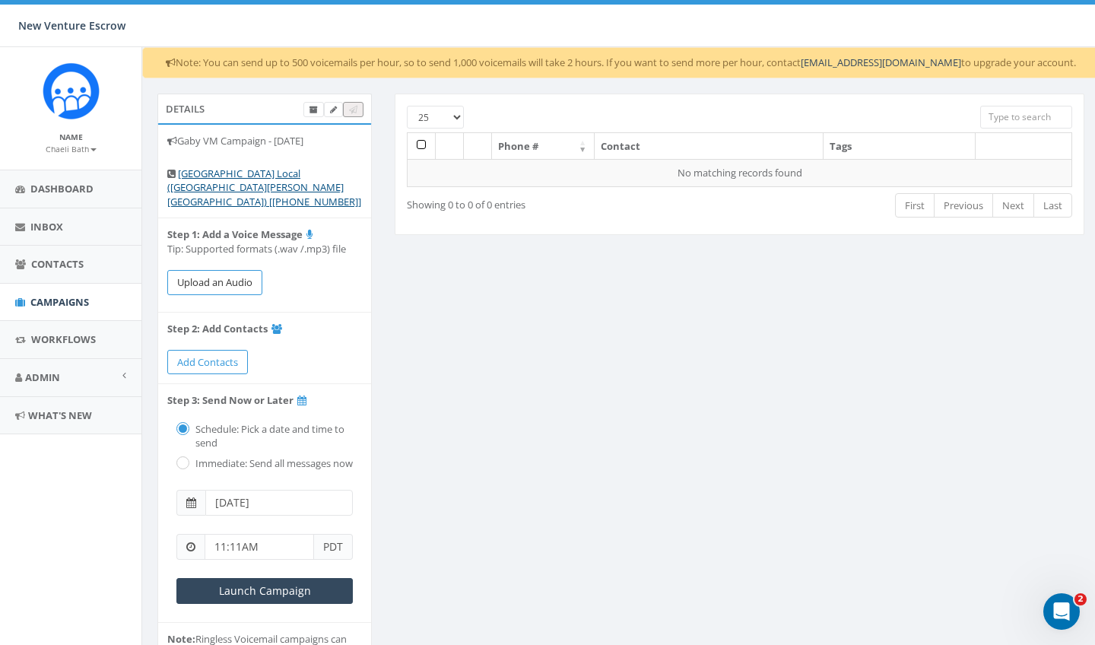
click at [237, 270] on button "Upload an Audio" at bounding box center [214, 282] width 95 height 25
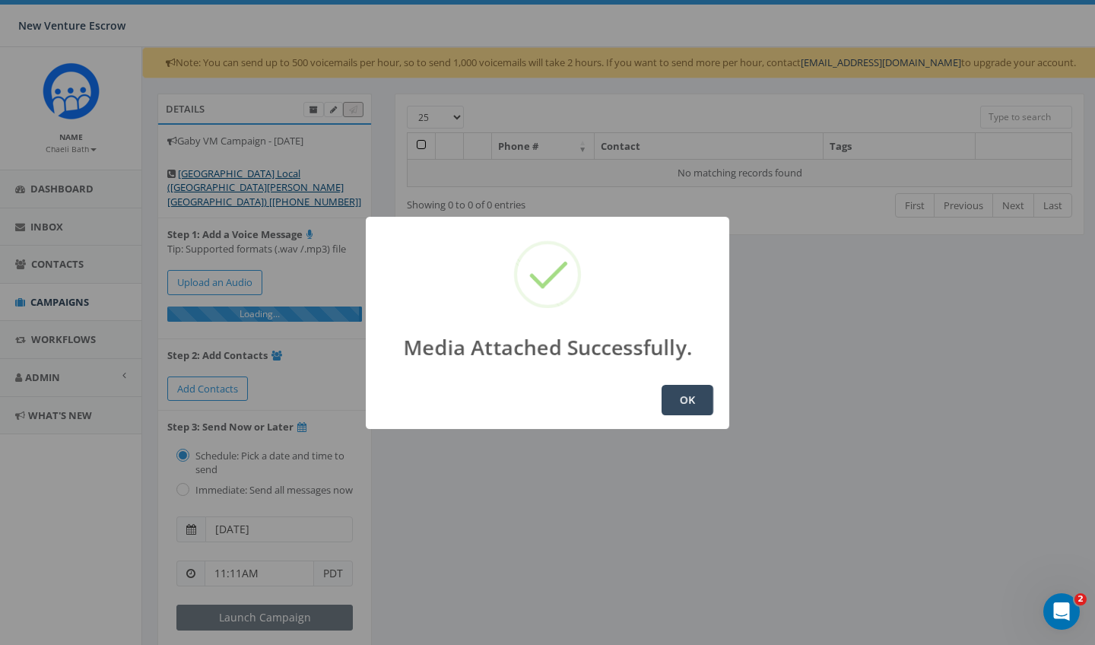
click at [690, 395] on button "OK" at bounding box center [687, 400] width 52 height 30
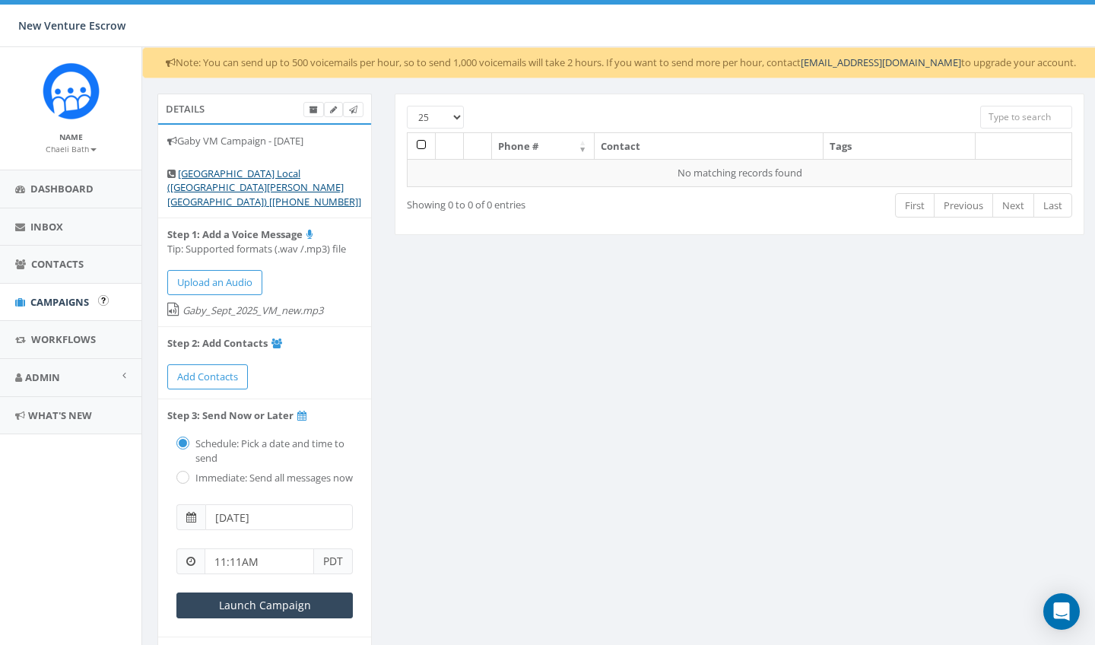
click at [75, 305] on span "Campaigns" at bounding box center [59, 302] width 59 height 14
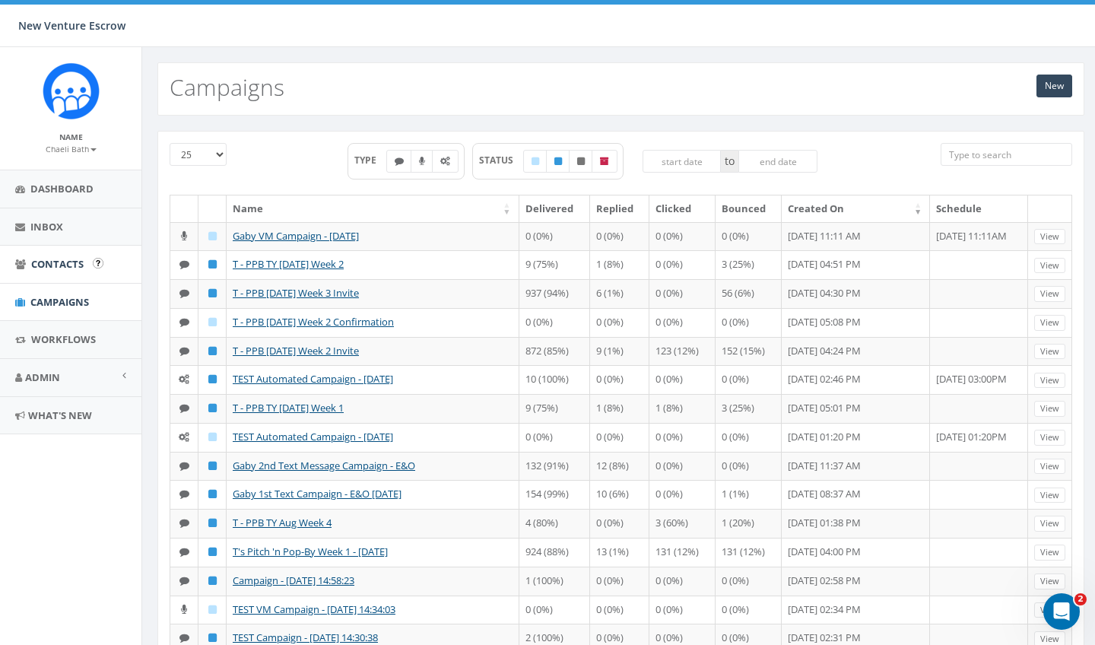
click at [71, 266] on span "Contacts" at bounding box center [57, 264] width 52 height 14
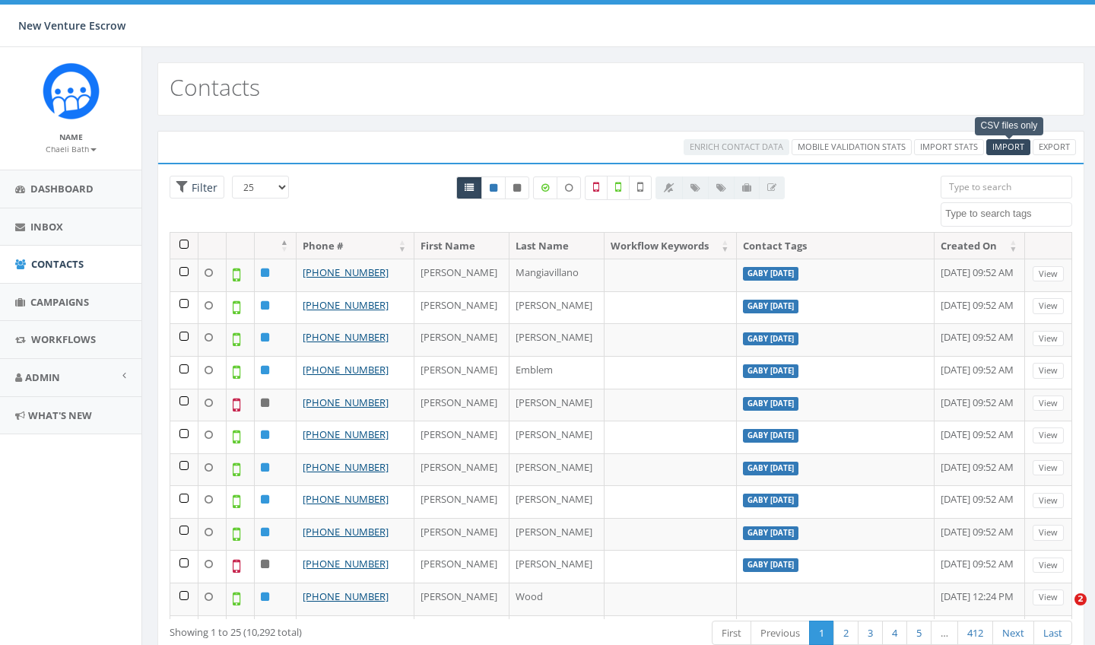
select select
click at [1008, 144] on span "Import" at bounding box center [1008, 146] width 32 height 11
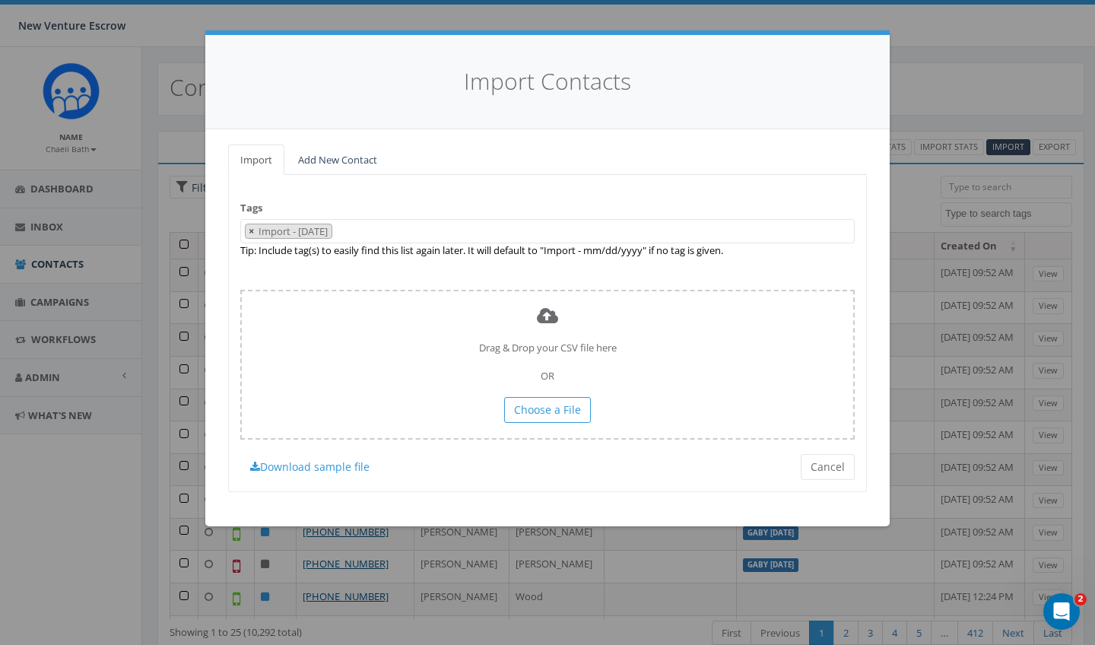
click at [249, 224] on span "×" at bounding box center [251, 231] width 5 height 14
select select
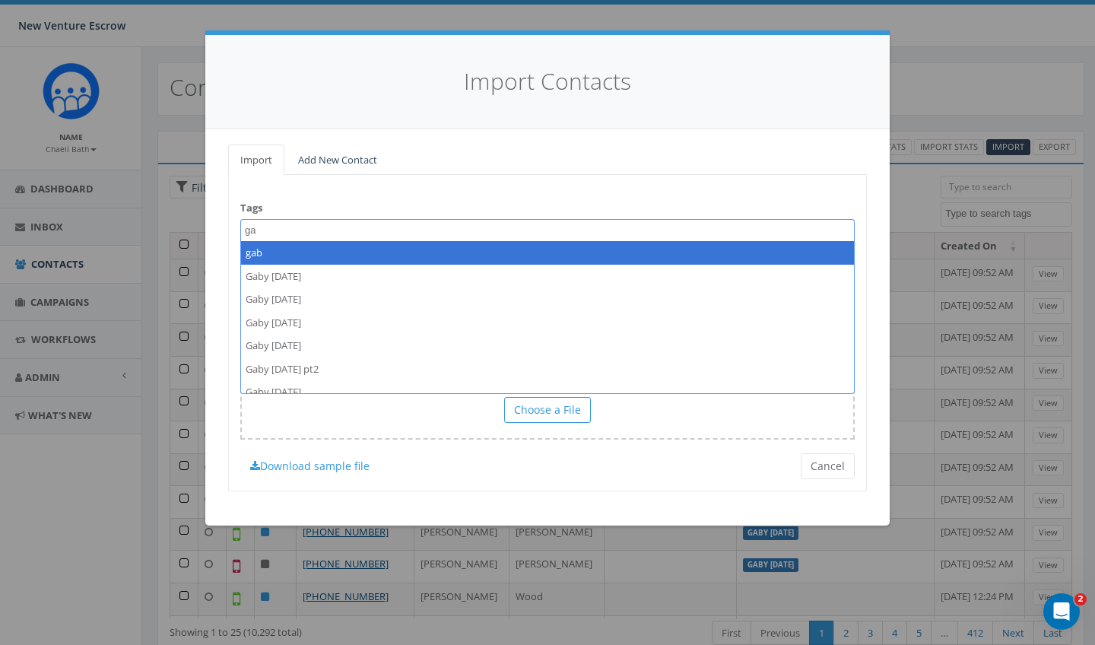
type textarea "g"
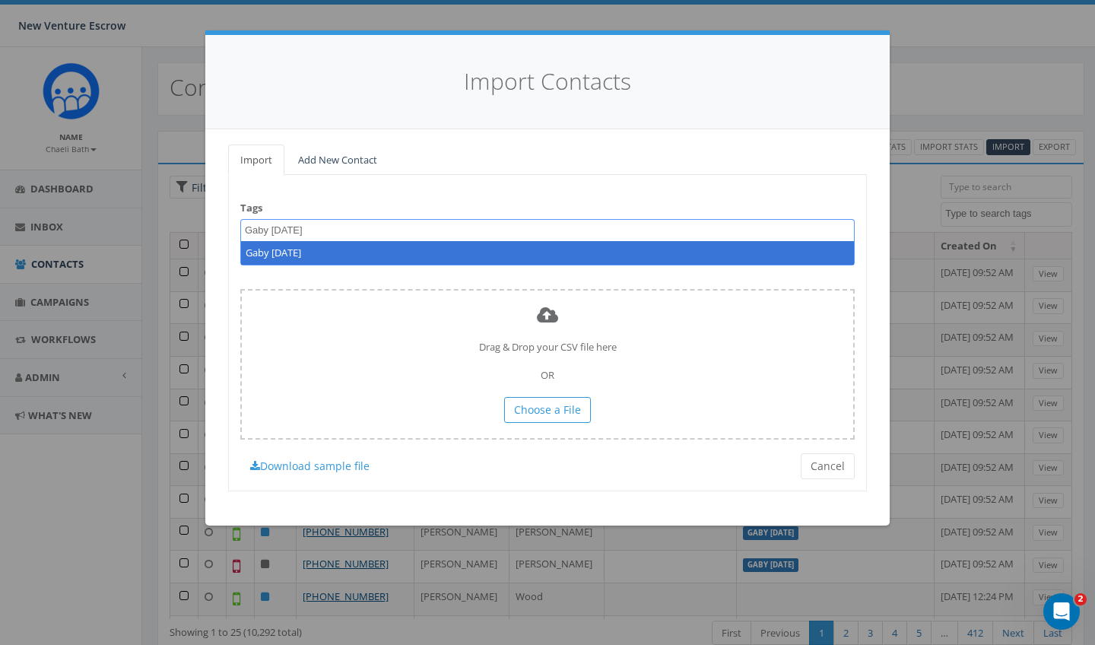
type textarea "Gaby [DATE]"
select select "Gaby [DATE]"
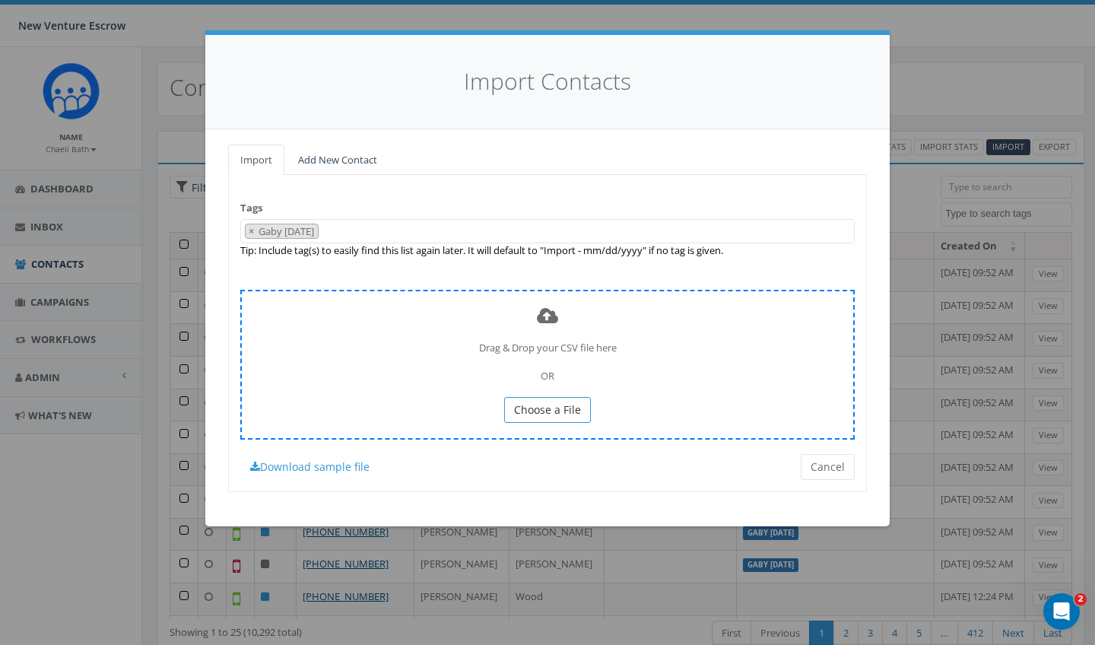
click at [525, 404] on span "Choose a File" at bounding box center [547, 409] width 67 height 14
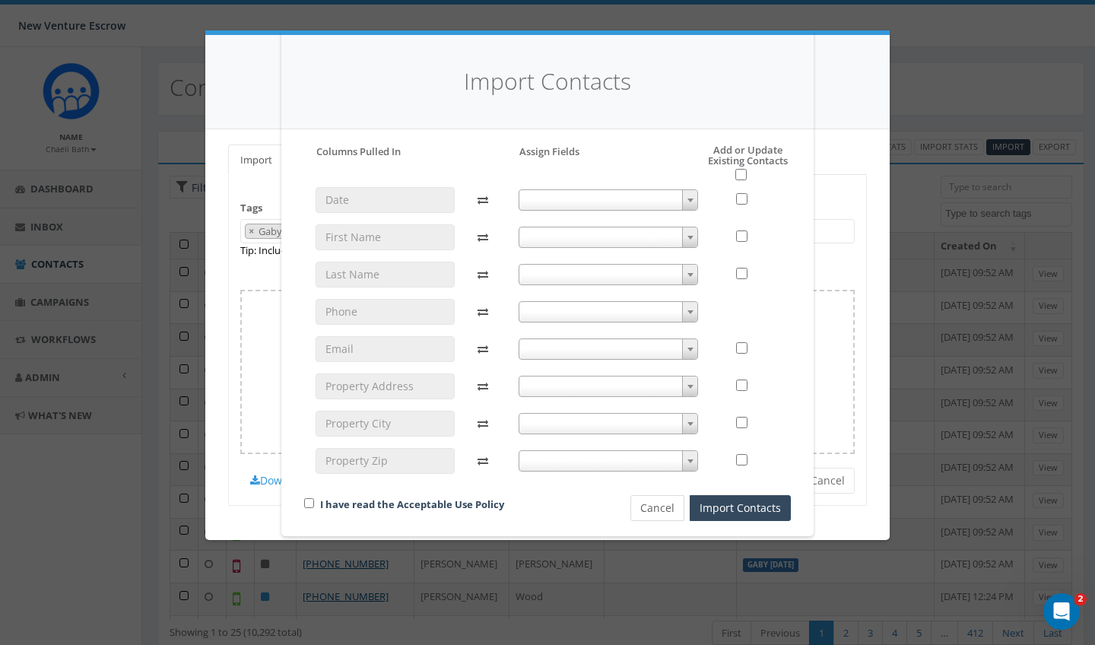
click at [669, 503] on button "Cancel" at bounding box center [657, 508] width 54 height 26
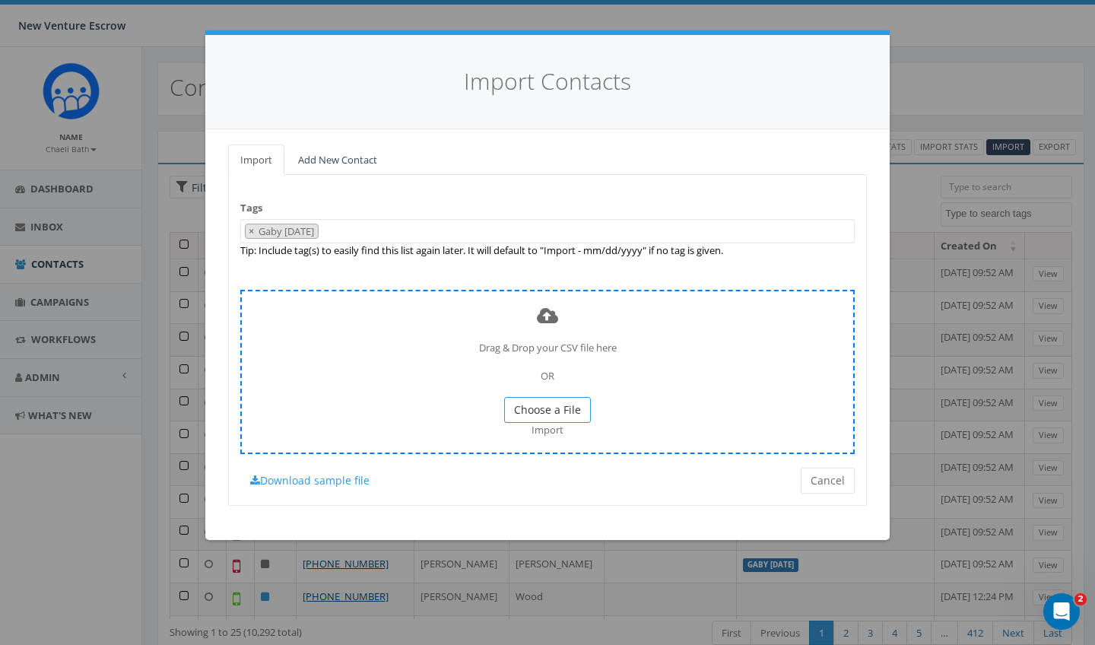
click at [566, 409] on span "Choose a File" at bounding box center [547, 409] width 67 height 14
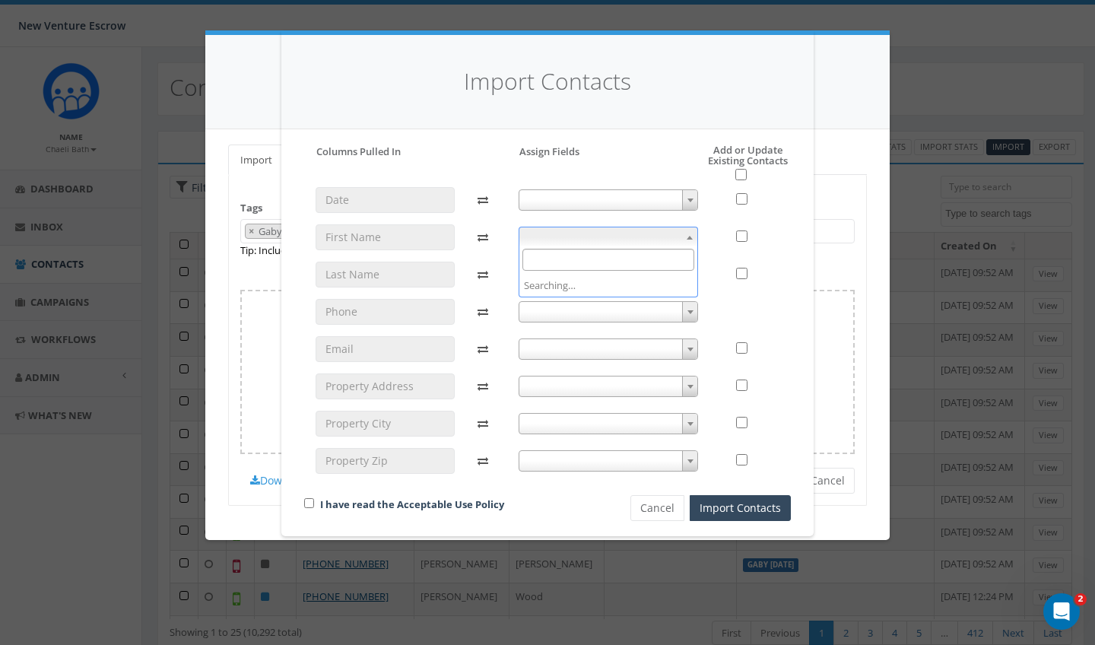
click at [592, 238] on span at bounding box center [608, 237] width 180 height 21
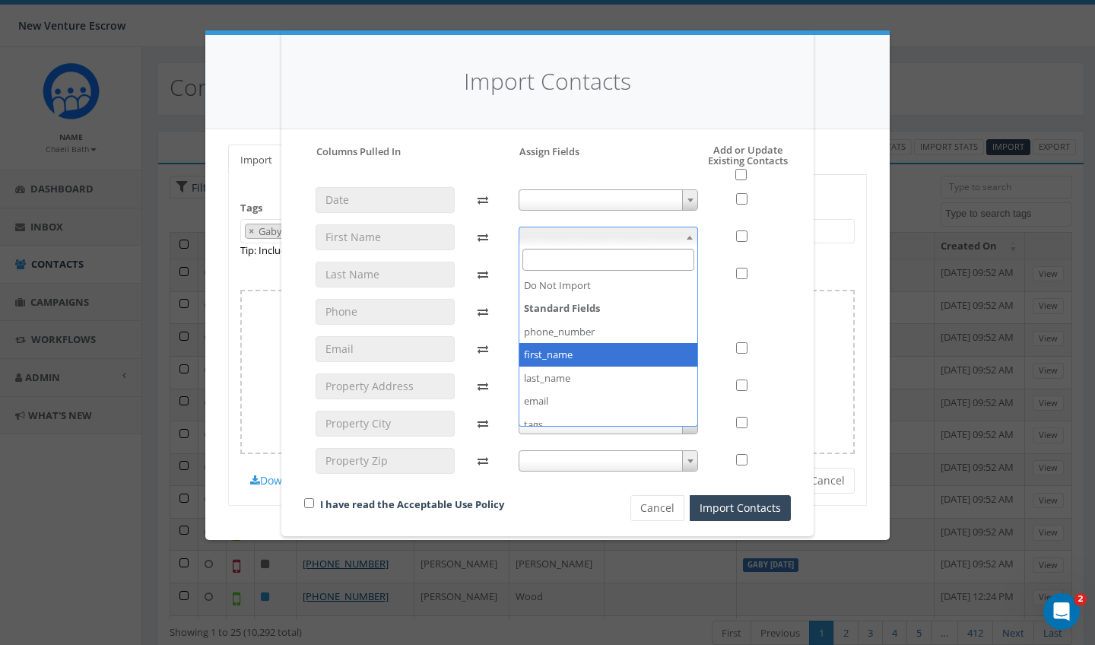
select select "first_name"
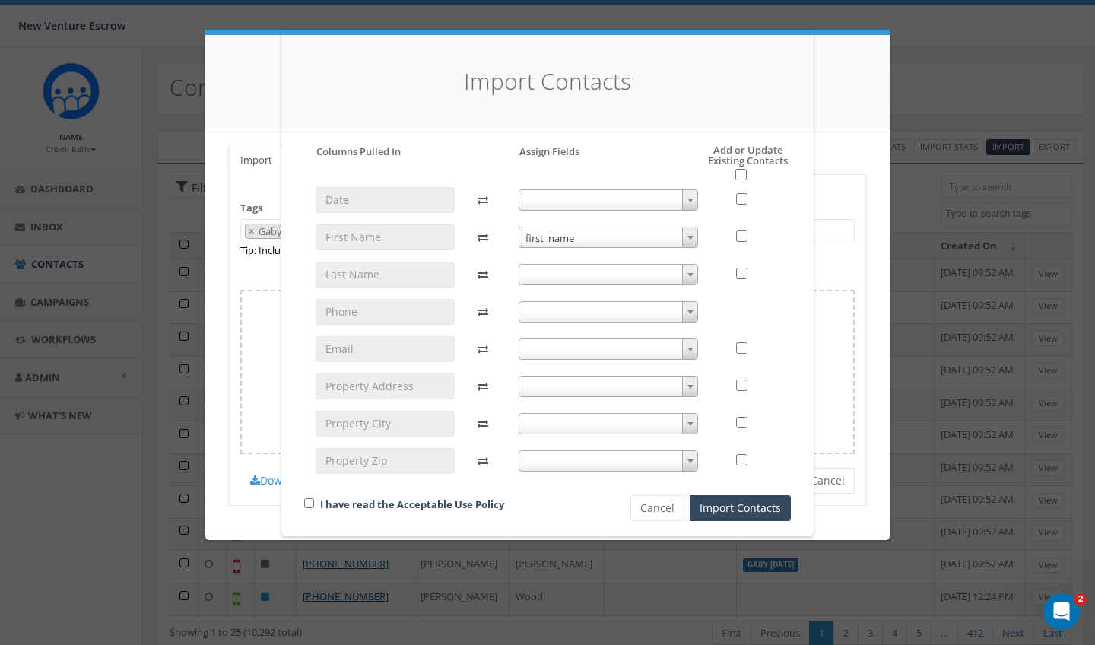
click at [562, 268] on span at bounding box center [608, 274] width 180 height 21
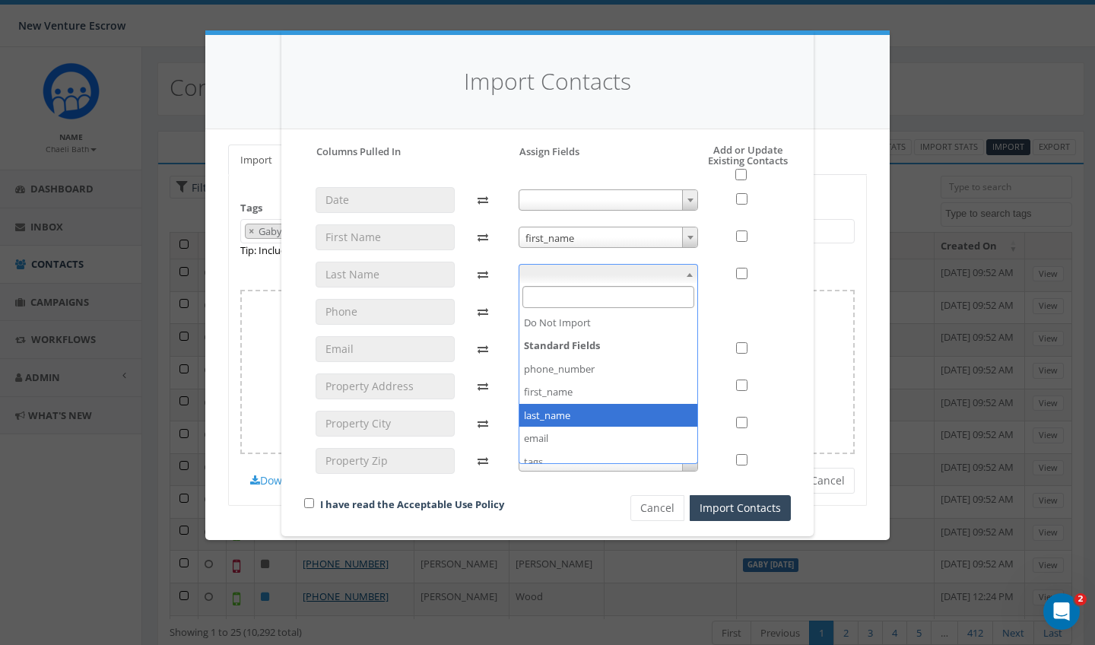
select select "last_name"
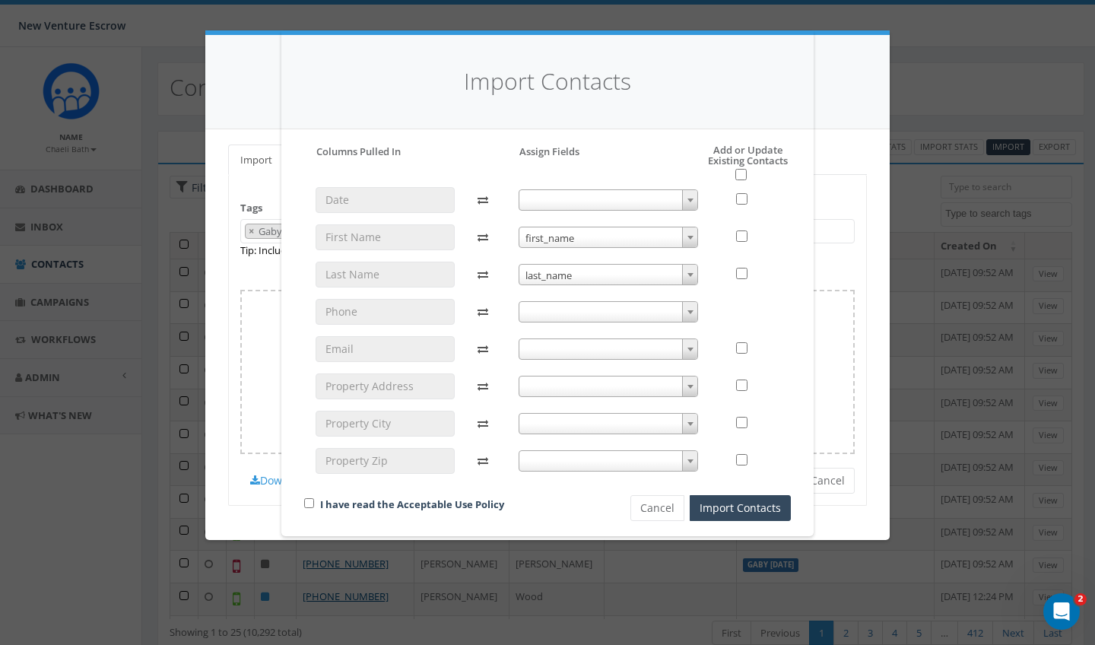
click at [566, 312] on span at bounding box center [608, 311] width 180 height 21
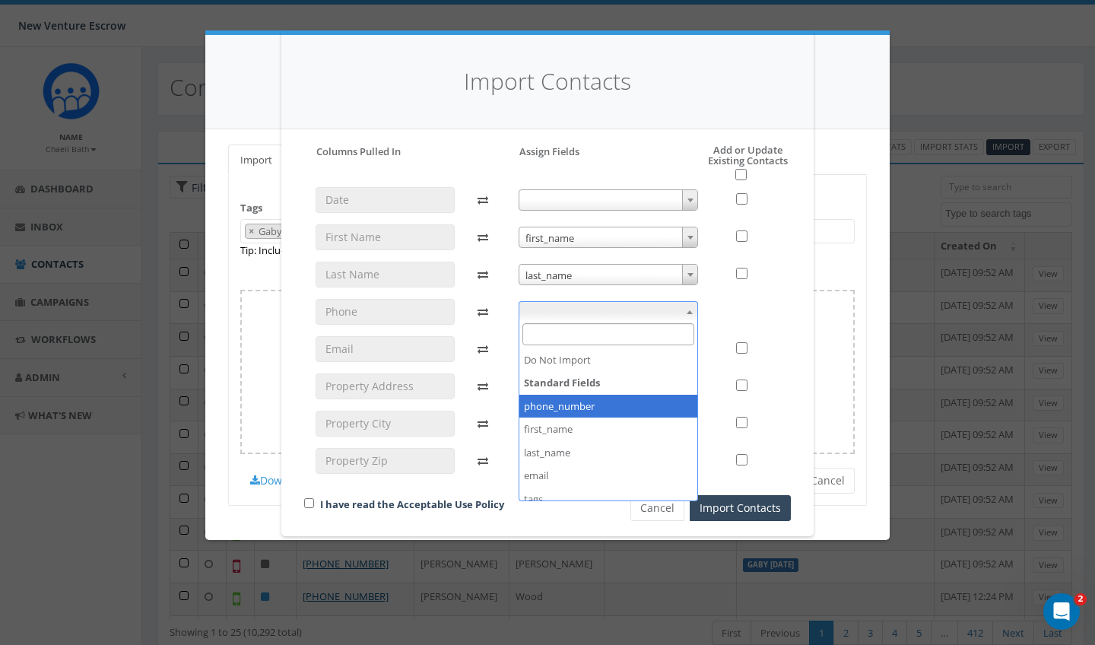
select select "phone_number"
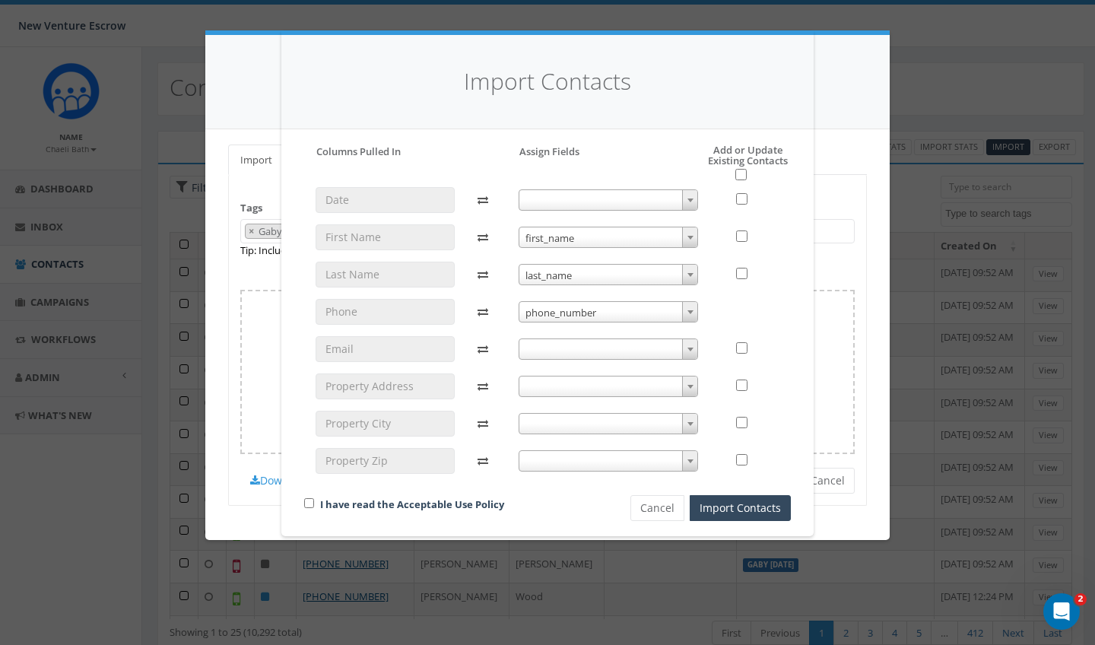
click at [559, 357] on span at bounding box center [608, 348] width 180 height 21
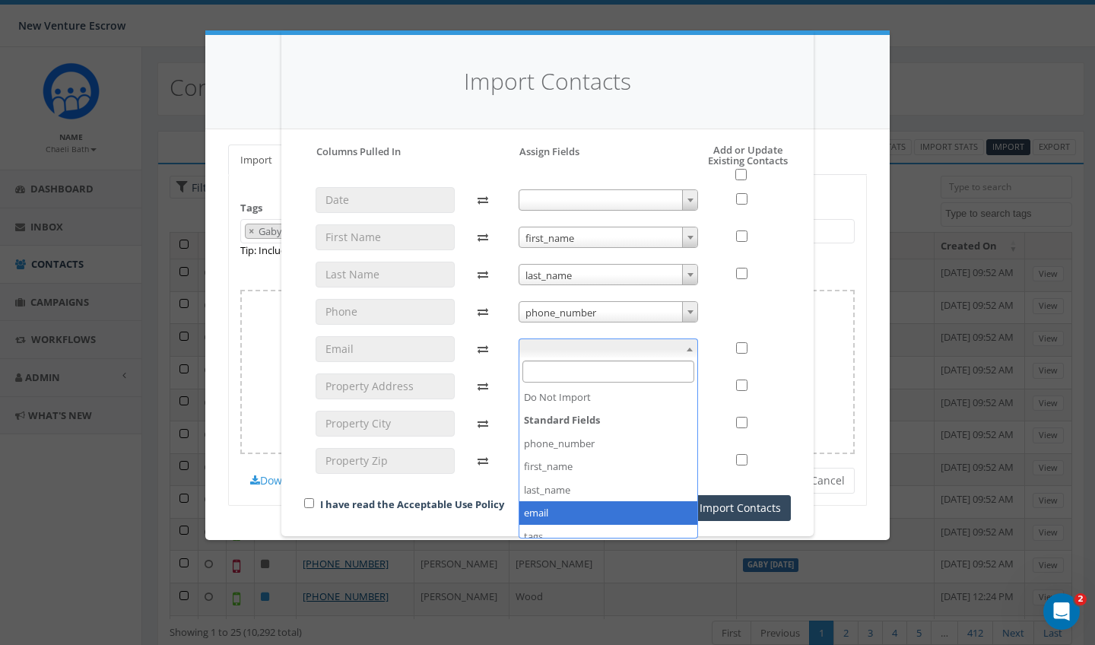
select select "email"
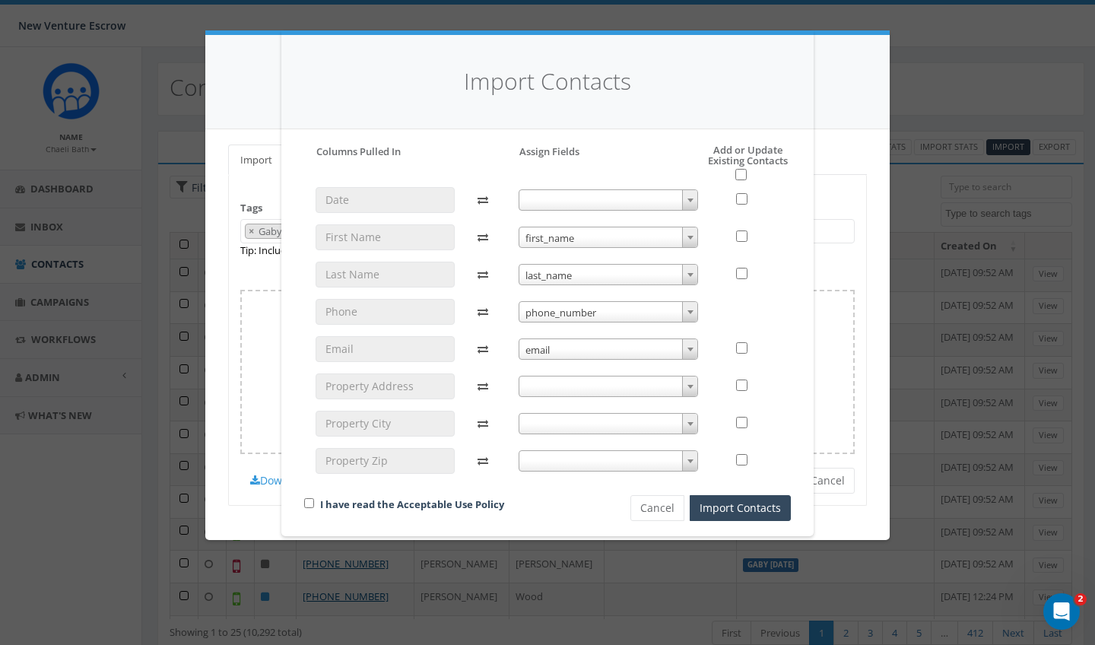
click at [563, 389] on span at bounding box center [608, 386] width 180 height 21
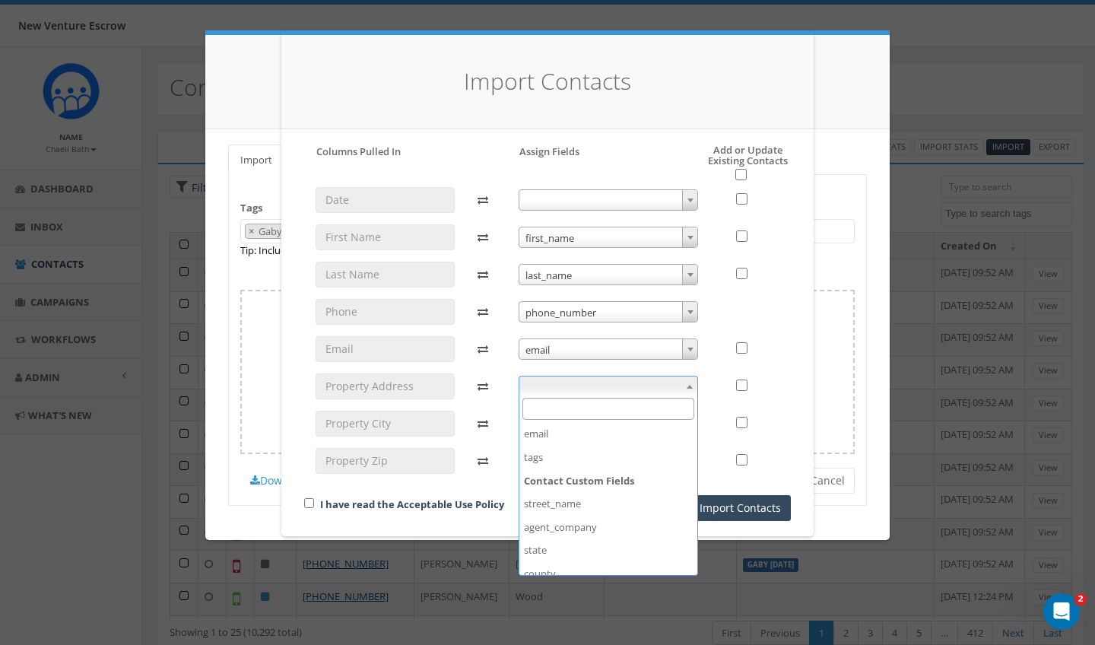
scroll to position [121, 0]
select select "street_name"
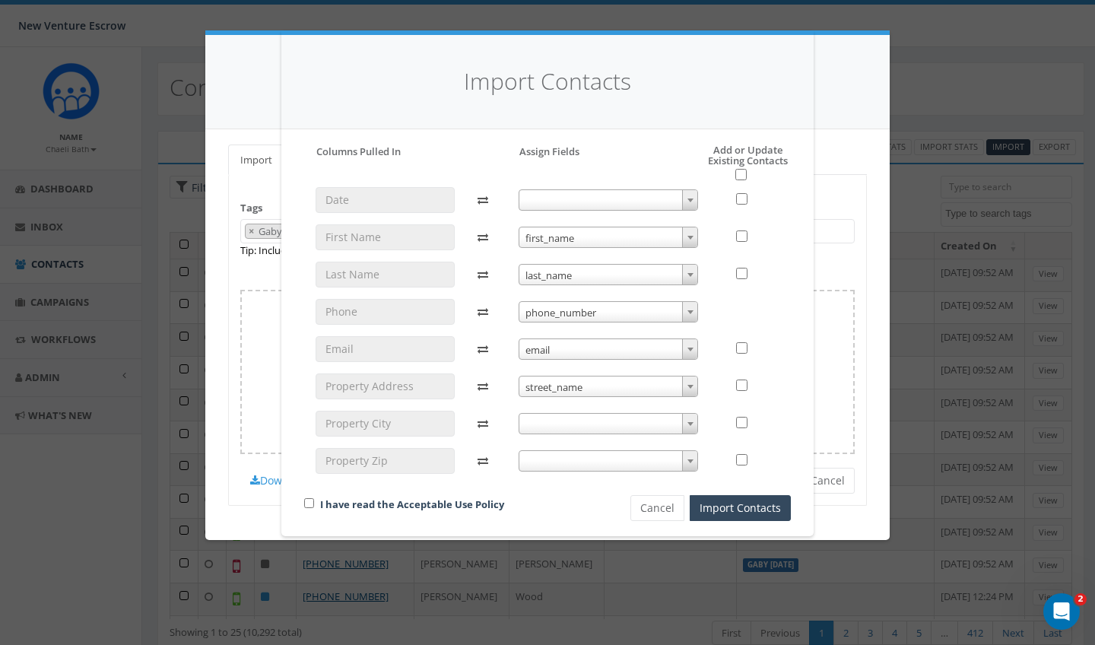
click at [559, 420] on span at bounding box center [608, 423] width 180 height 21
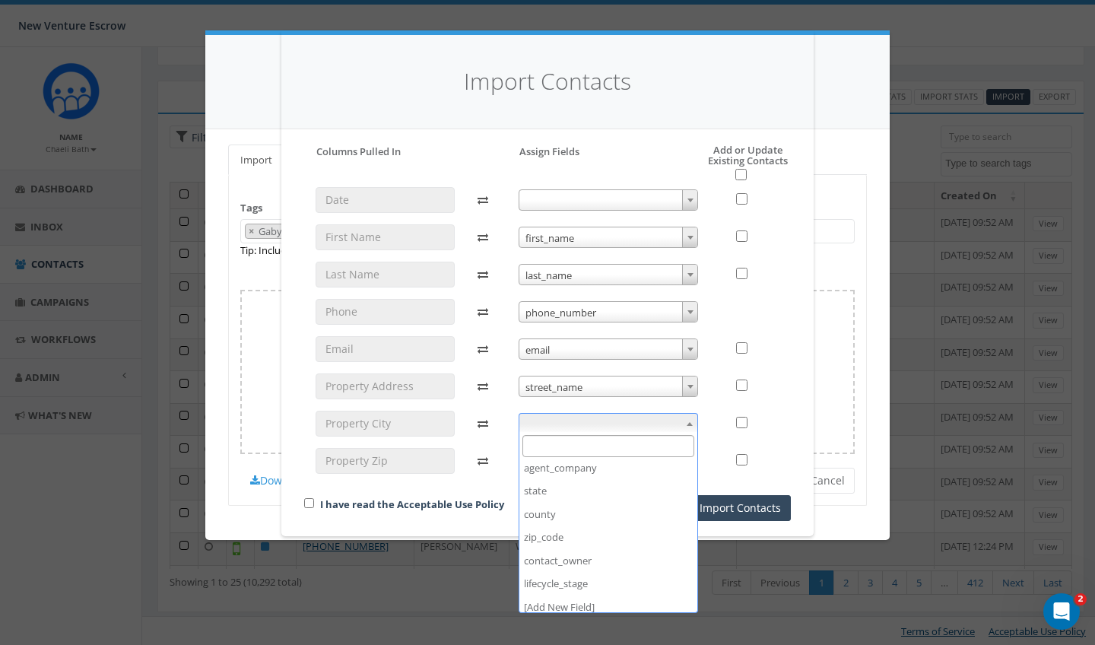
scroll to position [213, 0]
select select "county"
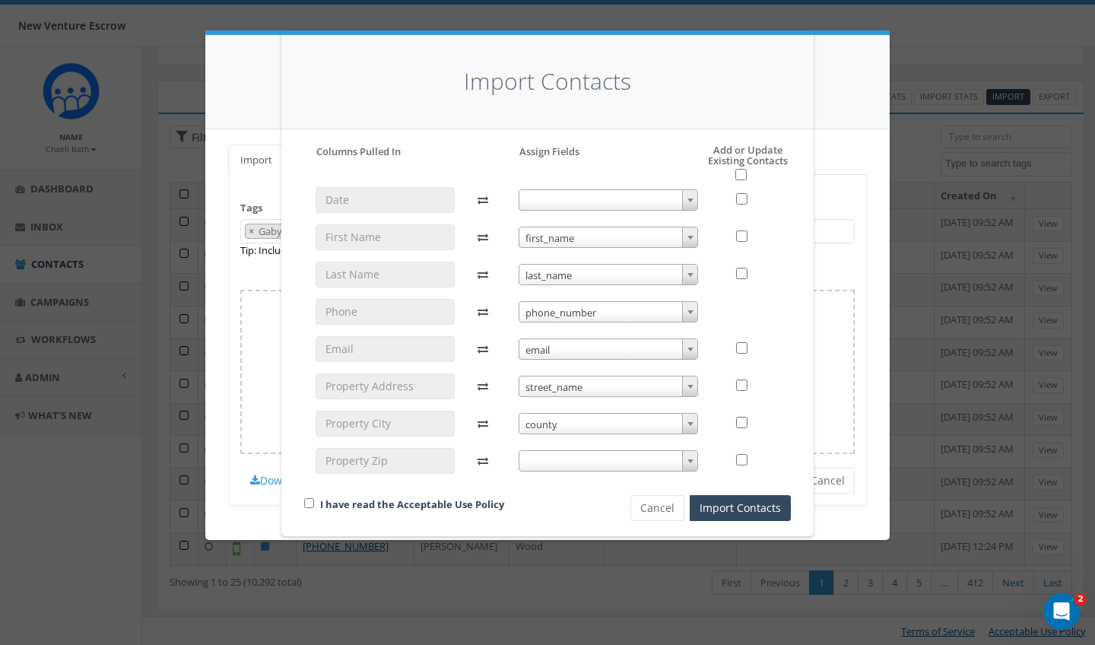
click at [561, 452] on span at bounding box center [608, 460] width 180 height 21
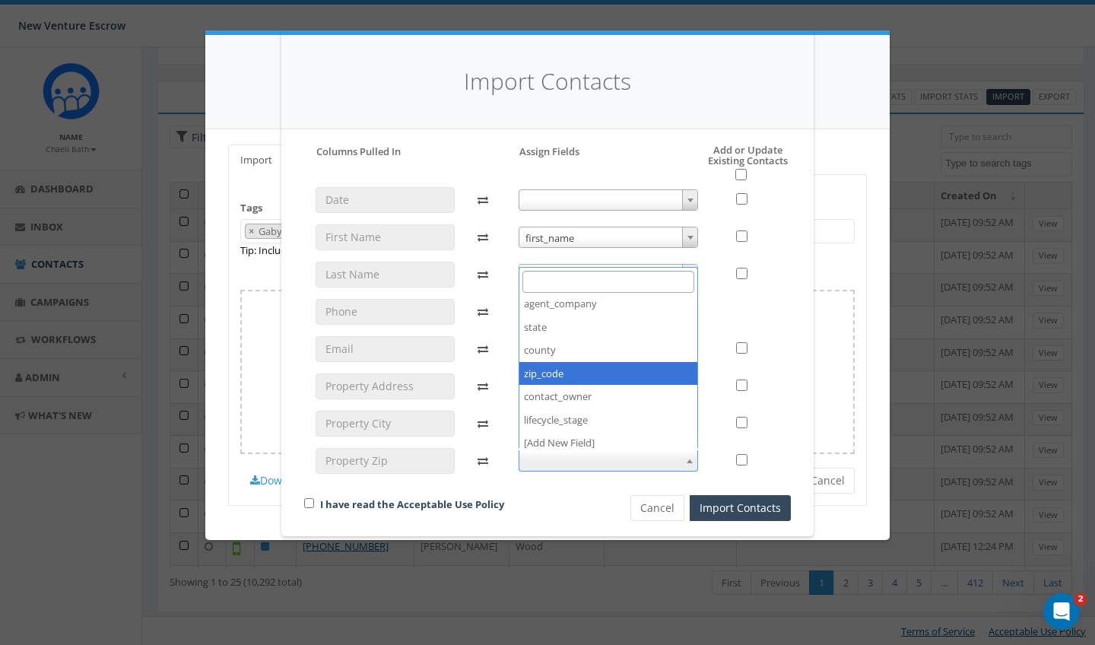
select select "zip_code"
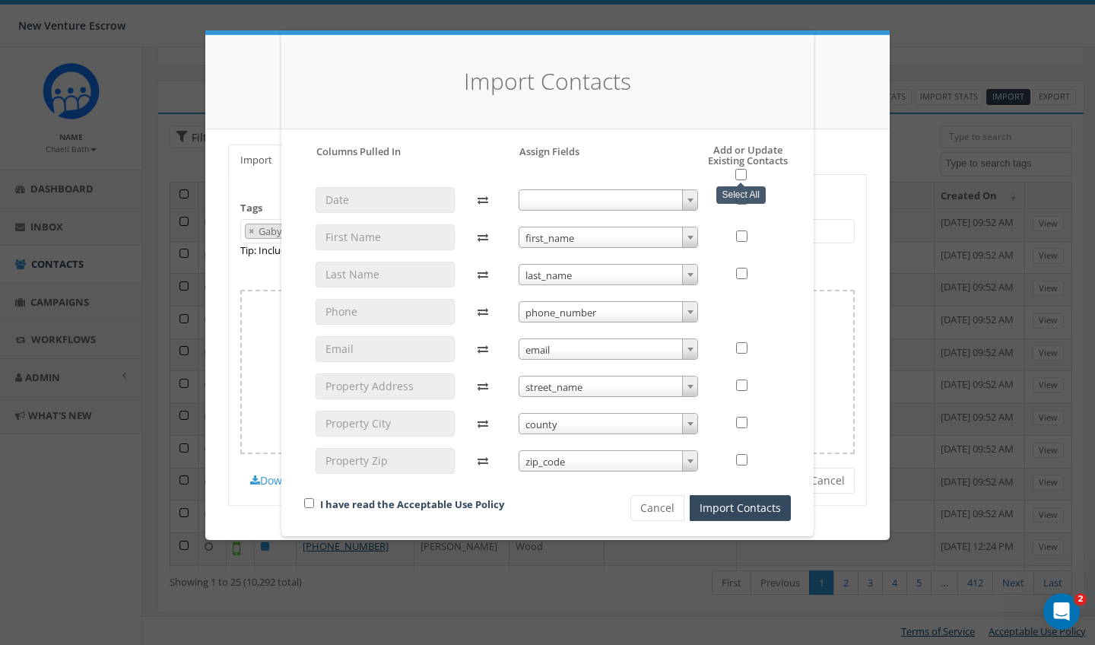
click at [742, 175] on input "checkbox" at bounding box center [740, 174] width 11 height 11
checkbox input "true"
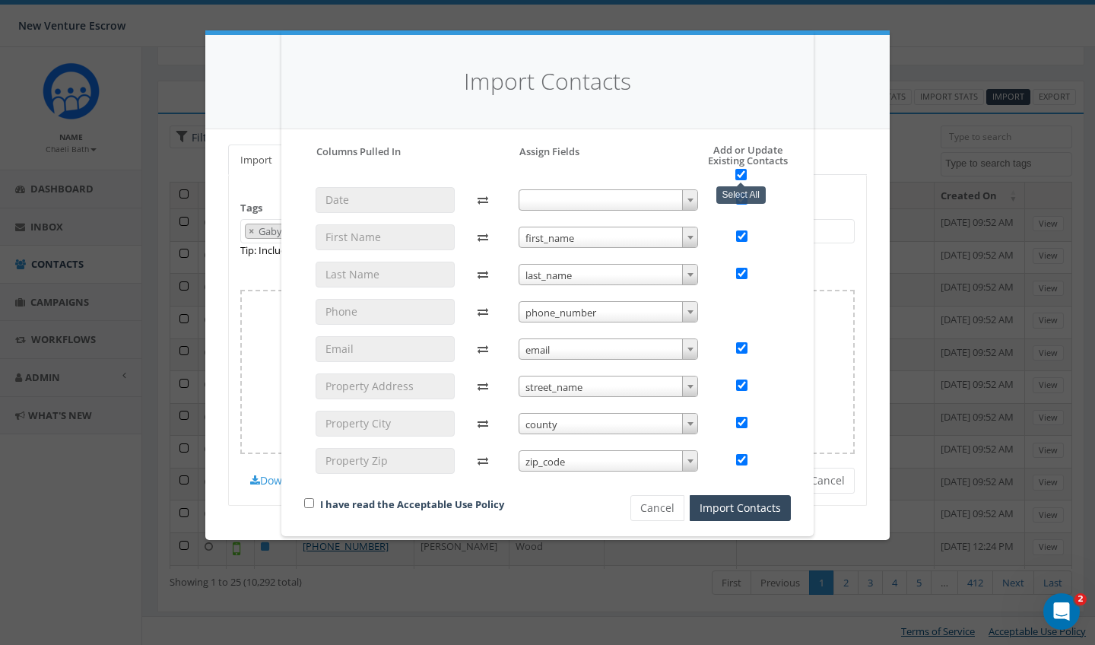
checkbox input "true"
click at [308, 501] on input "checkbox" at bounding box center [309, 503] width 10 height 10
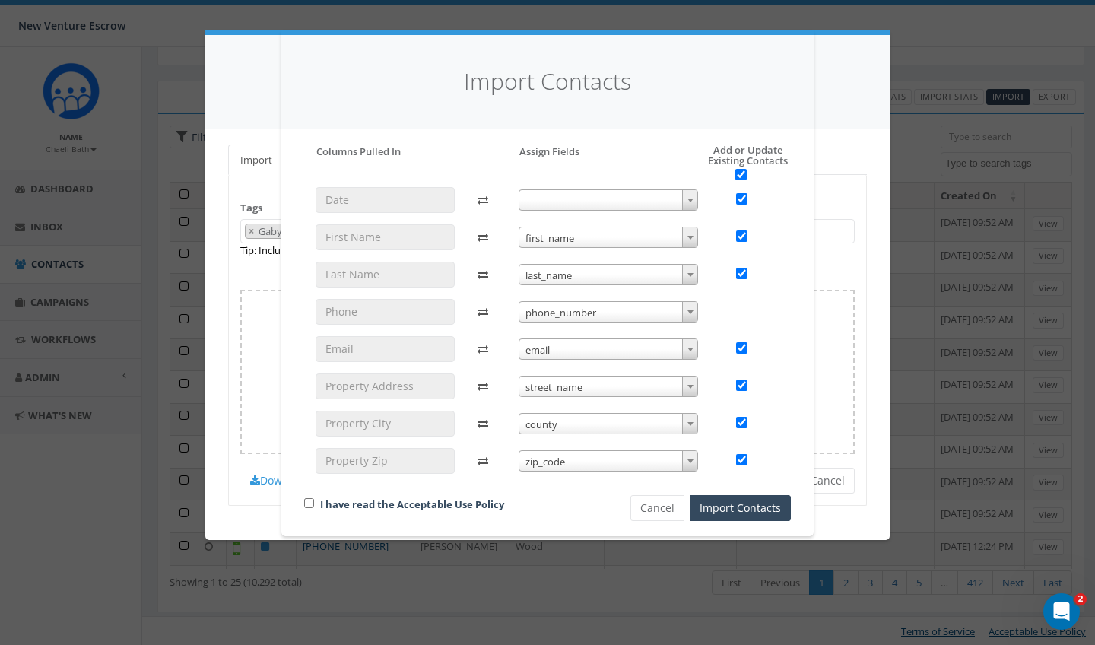
checkbox input "true"
click at [746, 515] on button "Import Contacts" at bounding box center [740, 508] width 101 height 26
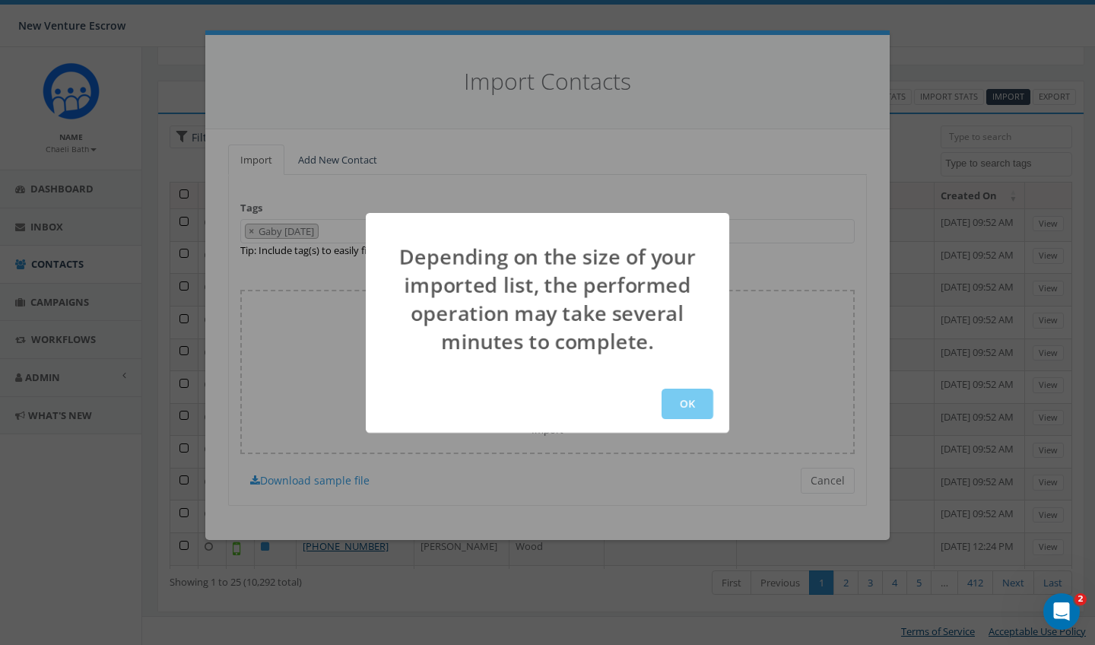
click at [702, 411] on button "OK" at bounding box center [687, 403] width 52 height 30
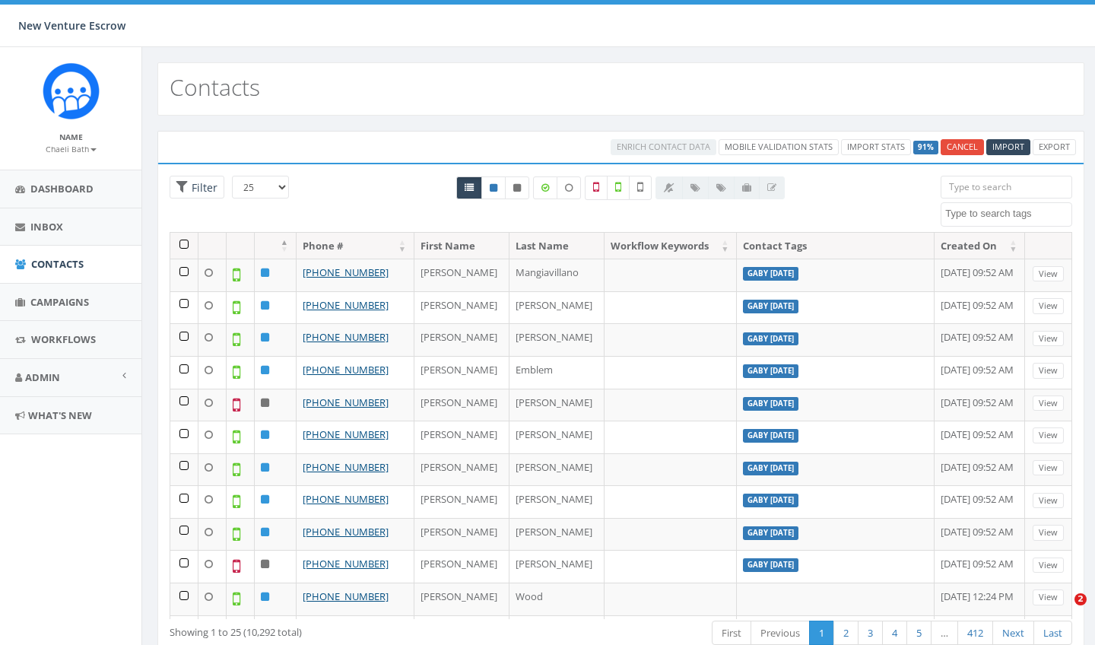
select select
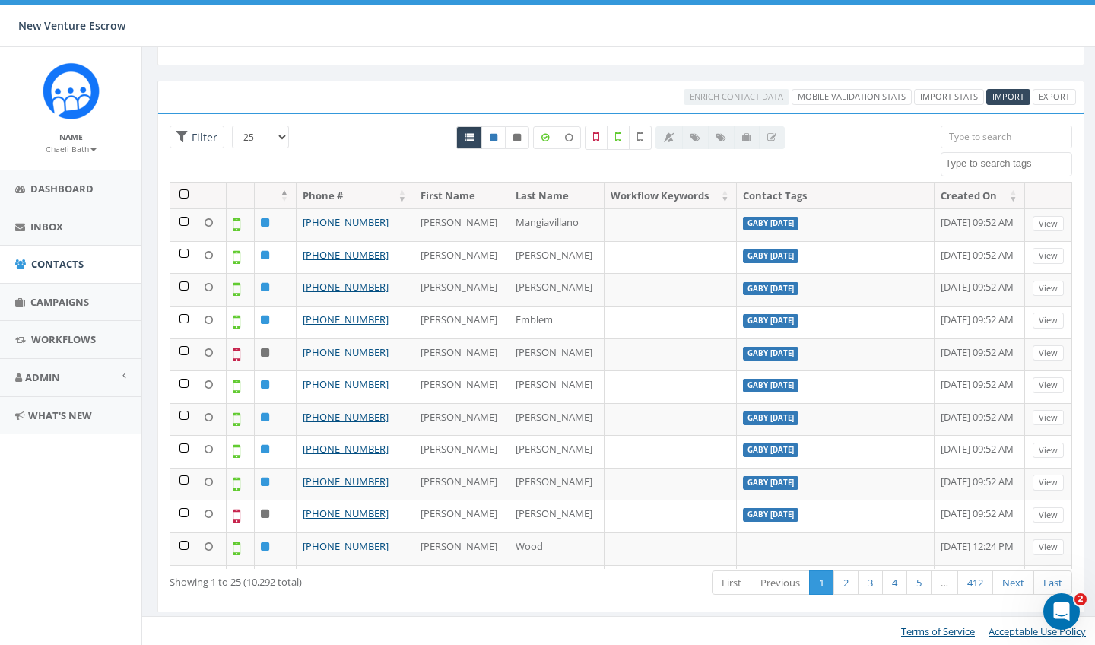
scroll to position [50, 0]
click at [935, 99] on link "Import Stats" at bounding box center [949, 97] width 70 height 16
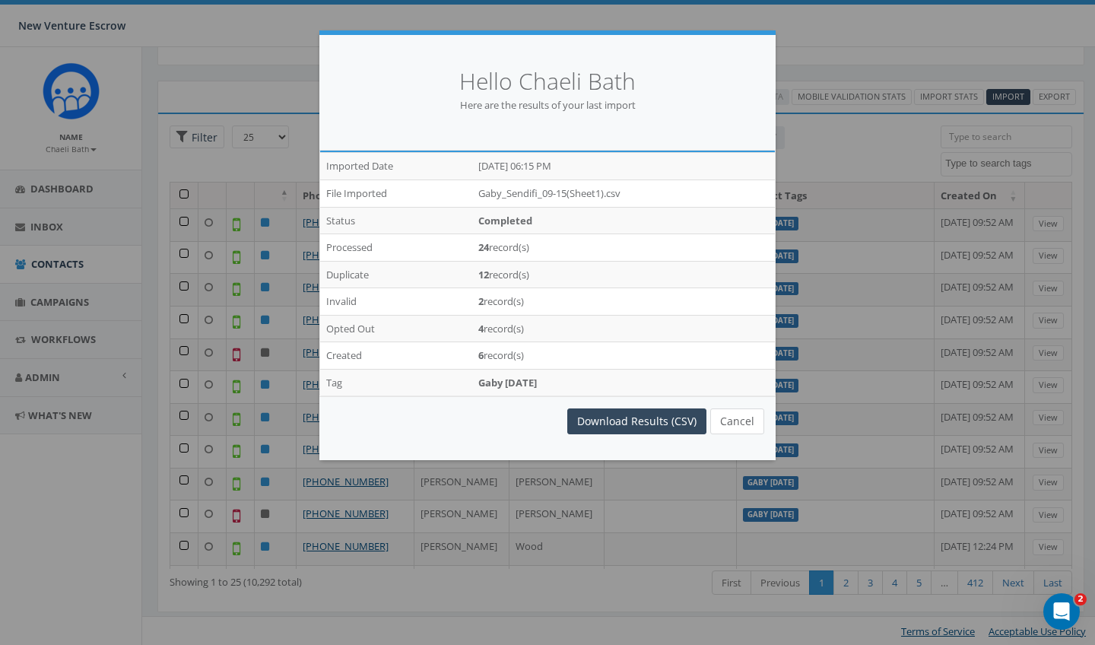
click at [750, 420] on button "Cancel" at bounding box center [737, 421] width 54 height 26
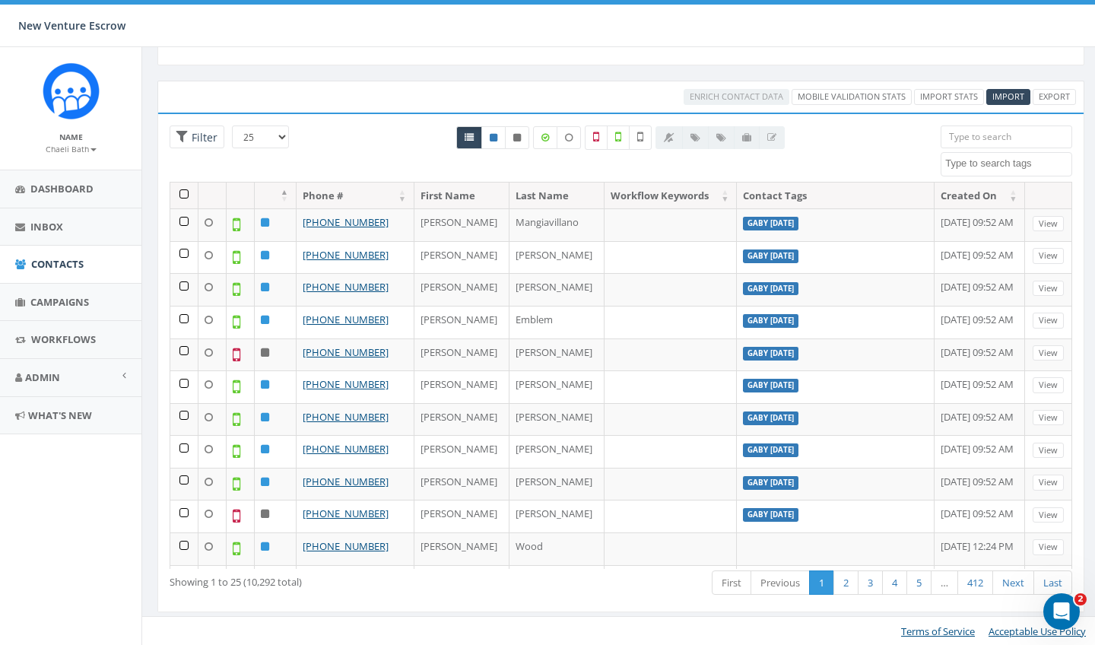
click at [971, 160] on textarea "Search" at bounding box center [1008, 164] width 126 height 14
type textarea "gaby [DATE]"
select select "gaby [DATE]"
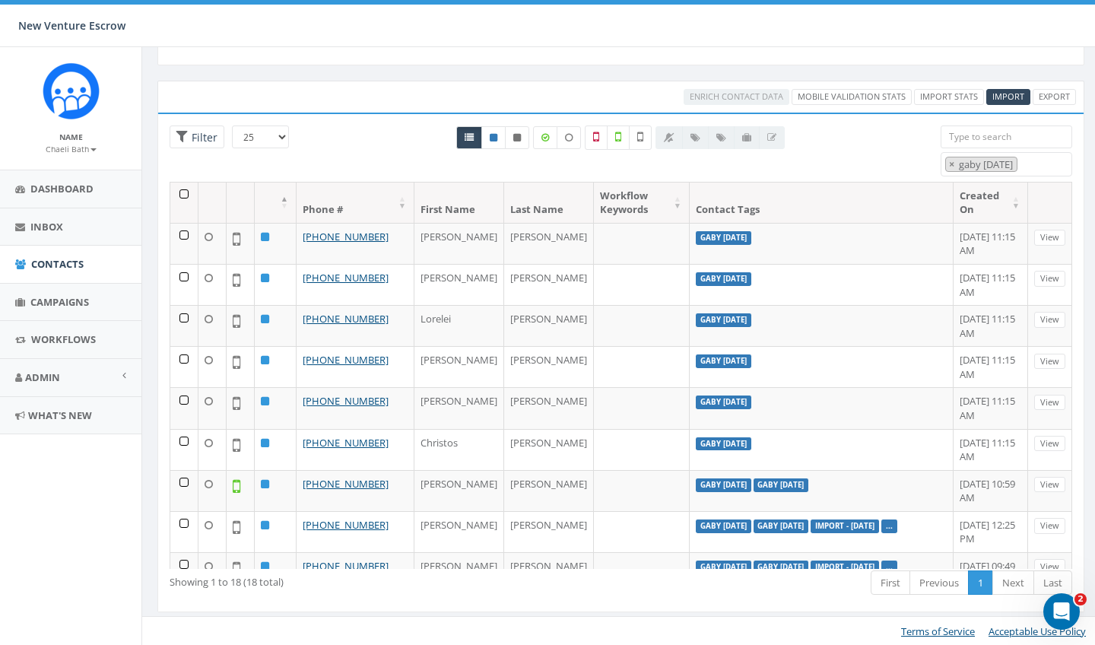
click at [187, 198] on th at bounding box center [184, 202] width 28 height 40
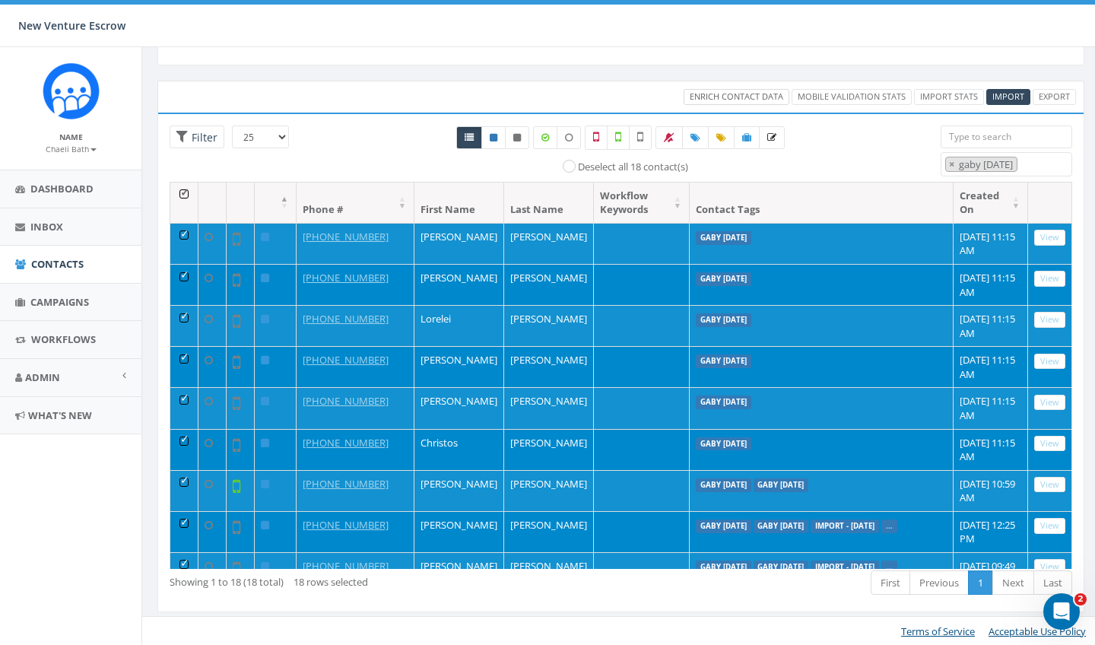
click at [699, 99] on span "Enrich Contact Data" at bounding box center [737, 95] width 94 height 11
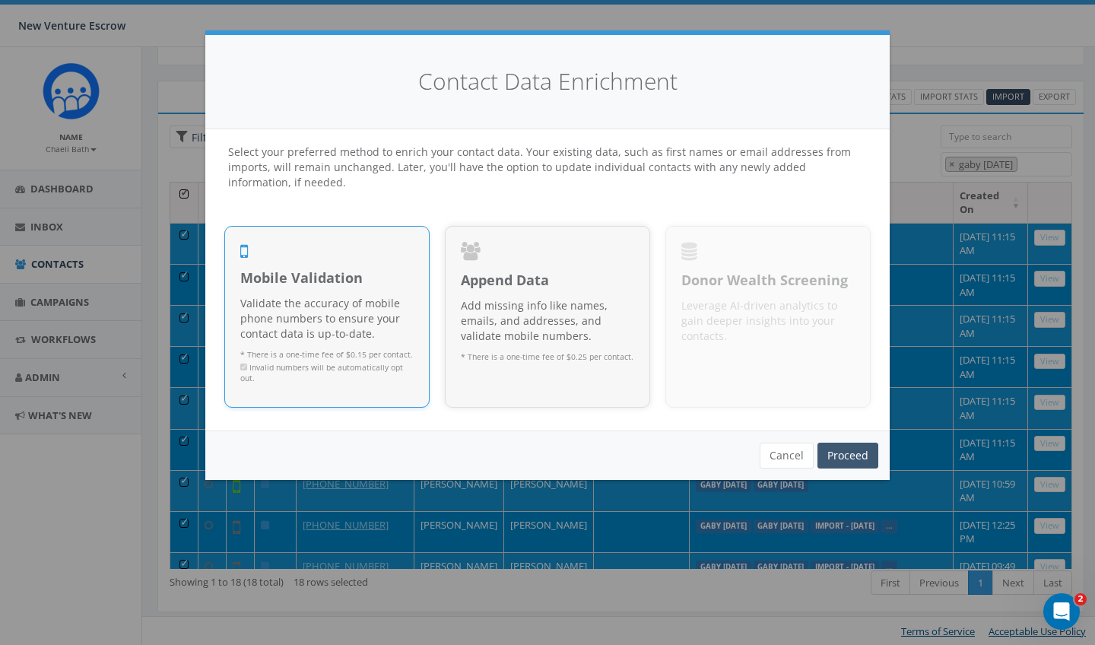
click at [866, 446] on link "Proceed" at bounding box center [847, 455] width 61 height 26
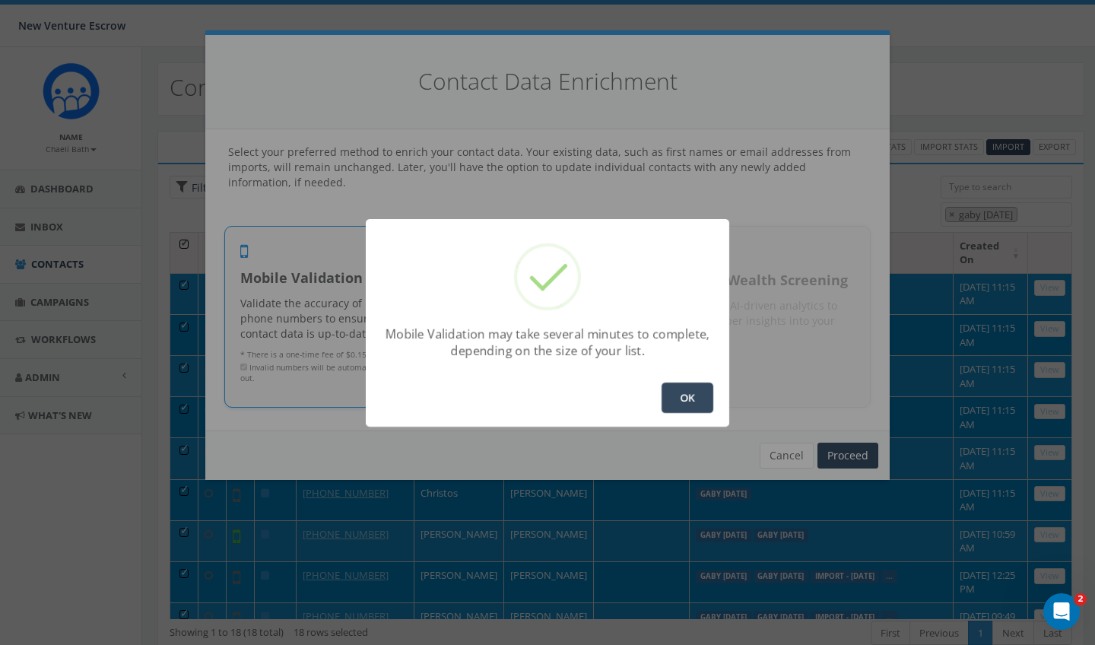
click at [688, 393] on button "OK" at bounding box center [687, 397] width 52 height 30
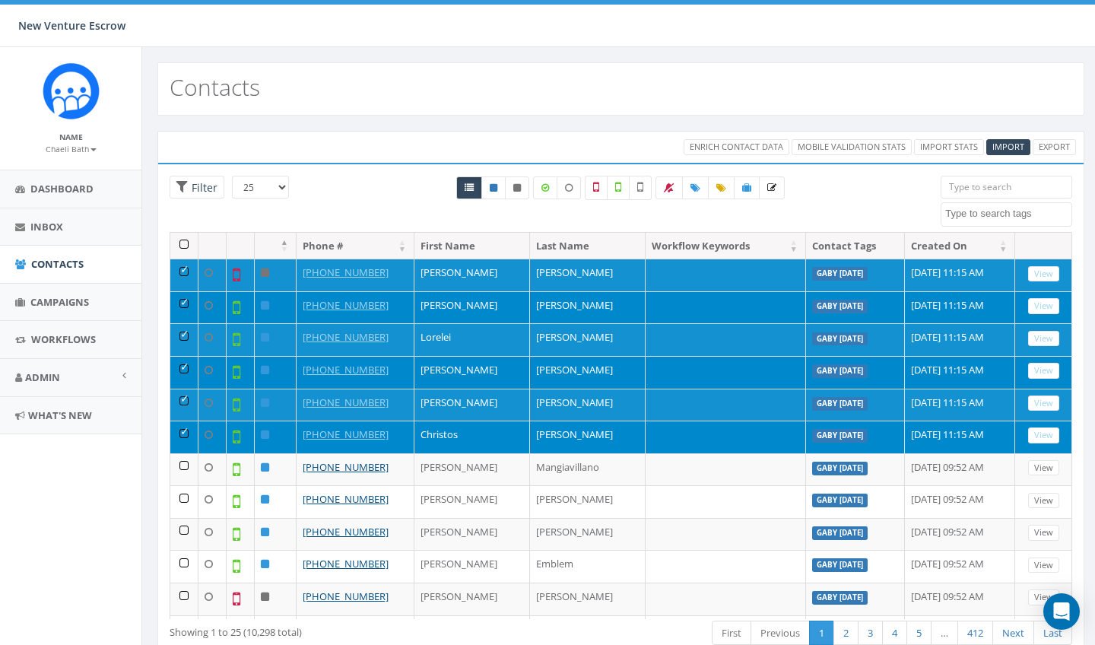
select select
click at [603, 192] on label at bounding box center [596, 188] width 23 height 24
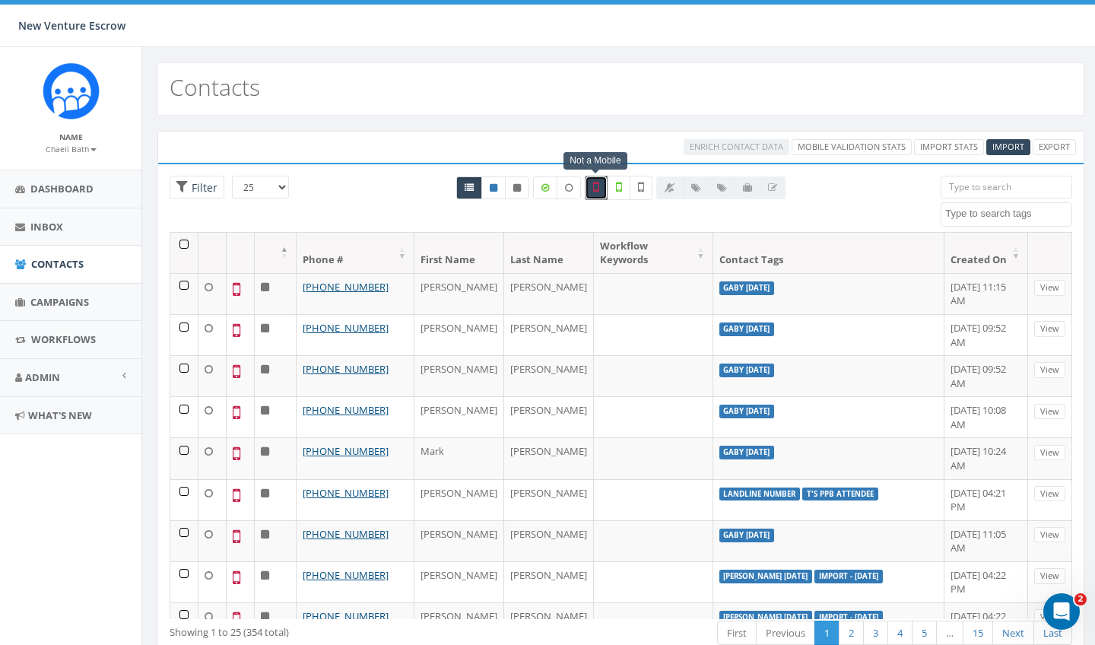
click at [595, 200] on div "Not a Mobile All 0 contact(s) on current page All 10298 contact(s) filtered" at bounding box center [620, 200] width 375 height 49
click at [596, 191] on icon at bounding box center [596, 187] width 6 height 14
checkbox input "false"
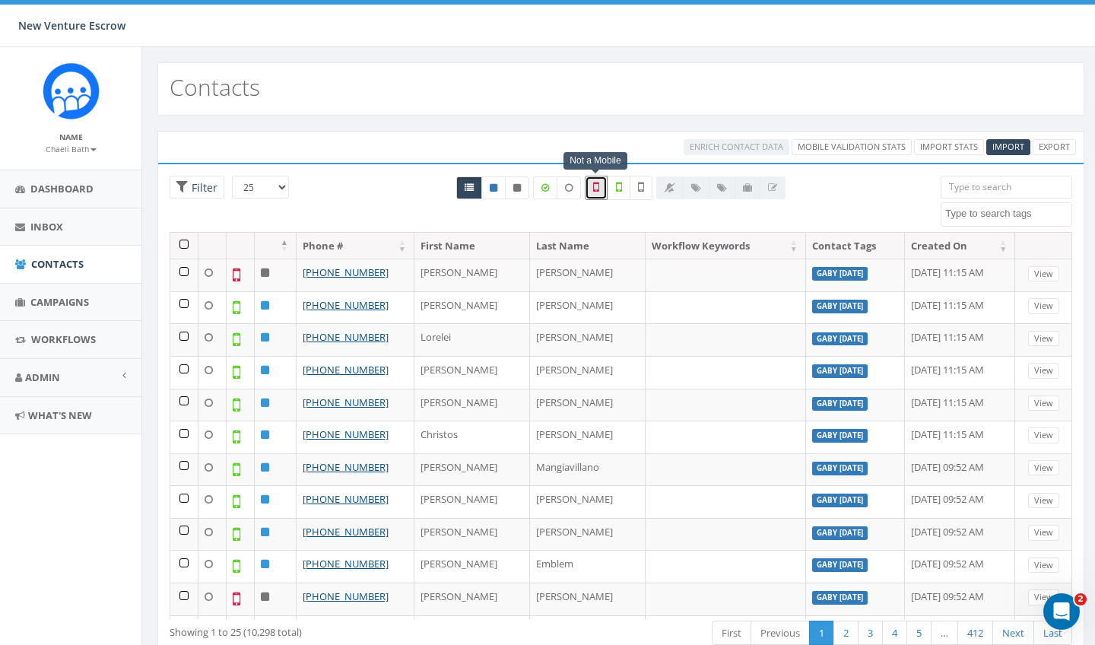
click at [398, 213] on div "Not a Mobile All 0 contact(s) on current page All 354 contact(s) filtered" at bounding box center [620, 204] width 617 height 56
click at [66, 300] on span "Campaigns" at bounding box center [59, 302] width 59 height 14
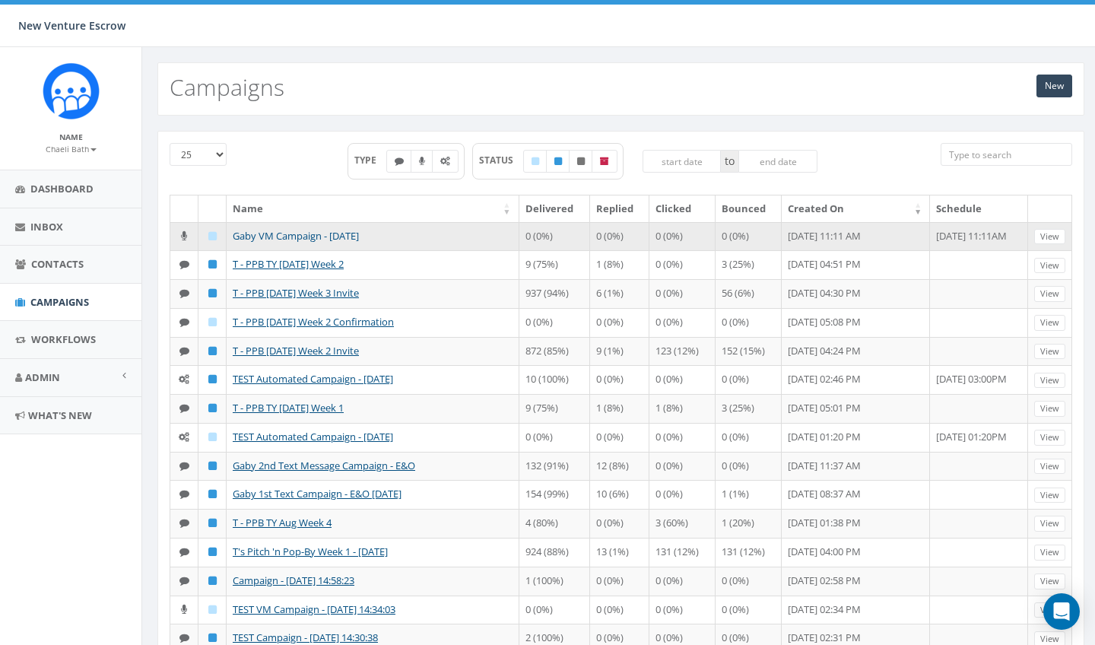
click at [312, 237] on link "Gaby VM Campaign - [DATE]" at bounding box center [296, 236] width 126 height 14
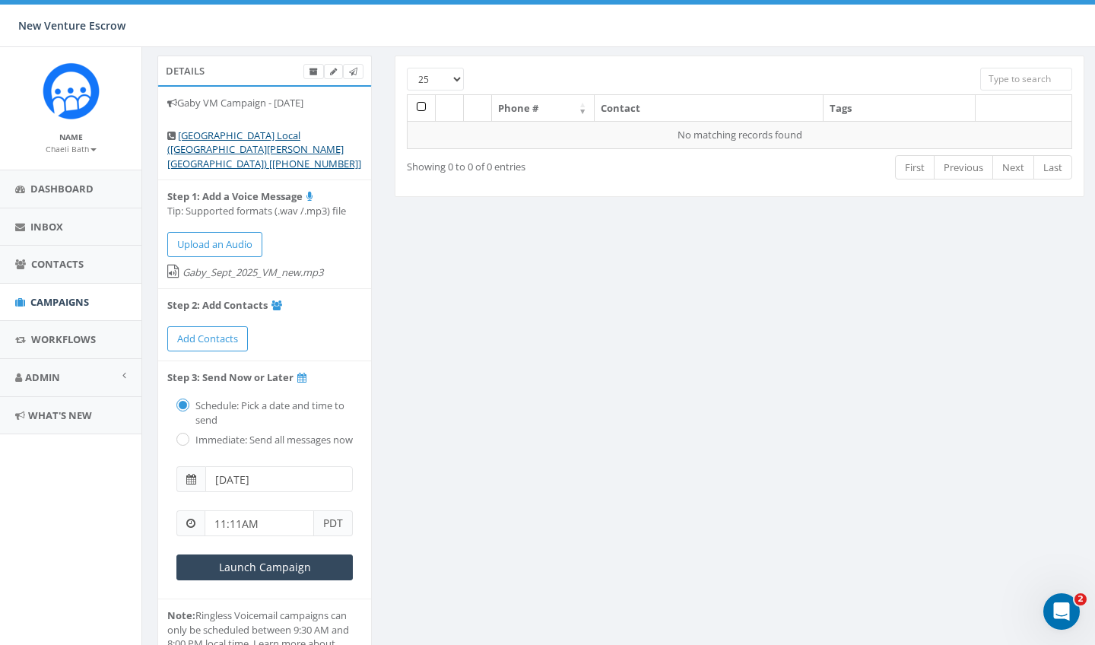
scroll to position [43, 0]
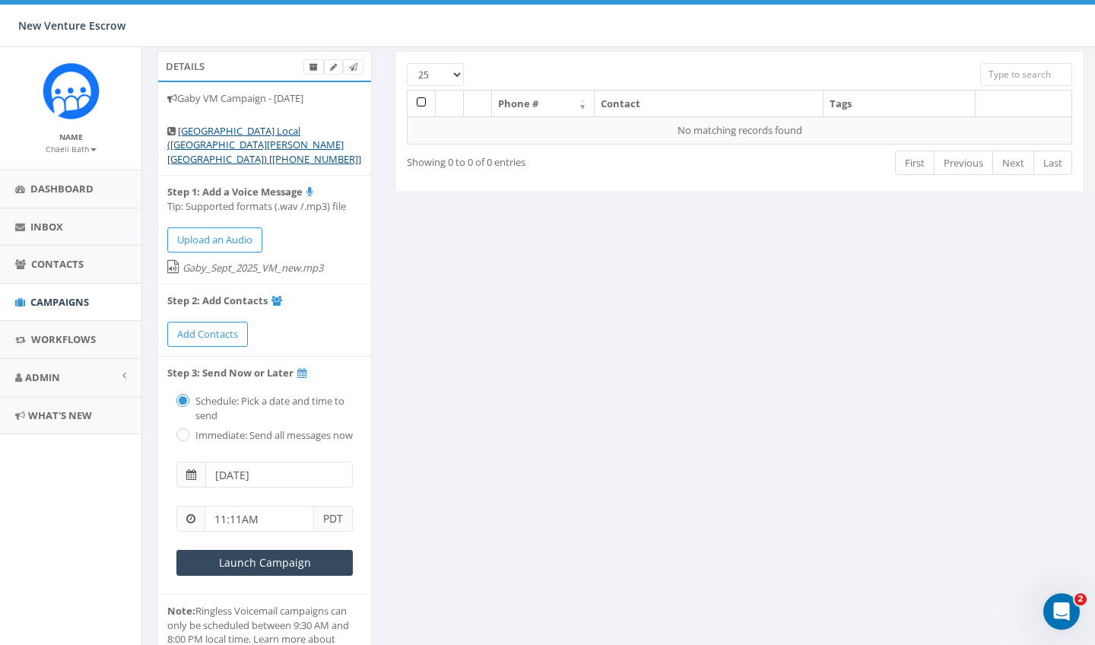
click at [185, 423] on div "Immediate: Send all messages now" at bounding box center [264, 433] width 176 height 21
click at [192, 428] on label "Immediate: Send all messages now" at bounding box center [272, 435] width 161 height 15
click at [182, 431] on input "radio" at bounding box center [181, 436] width 10 height 10
radio input "true"
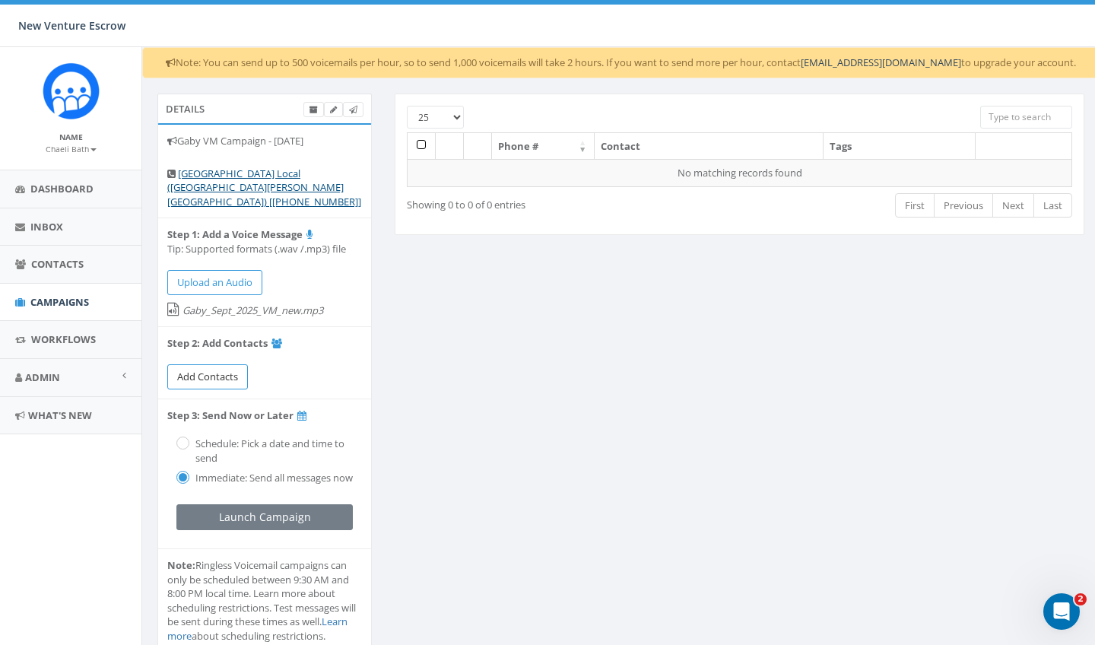
click at [211, 369] on span "Add Contacts" at bounding box center [207, 376] width 61 height 14
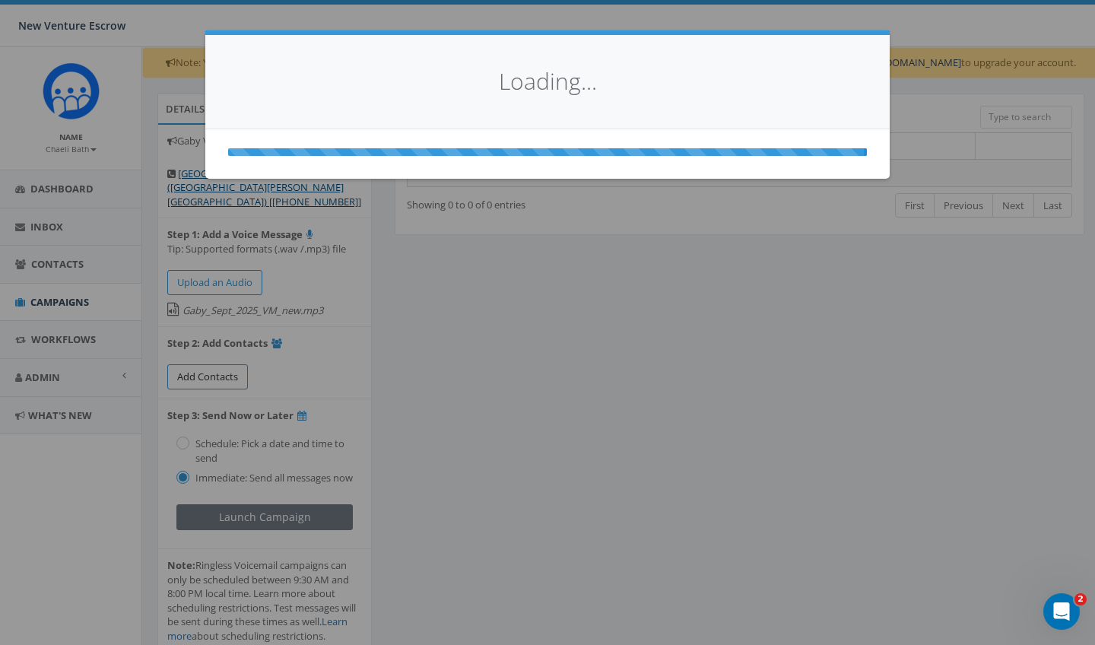
select select
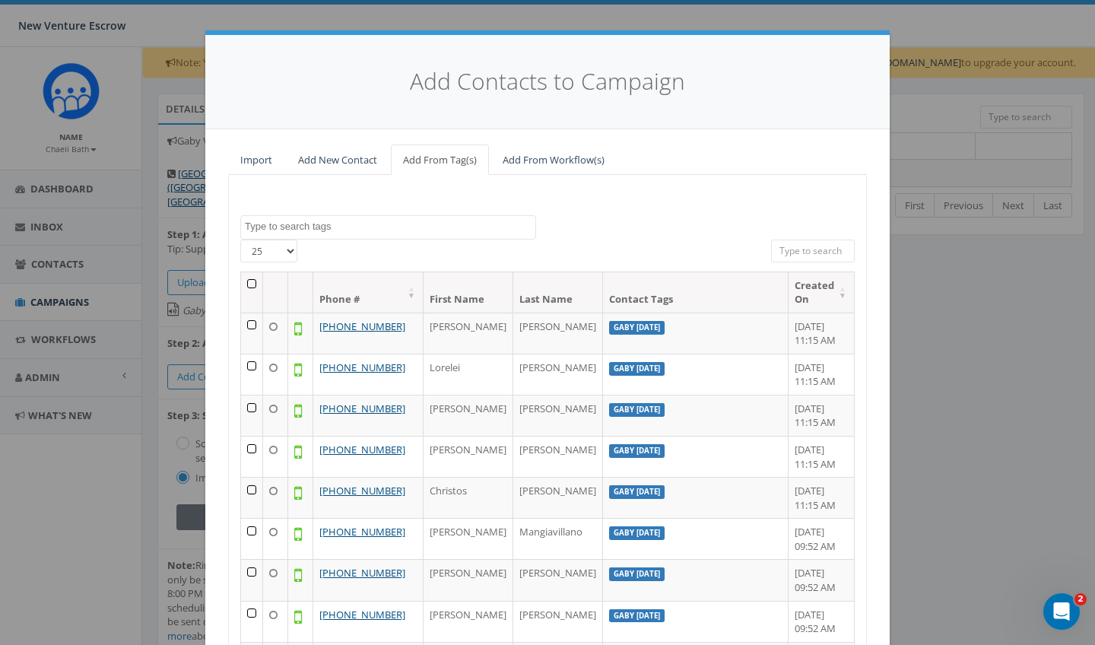
click at [395, 236] on span at bounding box center [388, 227] width 296 height 24
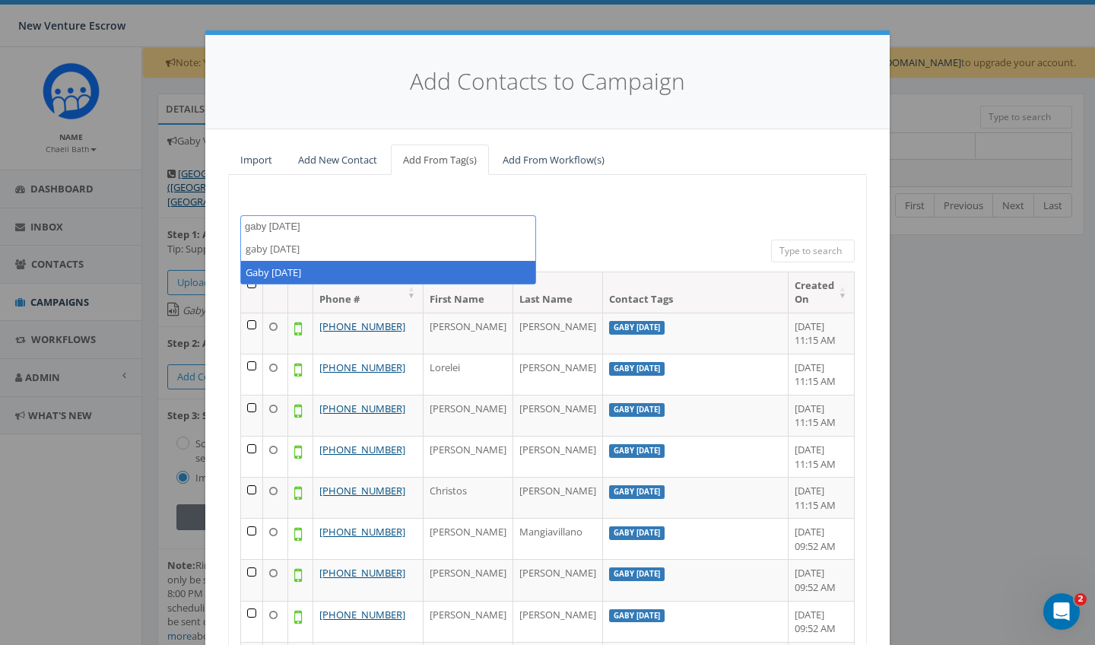
type textarea "gaby sept 16"
select select "Gaby Sept 16 2025"
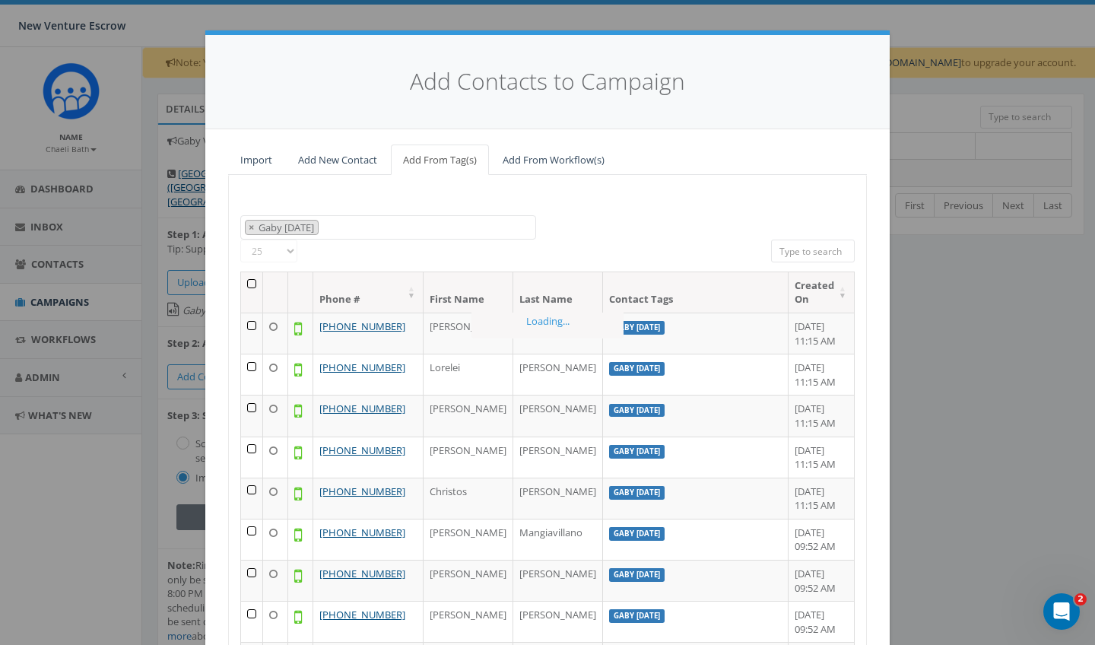
scroll to position [739, 0]
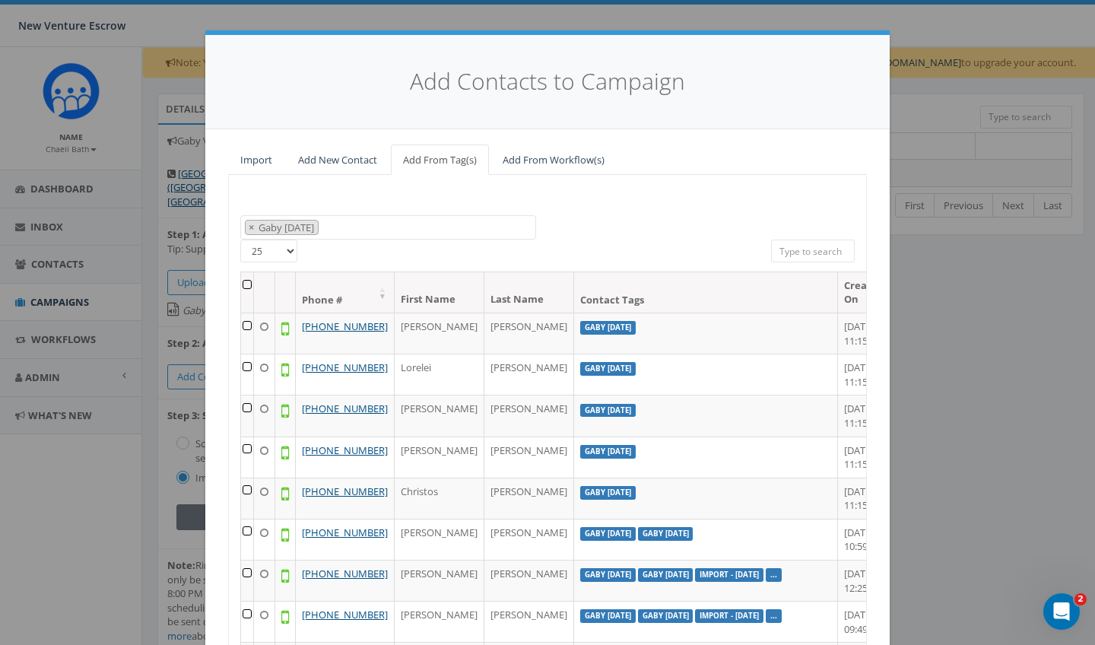
click at [248, 283] on th at bounding box center [247, 292] width 13 height 40
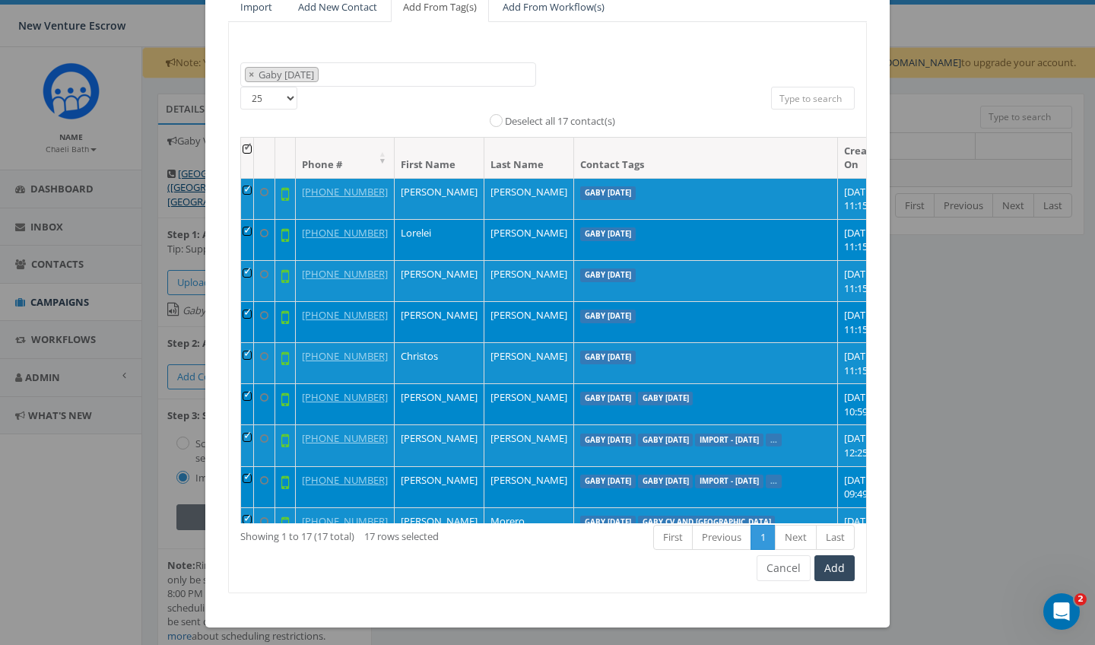
scroll to position [132, 0]
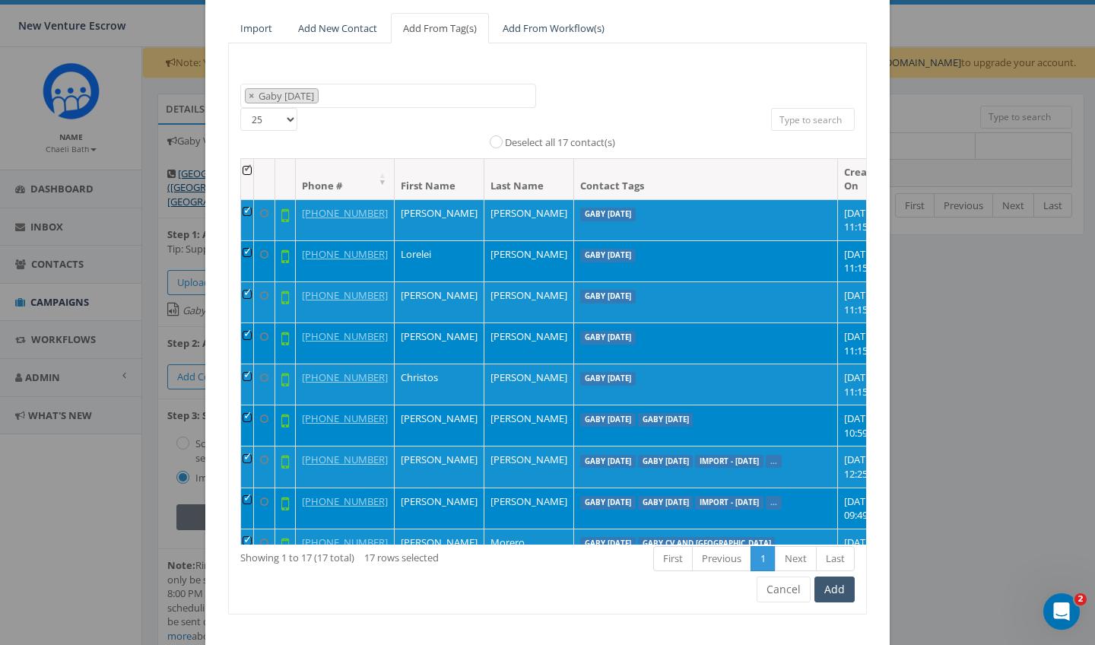
click at [843, 586] on button "Add" at bounding box center [834, 589] width 40 height 26
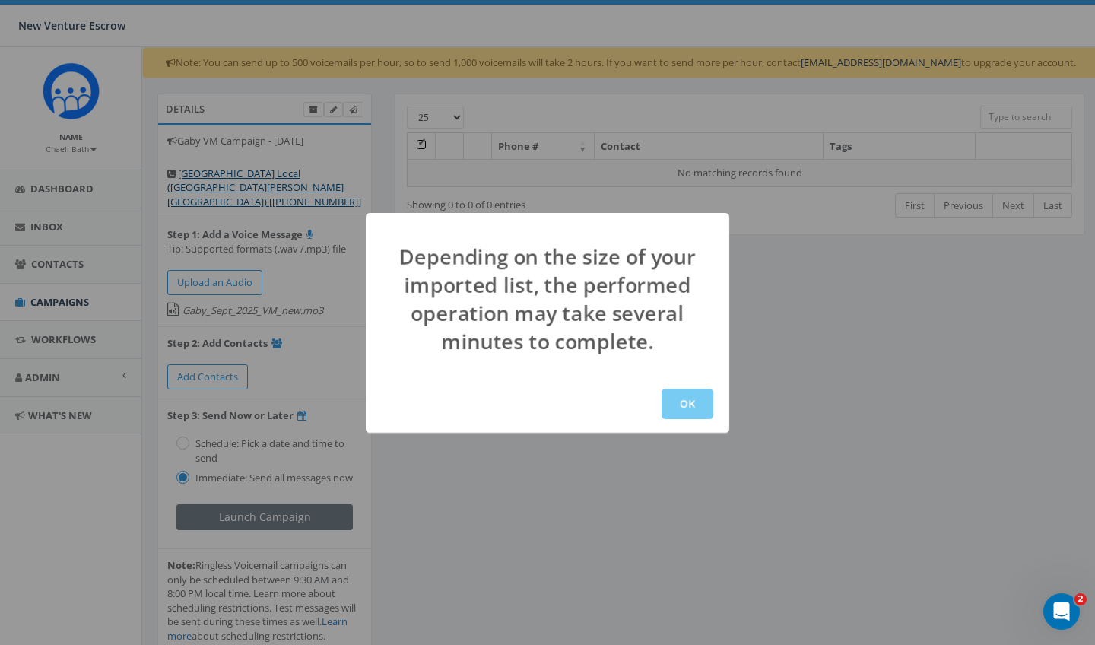
click at [693, 407] on button "OK" at bounding box center [687, 403] width 52 height 30
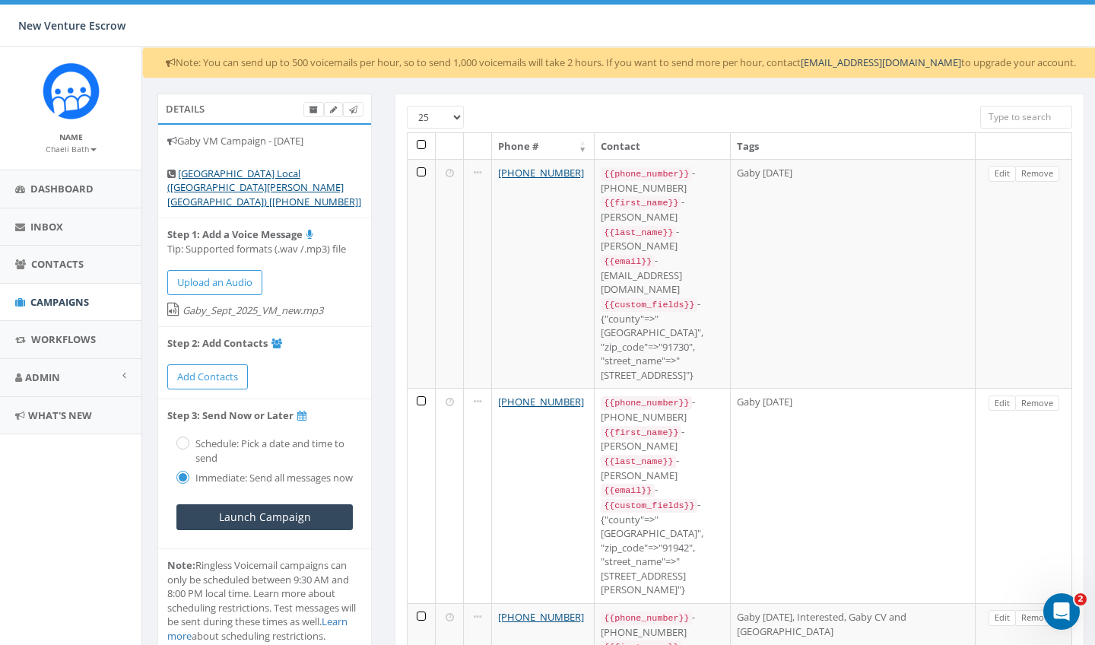
click at [328, 509] on input "Launch Campaign" at bounding box center [264, 517] width 176 height 26
click at [255, 515] on input "Launch Campaign" at bounding box center [264, 517] width 176 height 26
click at [68, 304] on span "Campaigns" at bounding box center [59, 302] width 59 height 14
click at [283, 509] on input "Launch Campaign" at bounding box center [264, 517] width 176 height 26
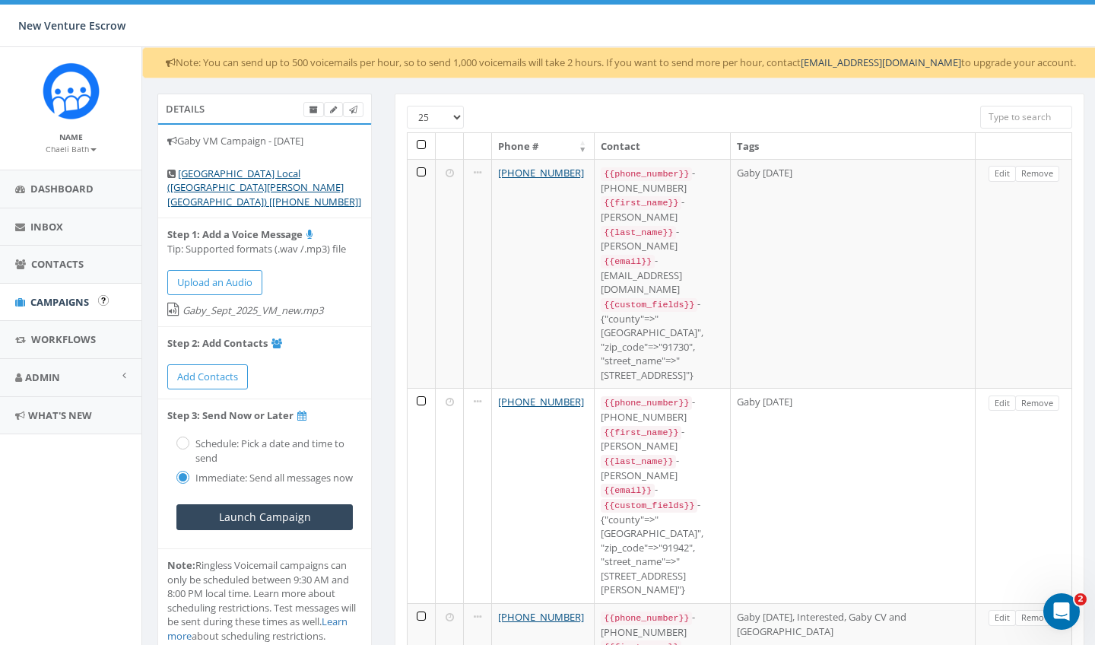
click at [60, 306] on span "Campaigns" at bounding box center [59, 302] width 59 height 14
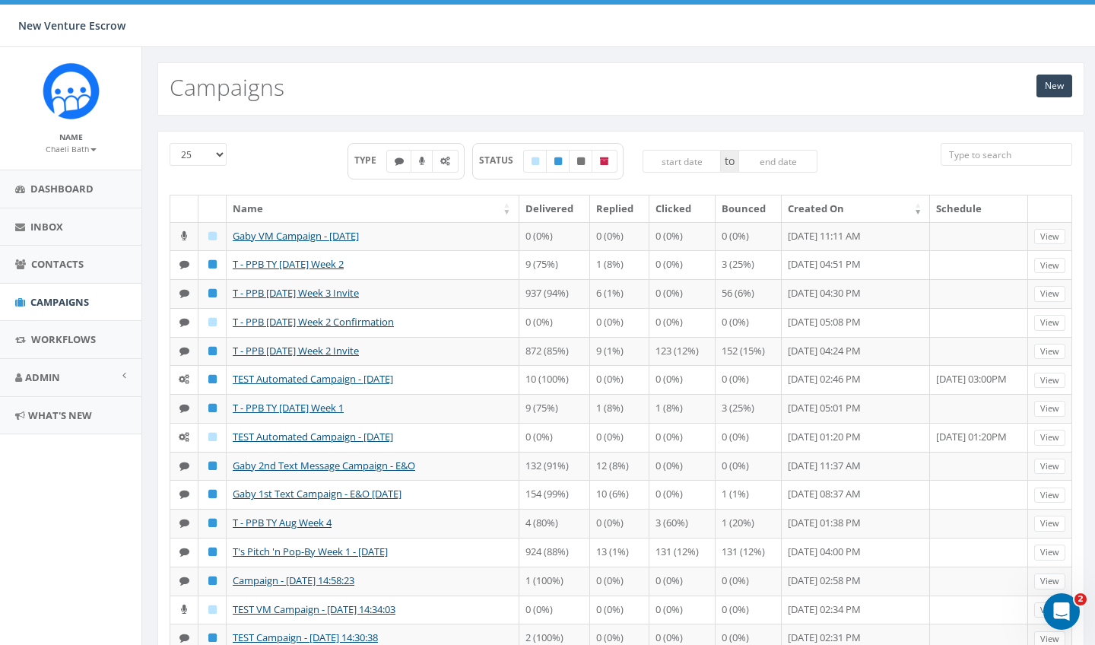
click at [310, 236] on link "Gaby VM Campaign - [DATE]" at bounding box center [296, 236] width 126 height 14
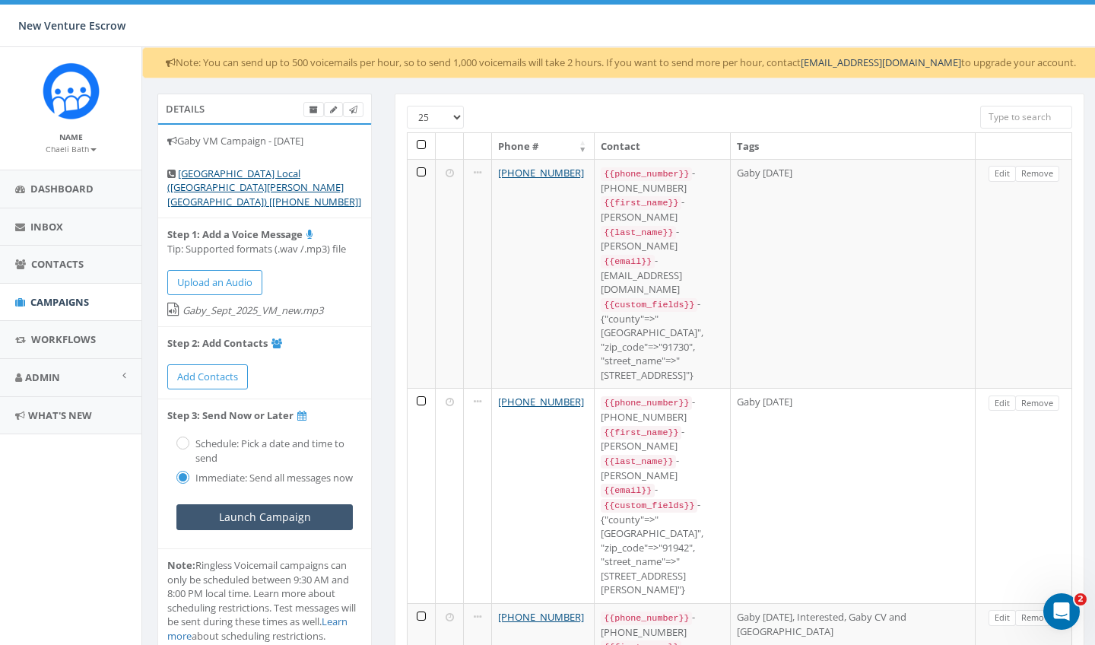
click at [293, 512] on input "Launch Campaign" at bounding box center [264, 517] width 176 height 26
click at [52, 306] on span "Campaigns" at bounding box center [59, 302] width 59 height 14
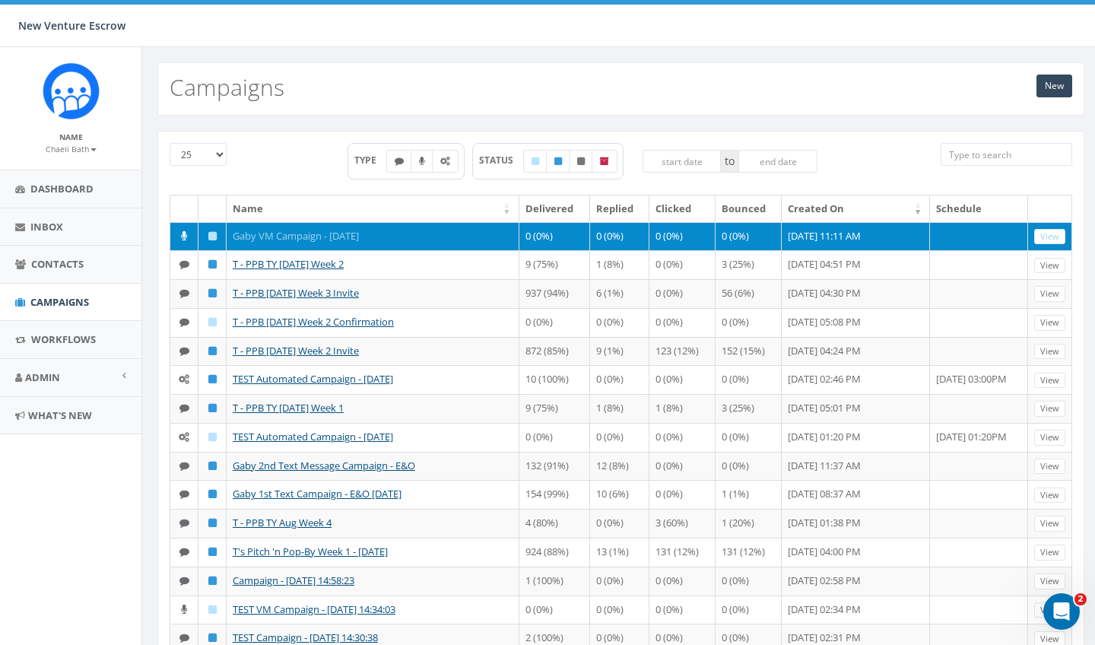
click at [348, 235] on link "Gaby VM Campaign - [DATE]" at bounding box center [296, 236] width 126 height 14
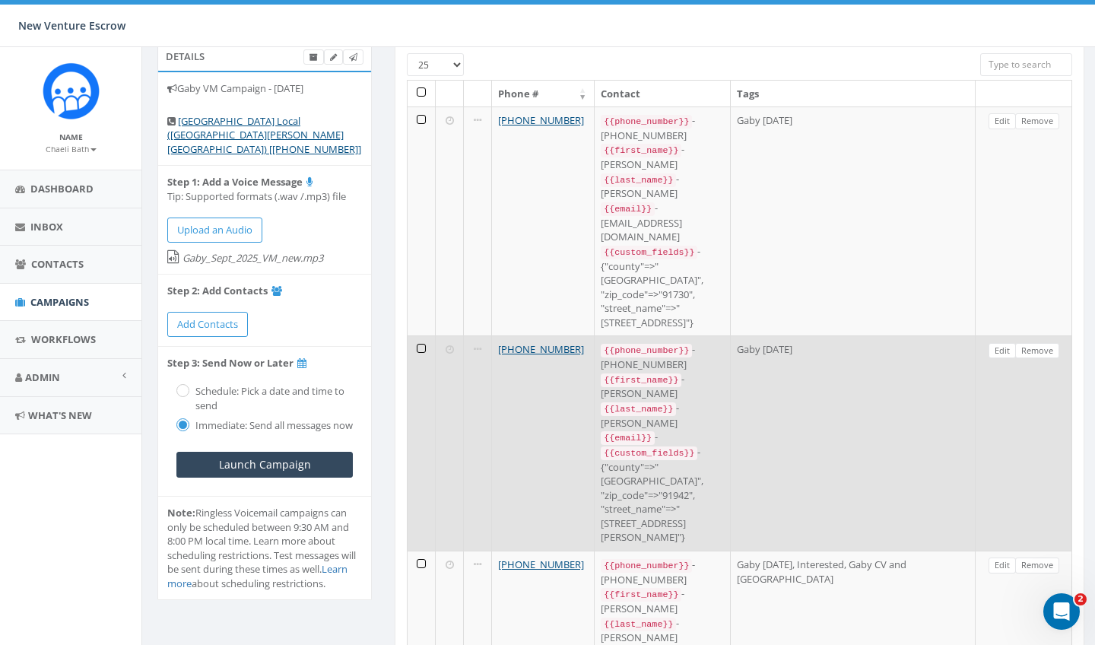
scroll to position [54, 0]
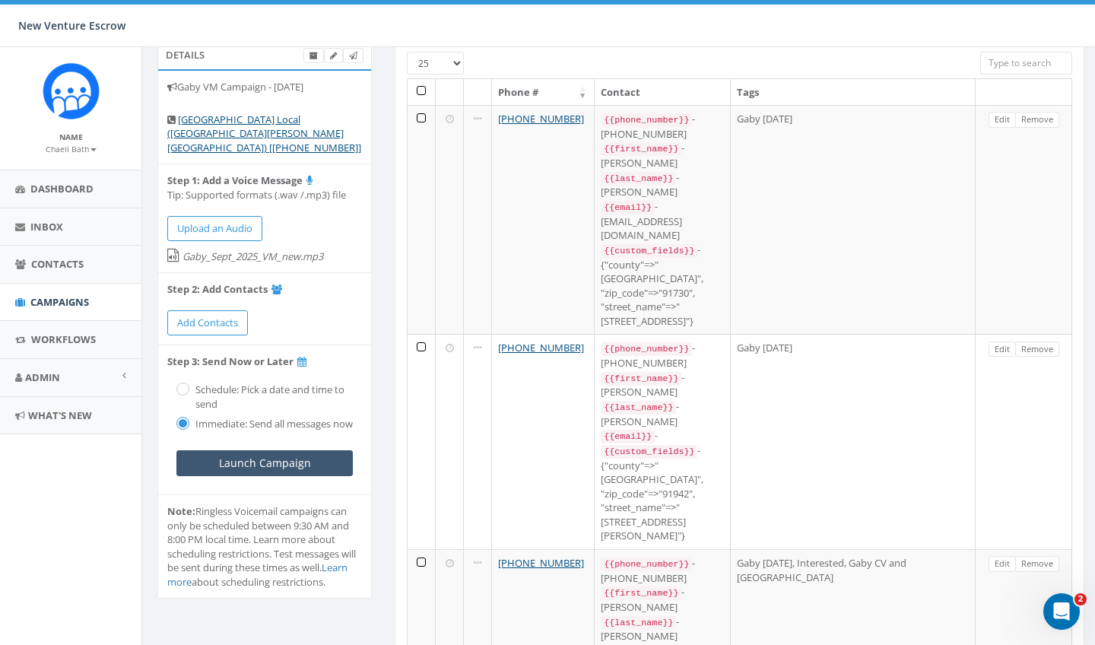
click at [292, 455] on input "Launch Campaign" at bounding box center [264, 463] width 176 height 26
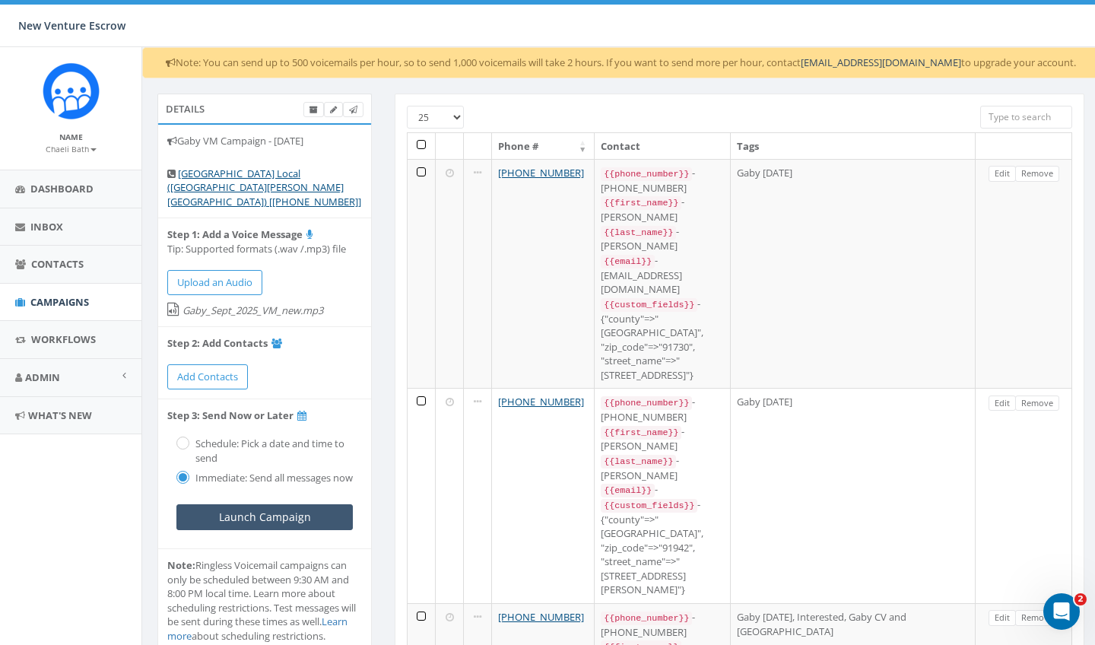
click at [252, 504] on input "Launch Campaign" at bounding box center [264, 517] width 176 height 26
click at [264, 512] on input "Launch Campaign" at bounding box center [264, 517] width 176 height 26
click at [71, 299] on span "Campaigns" at bounding box center [59, 302] width 59 height 14
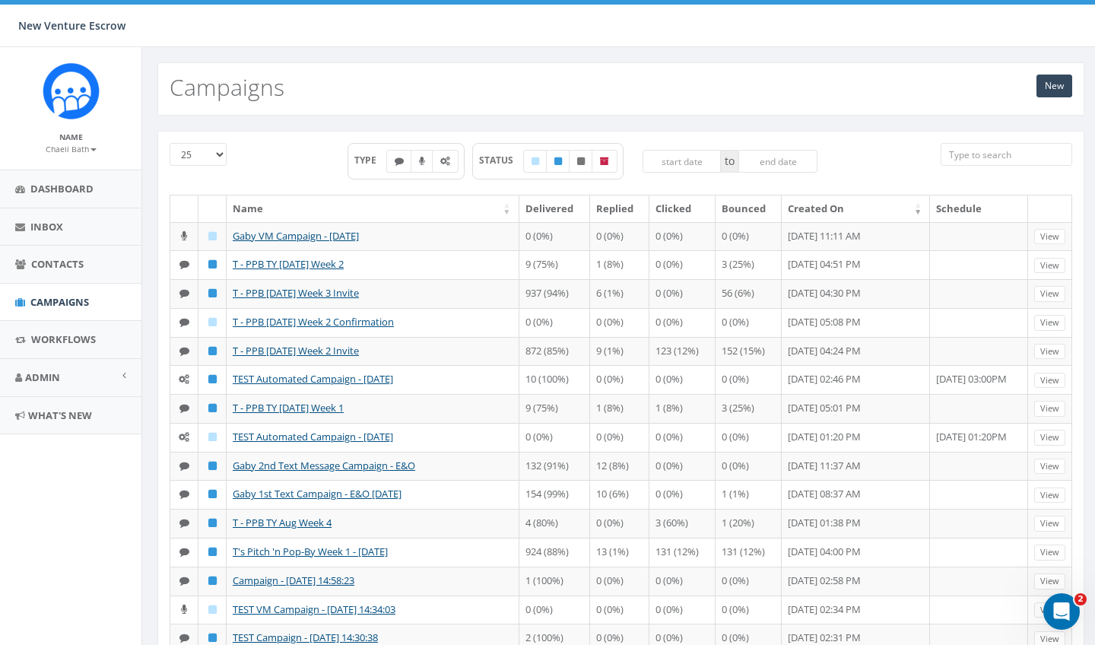
click at [73, 151] on small "Chaeli Bath" at bounding box center [71, 149] width 51 height 11
click at [61, 184] on link "Sign Out" at bounding box center [76, 191] width 120 height 19
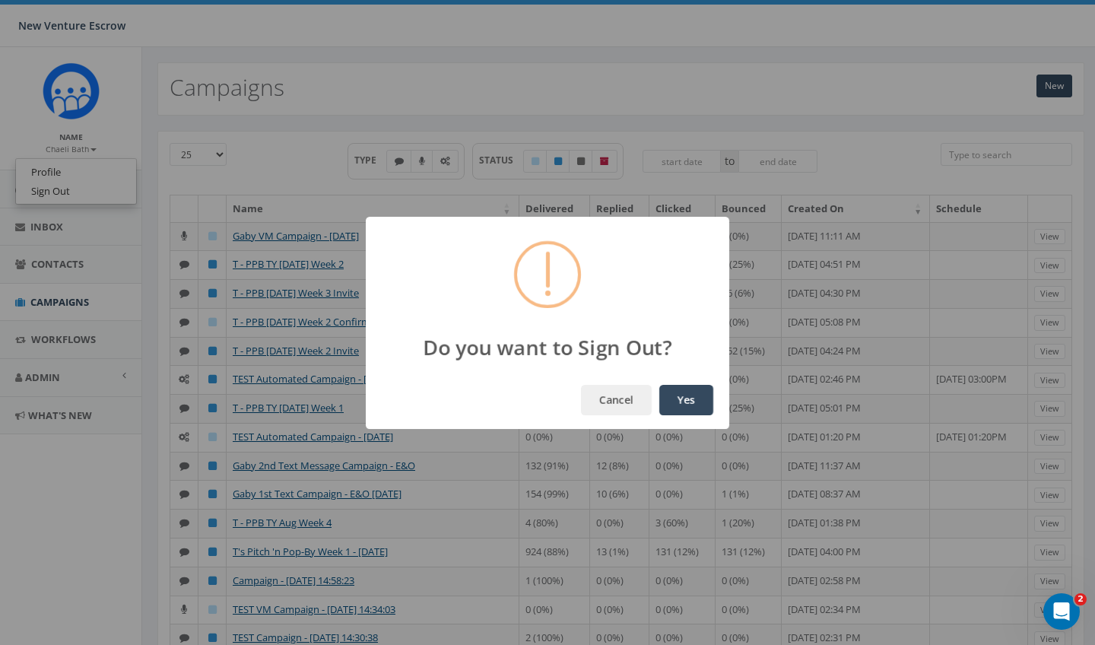
click at [696, 390] on button "Yes" at bounding box center [686, 400] width 54 height 30
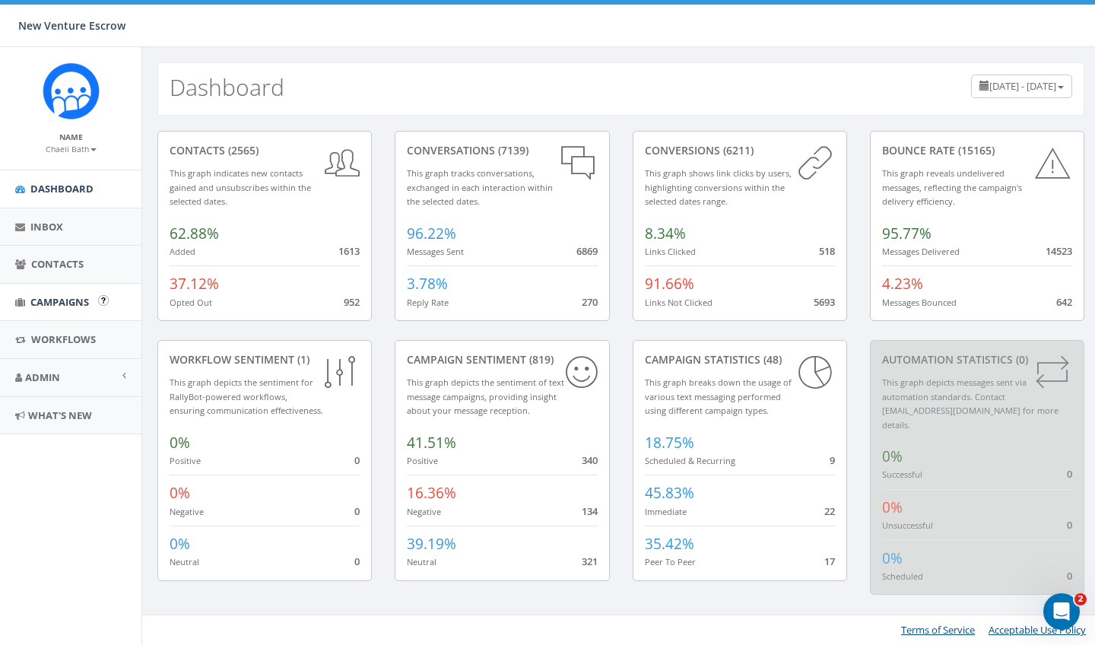
click at [68, 289] on link "Campaigns" at bounding box center [70, 302] width 141 height 37
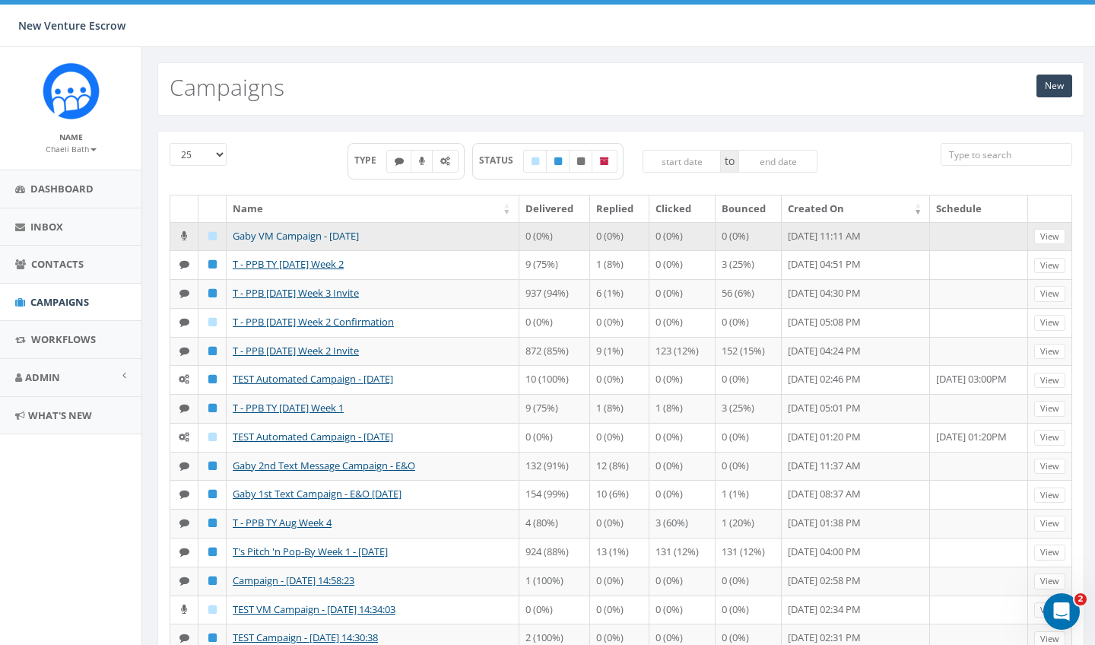
click at [297, 239] on link "Gaby VM Campaign - [DATE]" at bounding box center [296, 236] width 126 height 14
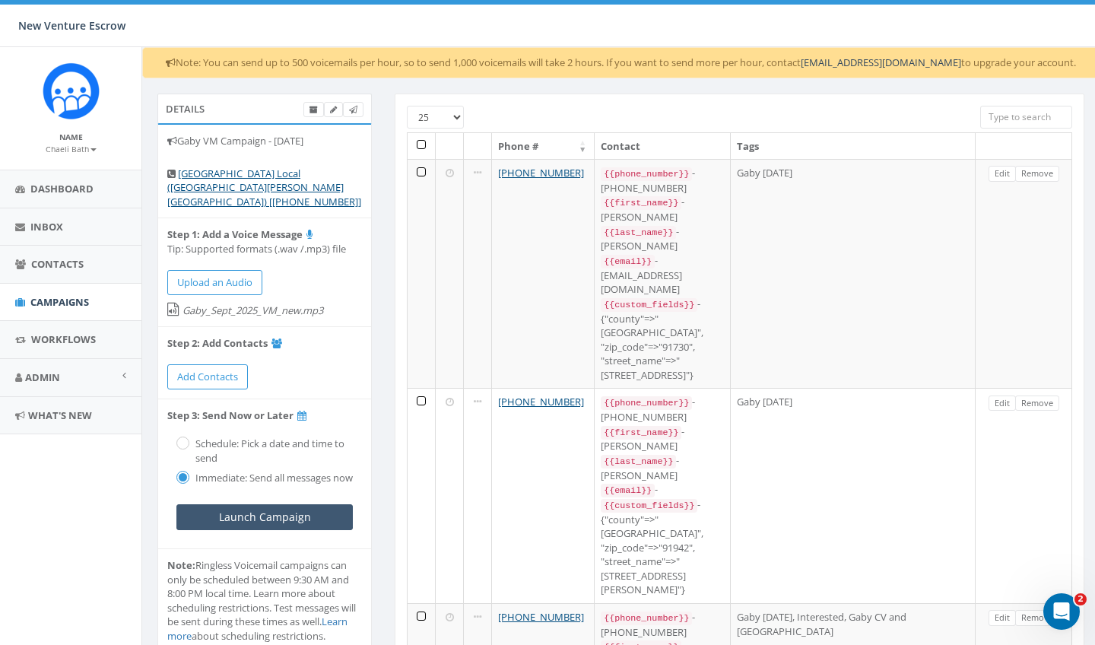
click at [319, 509] on input "Launch Campaign" at bounding box center [264, 517] width 176 height 26
click at [76, 306] on span "Campaigns" at bounding box center [59, 302] width 59 height 14
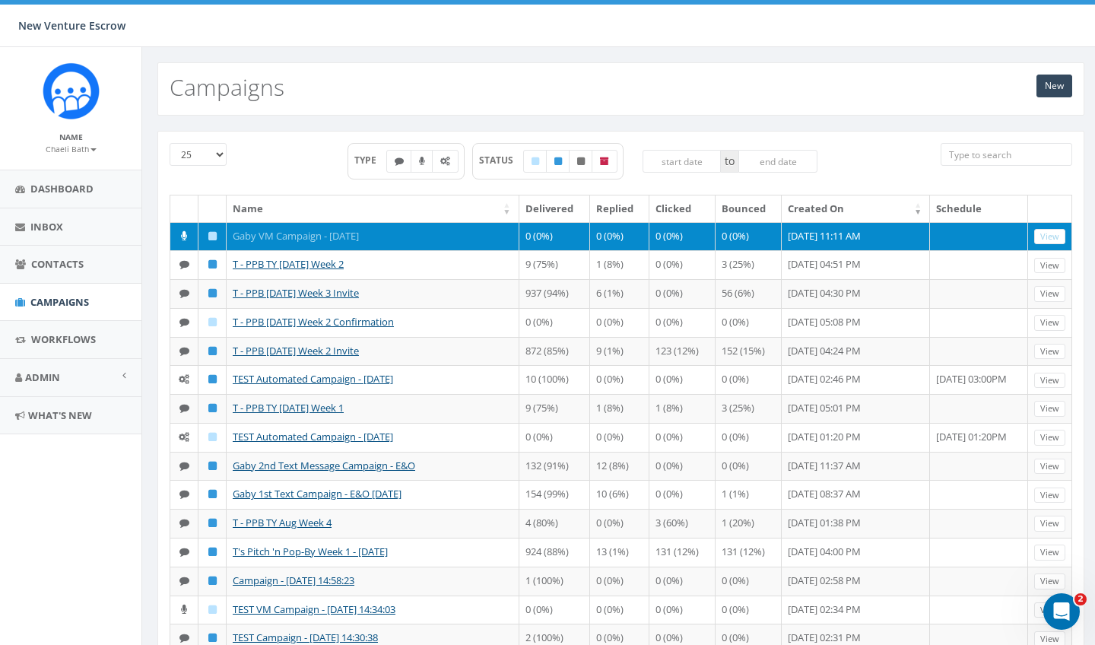
click at [286, 230] on link "Gaby VM Campaign - [DATE]" at bounding box center [296, 236] width 126 height 14
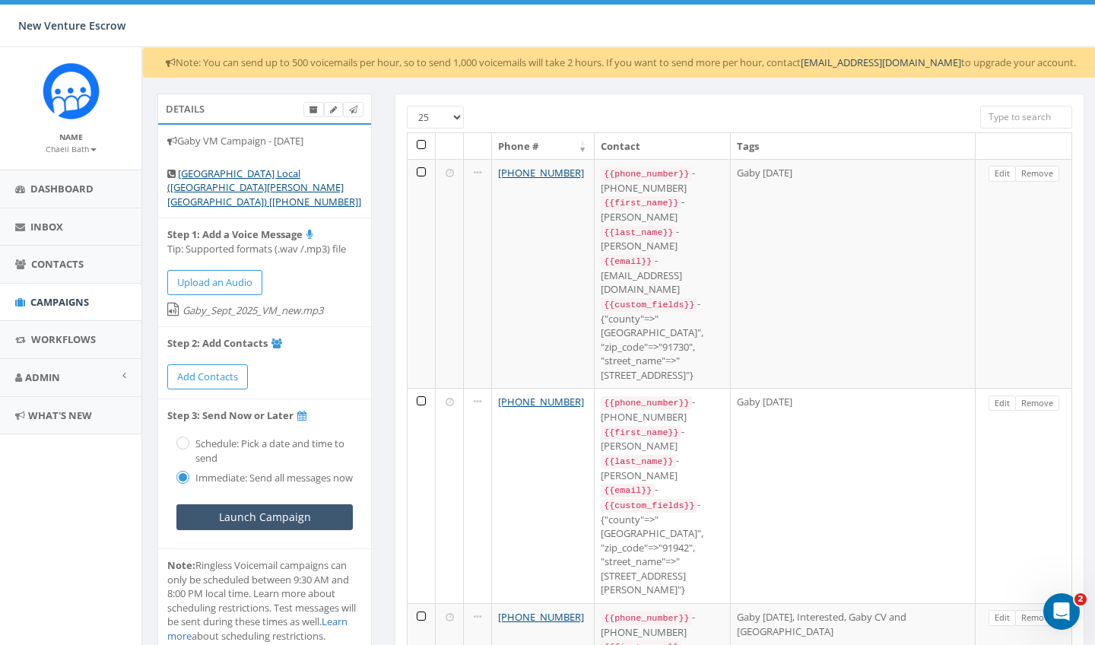
click at [264, 513] on input "Launch Campaign" at bounding box center [264, 517] width 176 height 26
click at [72, 306] on span "Campaigns" at bounding box center [59, 302] width 59 height 14
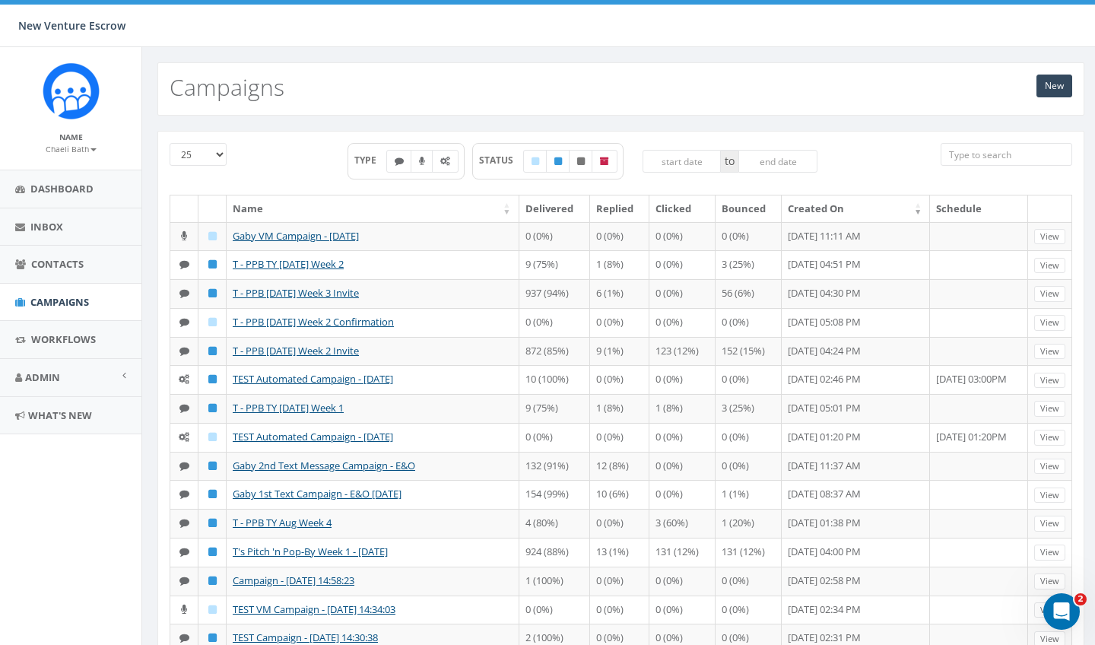
click at [55, 144] on small "Chaeli Bath" at bounding box center [71, 149] width 51 height 11
click at [66, 195] on link "Sign Out" at bounding box center [76, 191] width 120 height 19
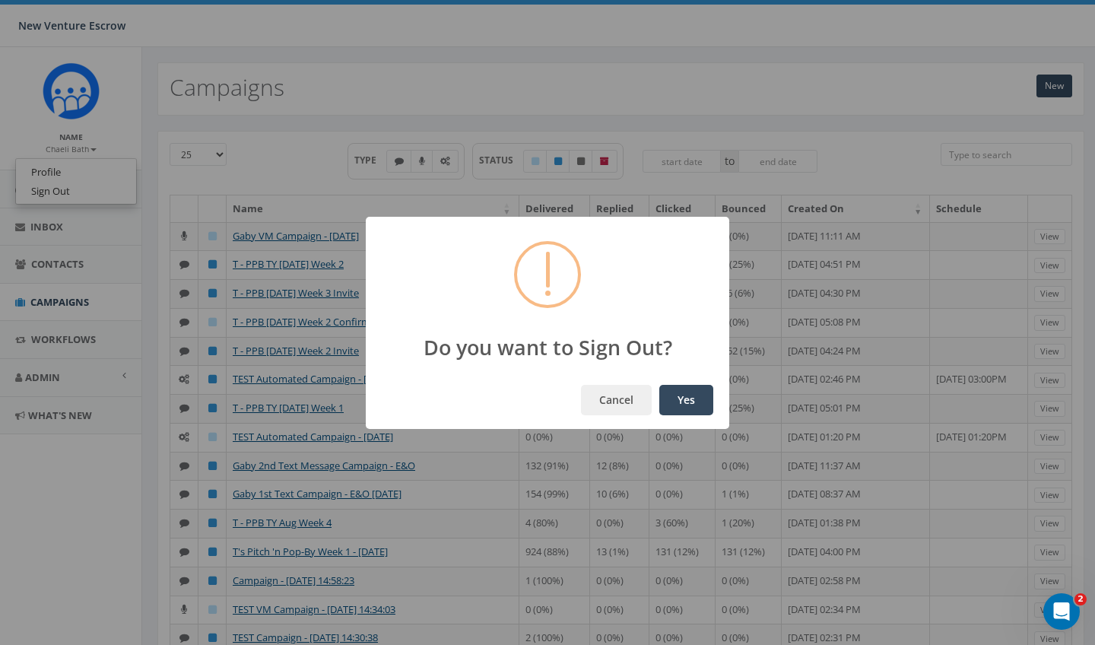
click at [677, 388] on button "Yes" at bounding box center [686, 400] width 54 height 30
